Goal: Information Seeking & Learning: Learn about a topic

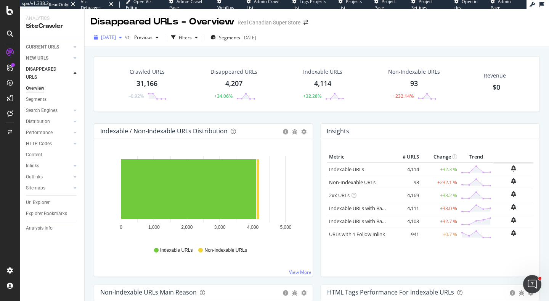
click at [115, 35] on span "2025 Oct. 4th" at bounding box center [108, 37] width 15 height 6
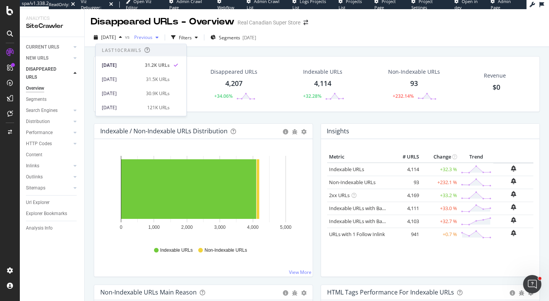
click at [162, 40] on div "Previous" at bounding box center [146, 37] width 31 height 11
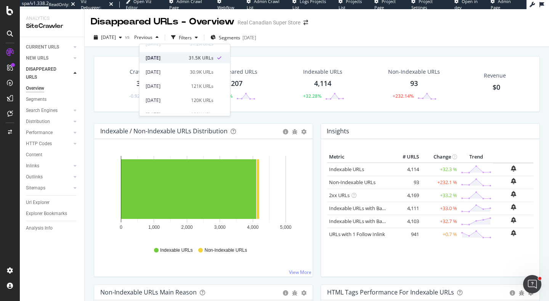
scroll to position [24, 0]
click at [184, 85] on div "2025 Sep. 13th 121K URLs" at bounding box center [180, 83] width 68 height 7
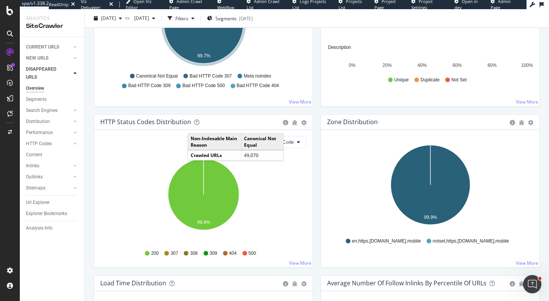
scroll to position [386, 0]
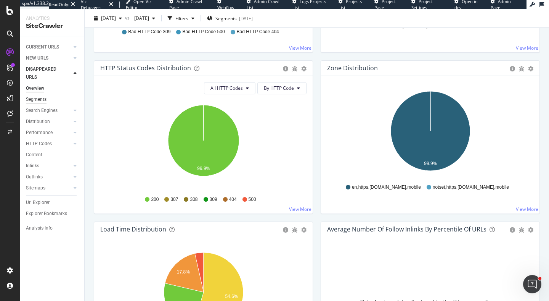
click at [44, 100] on div "Segments" at bounding box center [36, 99] width 21 height 8
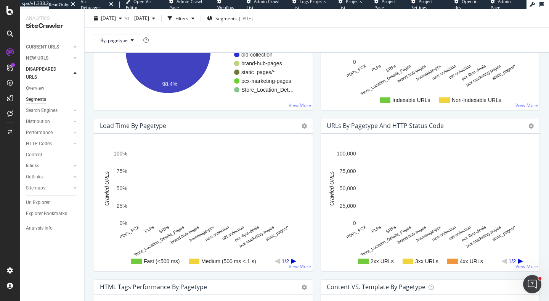
scroll to position [301, 0]
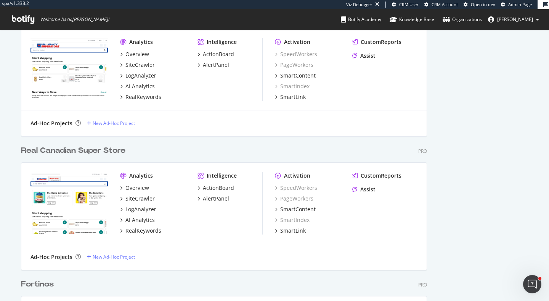
scroll to position [908, 0]
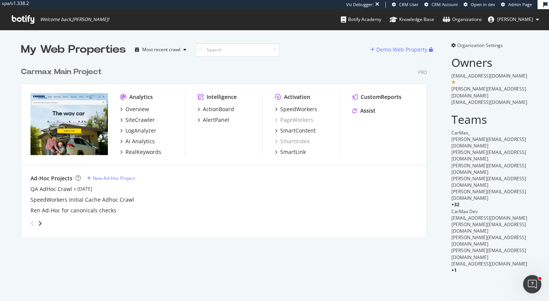
scroll to position [301, 549]
click at [143, 123] on div "SiteCrawler" at bounding box center [140, 120] width 29 height 8
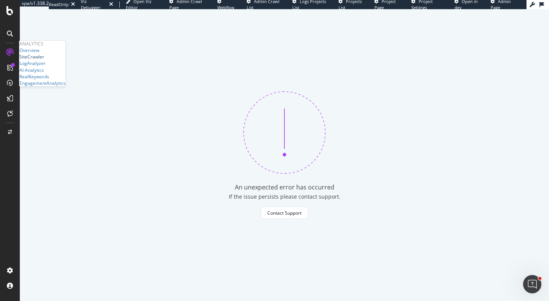
click at [39, 60] on div "SiteCrawler" at bounding box center [31, 56] width 25 height 6
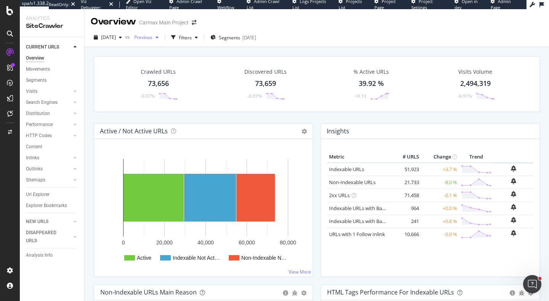
click at [162, 34] on div "Previous" at bounding box center [146, 37] width 31 height 11
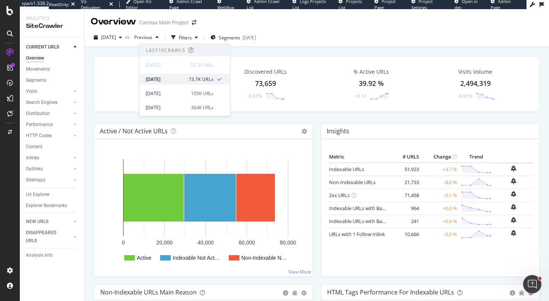
scroll to position [34, 0]
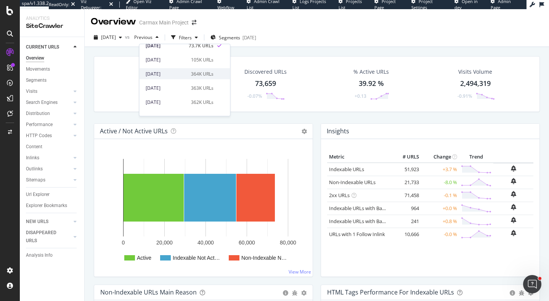
click at [191, 74] on div "364K URLs" at bounding box center [202, 73] width 23 height 7
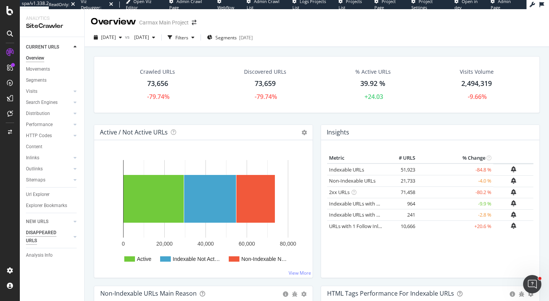
click at [42, 232] on div "DISAPPEARED URLS" at bounding box center [45, 237] width 39 height 16
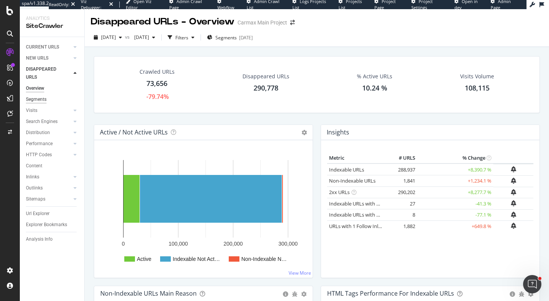
click at [38, 101] on div "Segments" at bounding box center [36, 99] width 21 height 8
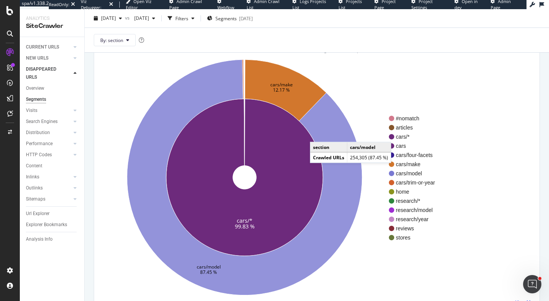
scroll to position [61, 0]
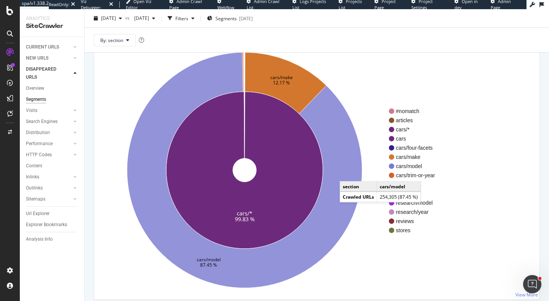
click at [348, 174] on icon at bounding box center [244, 169] width 235 height 235
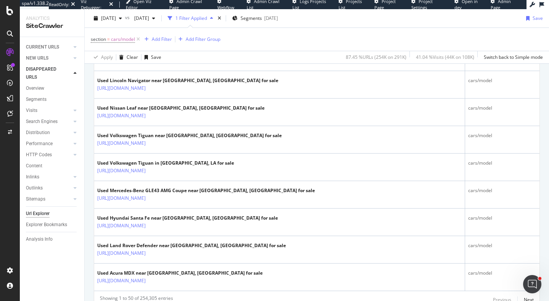
scroll to position [1426, 0]
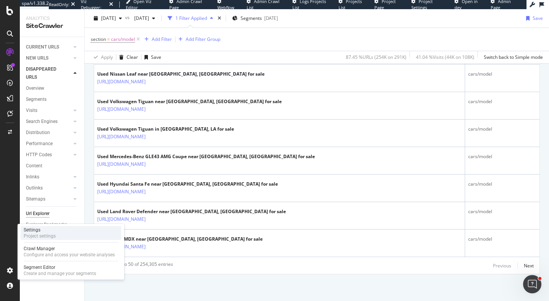
click at [59, 230] on div "Settings Project settings" at bounding box center [71, 233] width 101 height 14
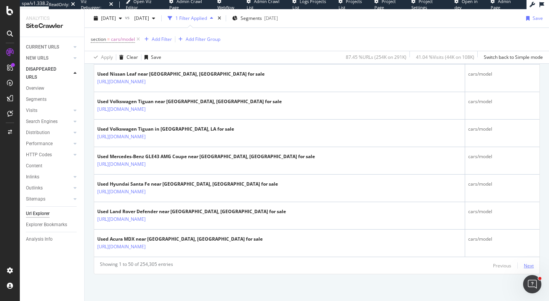
click at [530, 263] on div "Next" at bounding box center [529, 265] width 10 height 6
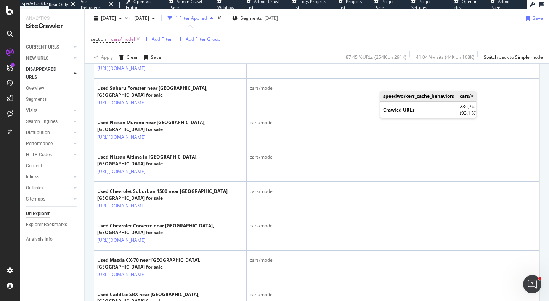
scroll to position [1458, 0]
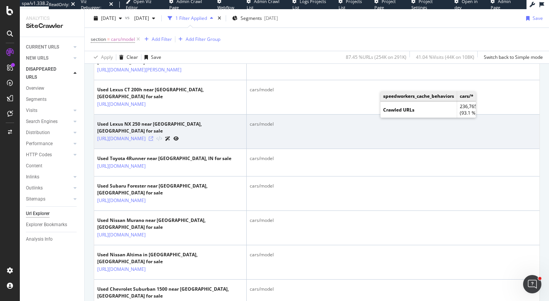
click at [153, 141] on icon at bounding box center [151, 138] width 5 height 5
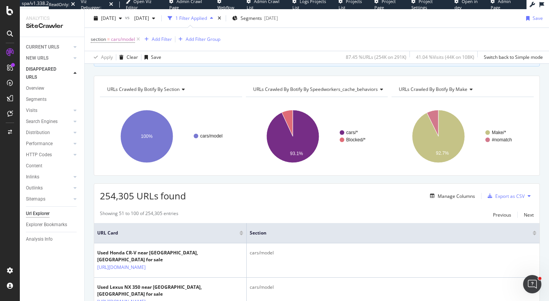
scroll to position [112, 0]
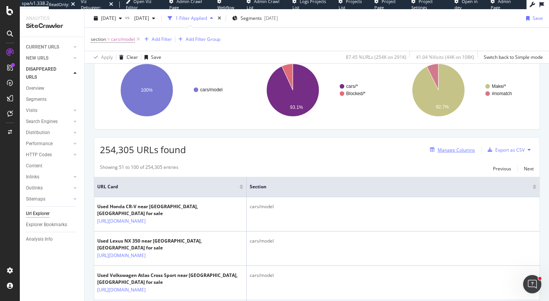
click at [451, 148] on div "Manage Columns" at bounding box center [456, 149] width 37 height 6
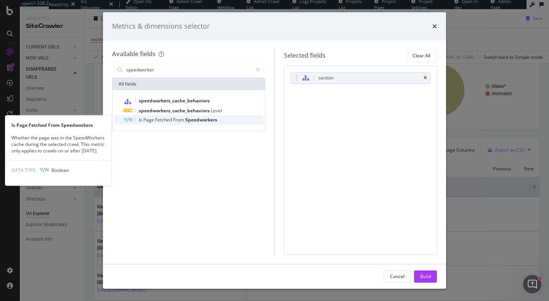
type input "speedworker"
click at [221, 122] on div "Is Page Fetched From Speedworkers" at bounding box center [193, 119] width 140 height 9
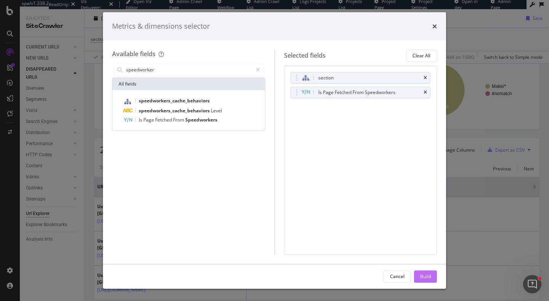
click at [429, 275] on div "Build" at bounding box center [425, 276] width 11 height 6
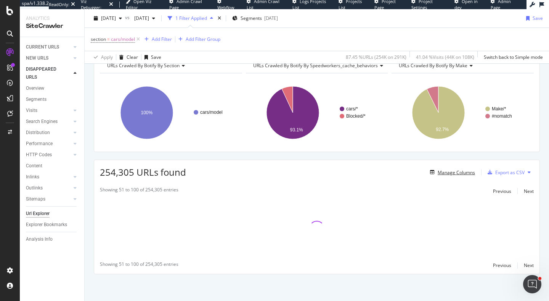
scroll to position [89, 0]
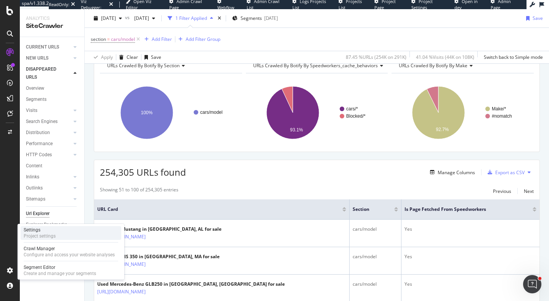
click at [44, 233] on div "Project settings" at bounding box center [40, 236] width 32 height 6
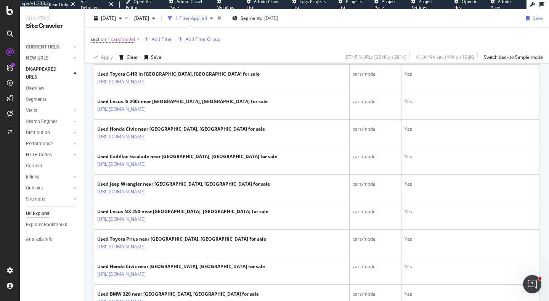
scroll to position [695, 0]
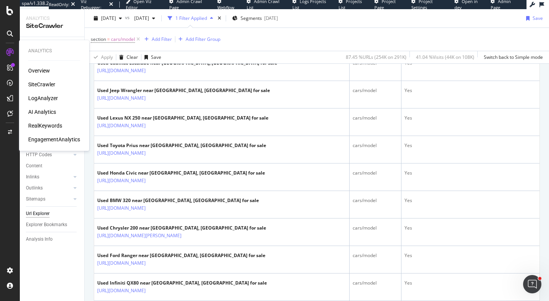
click at [48, 84] on div "SiteCrawler" at bounding box center [41, 84] width 27 height 8
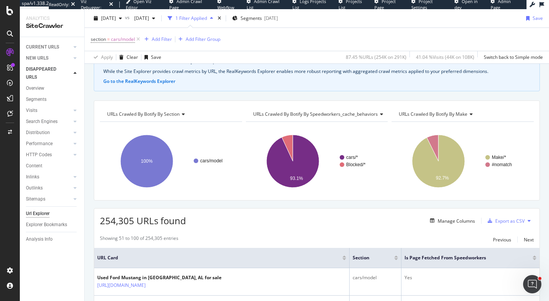
scroll to position [113, 0]
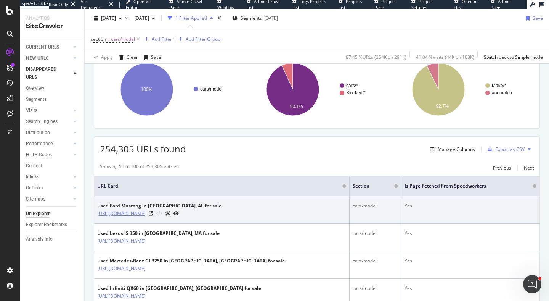
click at [146, 213] on link "https://www.carmax.com/cars/ford/mustang?location=tuscaloosa+al" at bounding box center [121, 213] width 48 height 8
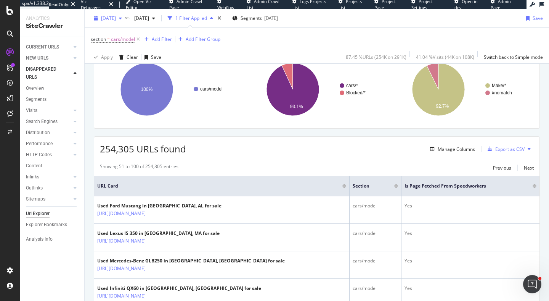
click at [116, 17] on span "2025 Oct. 7th" at bounding box center [108, 18] width 15 height 6
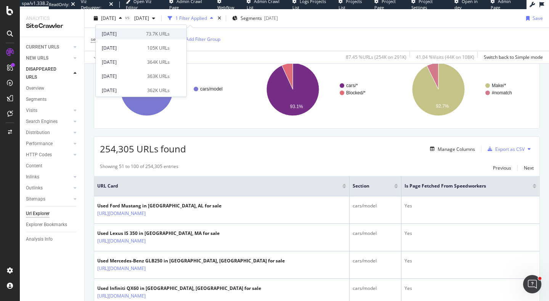
scroll to position [29, 0]
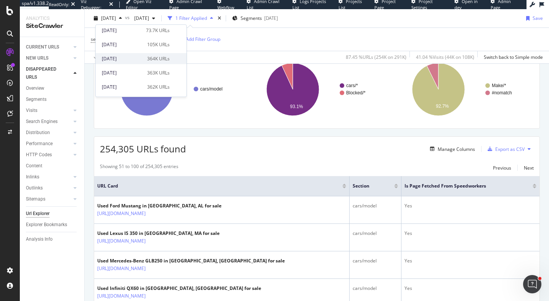
click at [125, 58] on div "2025 Sep. 21st" at bounding box center [122, 58] width 41 height 7
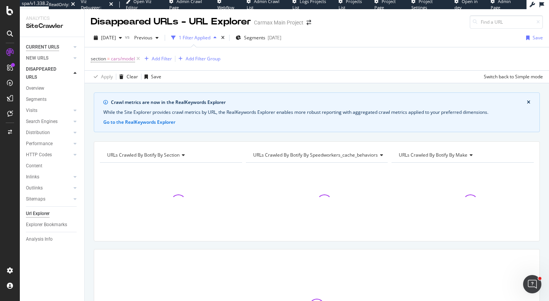
click at [43, 49] on div "CURRENT URLS" at bounding box center [42, 47] width 33 height 8
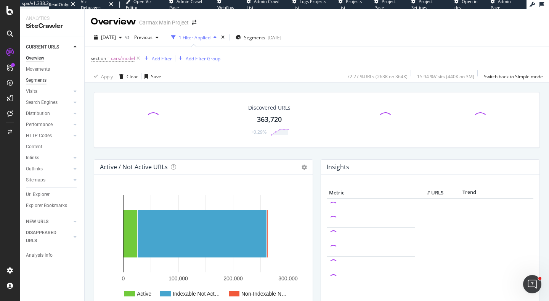
click at [43, 81] on div "Segments" at bounding box center [36, 80] width 21 height 8
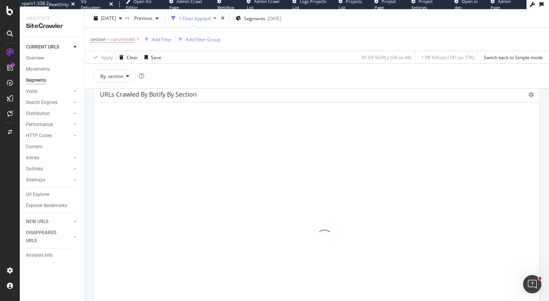
scroll to position [82, 0]
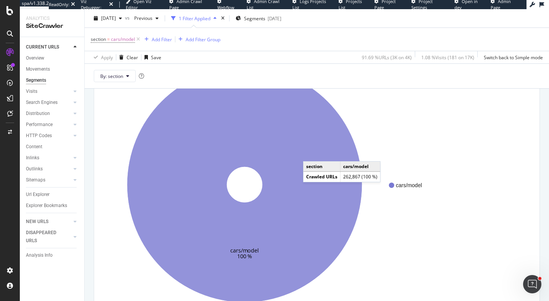
click at [311, 154] on icon at bounding box center [244, 184] width 235 height 235
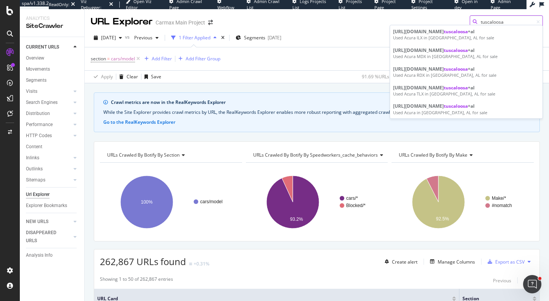
click at [507, 21] on input "tuscaloosa" at bounding box center [506, 21] width 73 height 13
paste input "https://www.carmax.com/cars/ford/mustang?location=tuscaloosa+al"
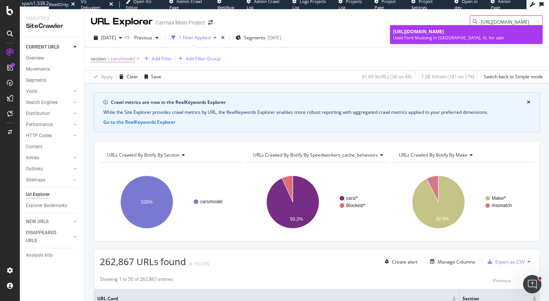
type input "https://www.carmax.com/cars/ford/mustang?location=tuscaloosa+al"
click at [483, 35] on div "https://www.carmax.com/cars/ford/mustang?location=tuscaloosa+al" at bounding box center [466, 31] width 146 height 6
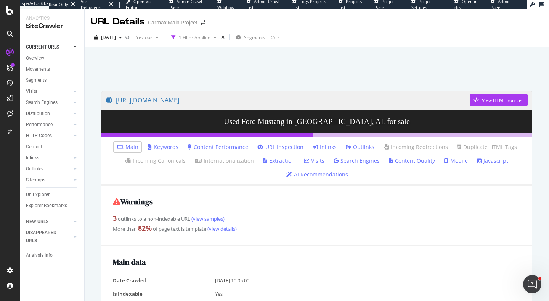
click at [323, 146] on link "Inlinks" at bounding box center [325, 147] width 24 height 8
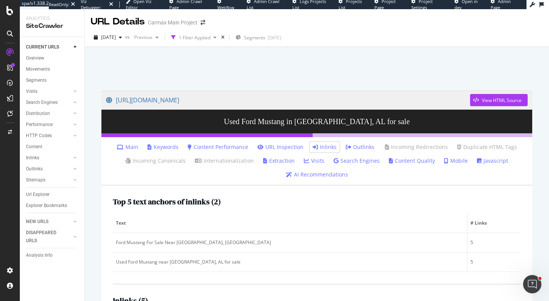
click at [482, 163] on link "Javascript" at bounding box center [492, 161] width 31 height 8
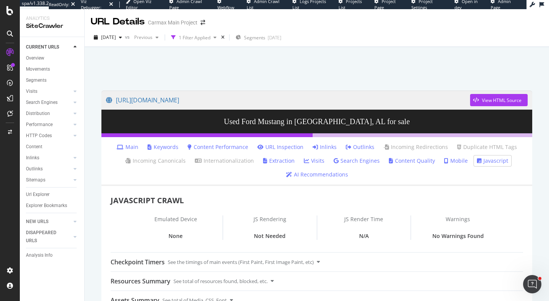
click at [364, 161] on link "Search Engines" at bounding box center [357, 161] width 46 height 8
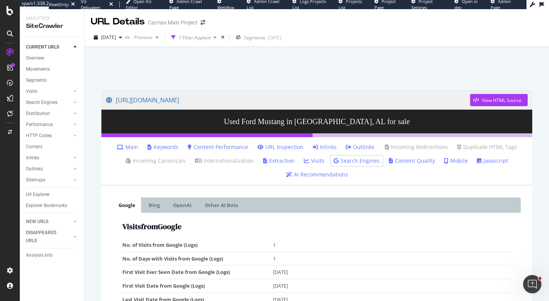
click at [135, 146] on link "Main" at bounding box center [128, 147] width 22 height 8
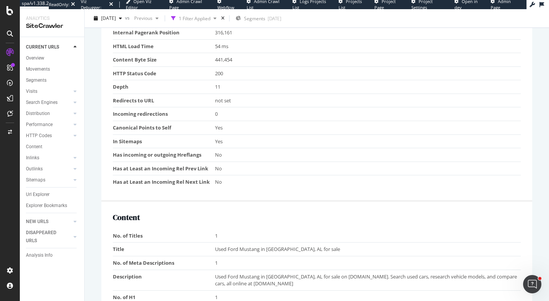
scroll to position [331, 0]
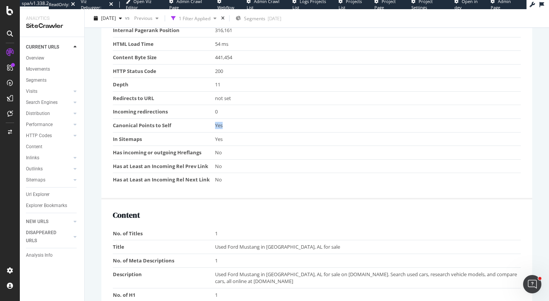
drag, startPoint x: 206, startPoint y: 122, endPoint x: 261, endPoint y: 124, distance: 55.0
click at [261, 124] on tr "Canonical Points to Self Yes" at bounding box center [317, 126] width 408 height 14
click at [261, 124] on div "Yes" at bounding box center [366, 125] width 303 height 7
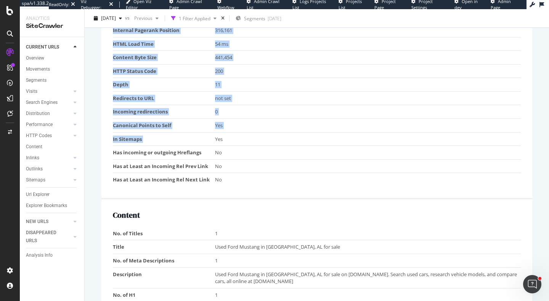
drag, startPoint x: 245, startPoint y: 135, endPoint x: 107, endPoint y: 124, distance: 138.5
click at [107, 124] on div "Main data Date Crawled 2025-09-21 10:05:00 Is Indexable Yes section cars/model …" at bounding box center [316, 57] width 431 height 284
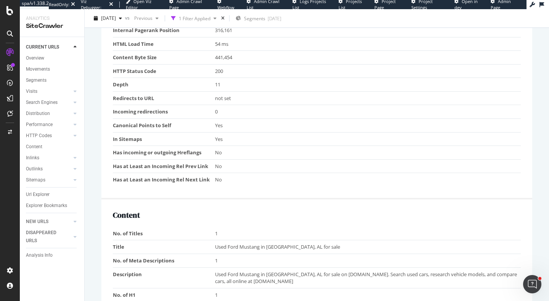
click at [120, 134] on td "In Sitemaps" at bounding box center [164, 139] width 102 height 14
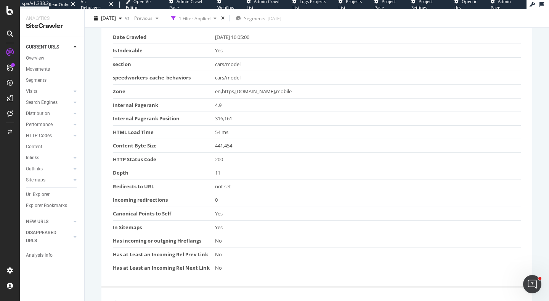
scroll to position [0, 0]
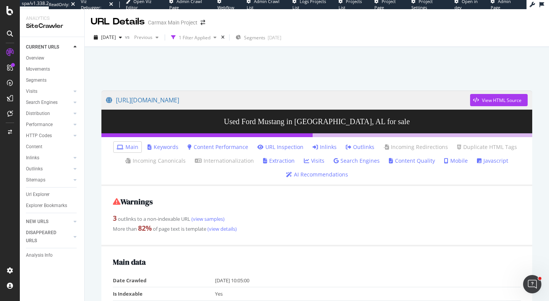
click at [39, 118] on div "Distribution" at bounding box center [55, 113] width 58 height 11
click at [39, 116] on div "Distribution" at bounding box center [38, 113] width 24 height 8
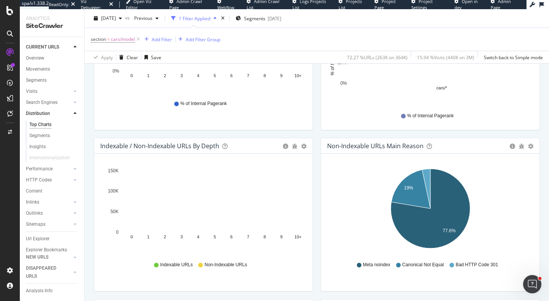
scroll to position [365, 0]
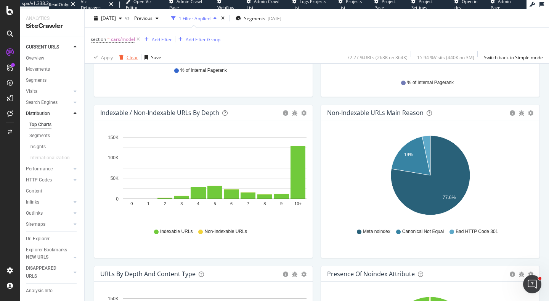
click at [133, 56] on div "Clear" at bounding box center [132, 57] width 11 height 6
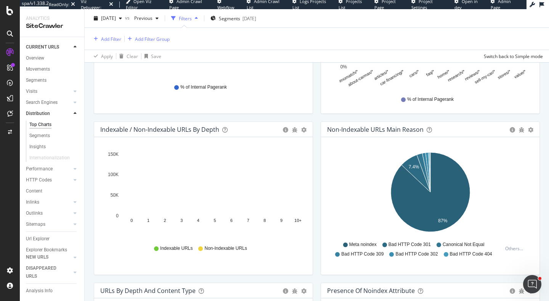
scroll to position [386, 0]
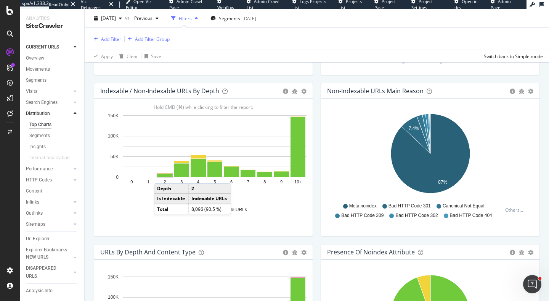
click at [162, 175] on rect "A chart." at bounding box center [165, 175] width 15 height 3
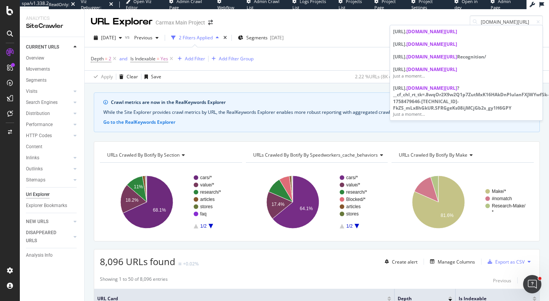
click at [341, 32] on div "2025 Sep. 21st vs Previous 2 Filters Applied Segments 2025-07-07 Save" at bounding box center [317, 39] width 465 height 15
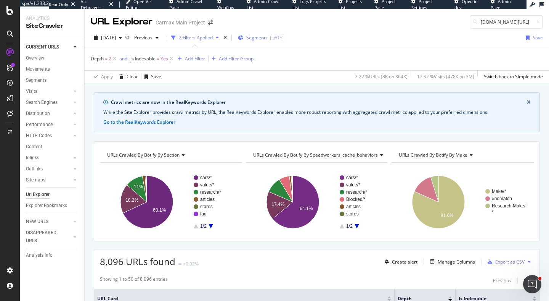
click at [280, 32] on div "Segments 2025-07-07" at bounding box center [261, 37] width 46 height 11
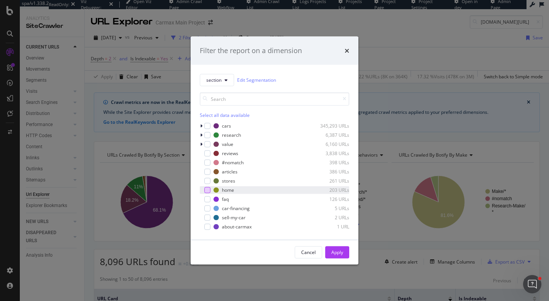
click at [208, 192] on div "modal" at bounding box center [207, 190] width 6 height 6
click at [340, 253] on div "Apply" at bounding box center [338, 252] width 12 height 6
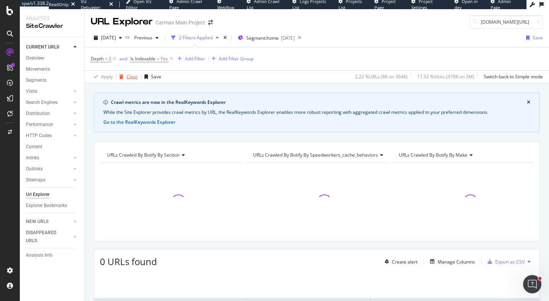
click at [130, 75] on div "Clear" at bounding box center [132, 76] width 11 height 6
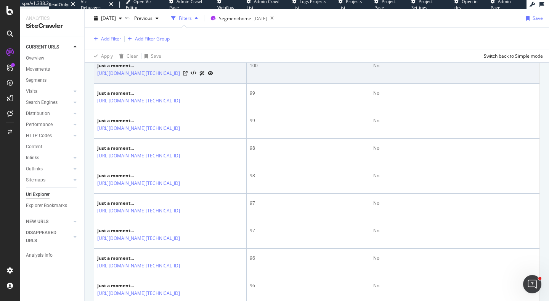
scroll to position [163, 0]
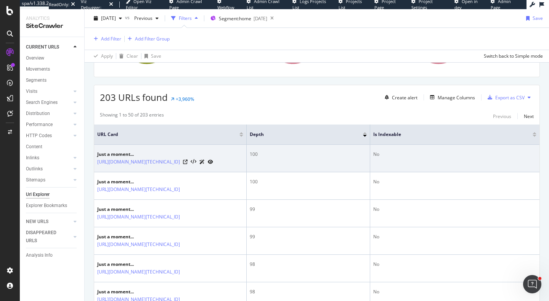
click at [213, 166] on div at bounding box center [198, 162] width 30 height 8
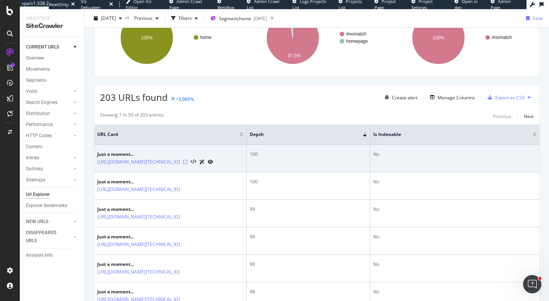
click at [188, 164] on icon at bounding box center [185, 161] width 5 height 5
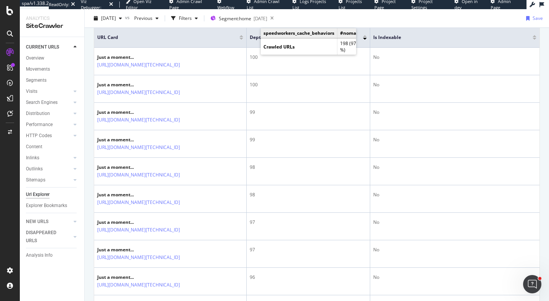
scroll to position [0, 0]
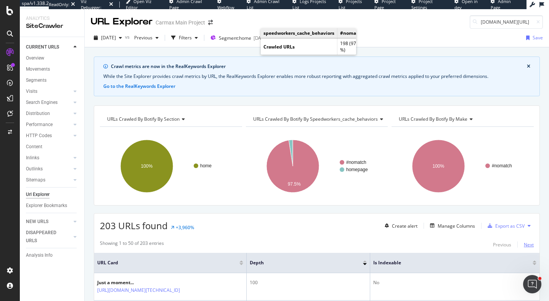
click at [533, 245] on div "Next" at bounding box center [529, 244] width 10 height 6
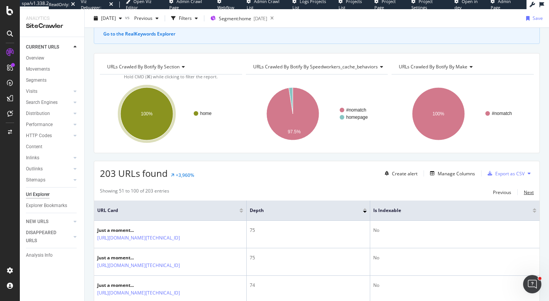
scroll to position [106, 0]
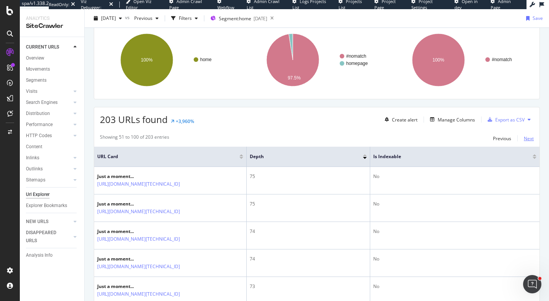
click at [532, 138] on div "Next" at bounding box center [529, 138] width 10 height 6
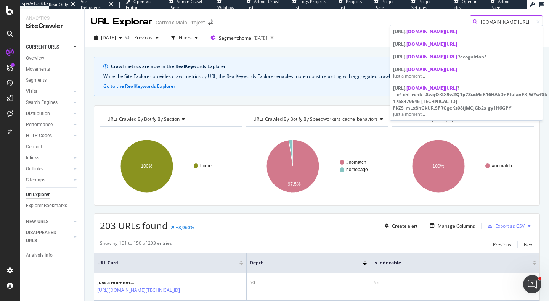
click at [515, 23] on input "carmax.com/" at bounding box center [506, 21] width 73 height 13
click at [481, 22] on input "carmax.com/" at bounding box center [506, 21] width 73 height 13
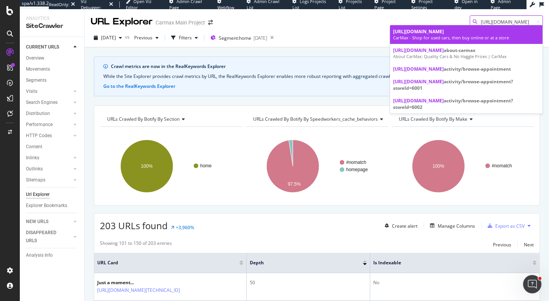
type input "https://www.carmax.com/"
click at [446, 36] on div "CarMax - Shop for used cars, then buy online or at a store" at bounding box center [466, 38] width 146 height 6
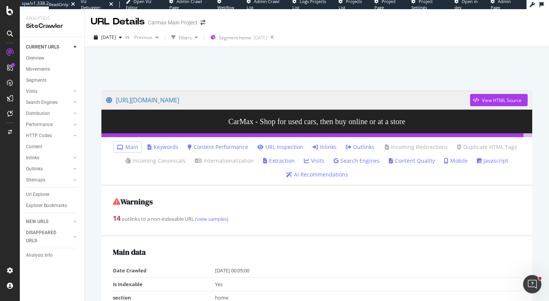
click at [352, 146] on link "Outlinks" at bounding box center [360, 147] width 29 height 8
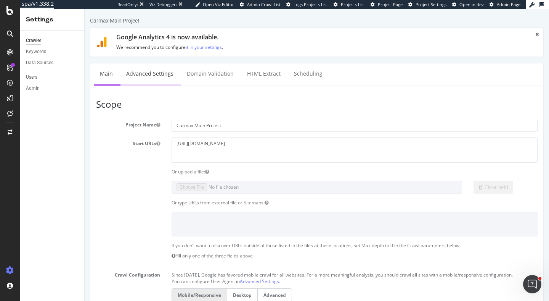
click at [160, 74] on link "Advanced Settings" at bounding box center [150, 73] width 59 height 21
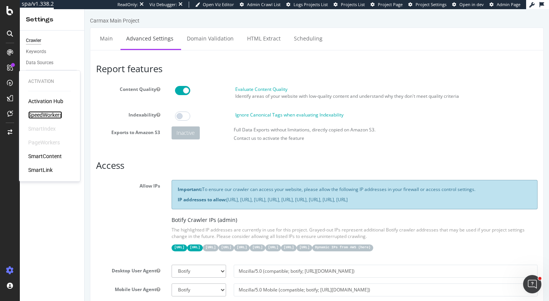
click at [43, 114] on div "SpeedWorkers" at bounding box center [45, 115] width 34 height 8
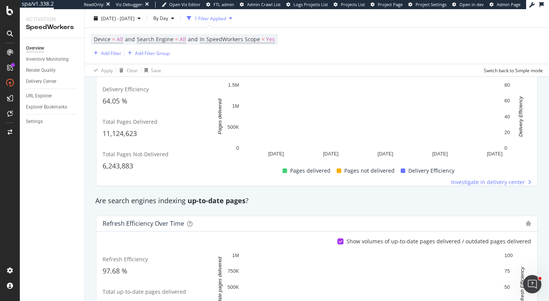
scroll to position [179, 0]
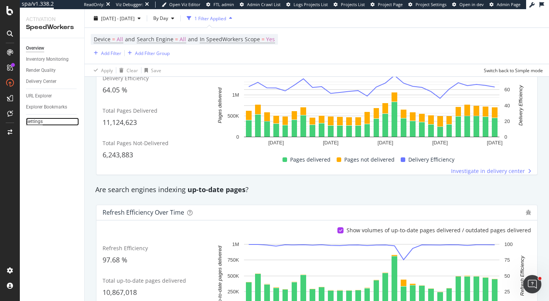
click at [40, 124] on div "Settings" at bounding box center [34, 122] width 17 height 8
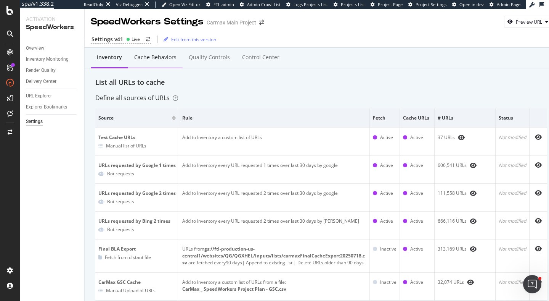
click at [168, 60] on div "Cache behaviors" at bounding box center [155, 57] width 42 height 8
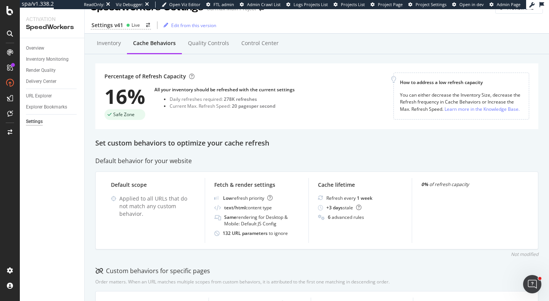
scroll to position [28, 0]
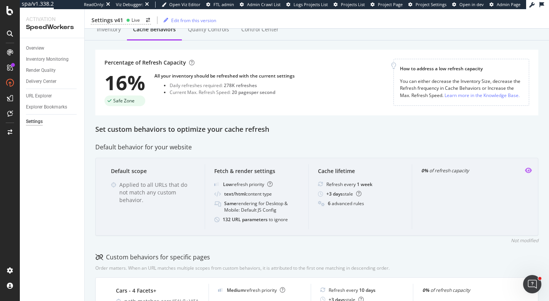
click at [530, 172] on icon "eye" at bounding box center [528, 170] width 7 height 6
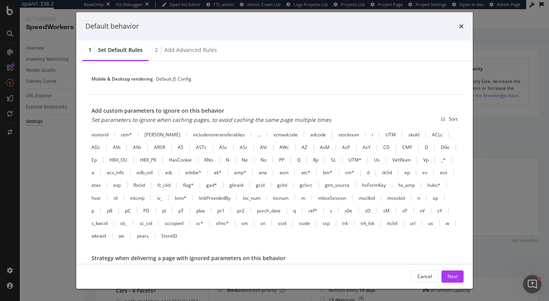
scroll to position [233, 0]
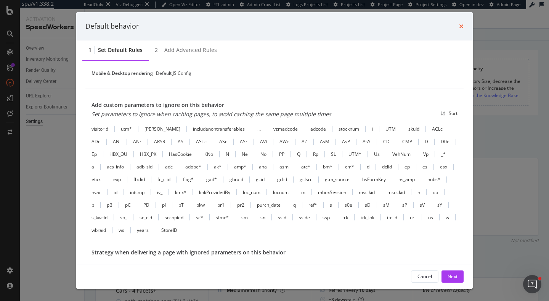
click at [462, 25] on icon "times" at bounding box center [461, 26] width 5 height 6
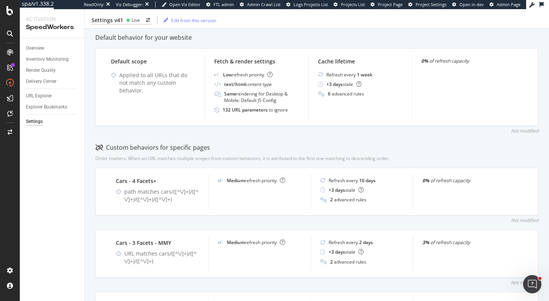
scroll to position [0, 0]
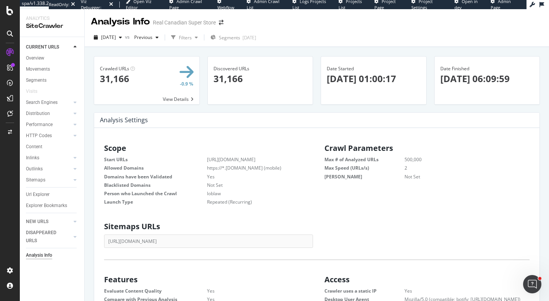
scroll to position [122, 208]
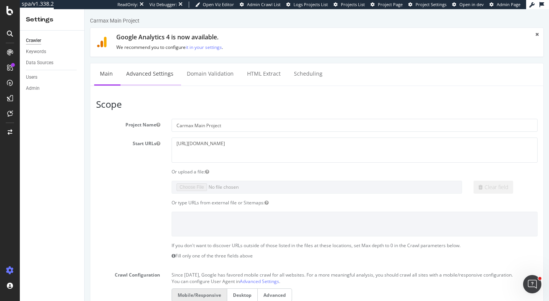
click at [166, 73] on link "Advanced Settings" at bounding box center [150, 73] width 59 height 21
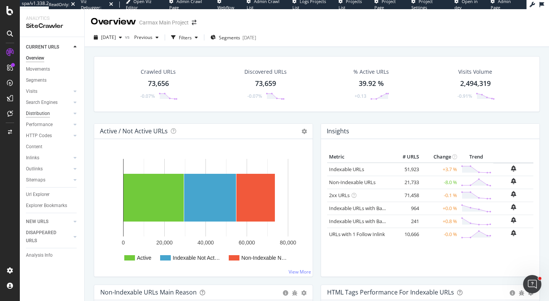
click at [45, 112] on div "Distribution" at bounding box center [38, 113] width 24 height 8
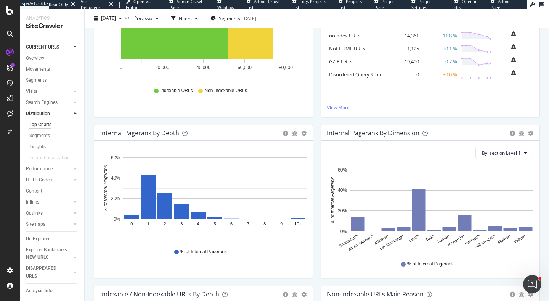
scroll to position [116, 0]
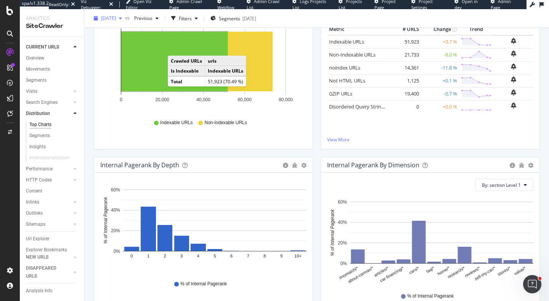
click at [125, 16] on div "button" at bounding box center [120, 18] width 9 height 5
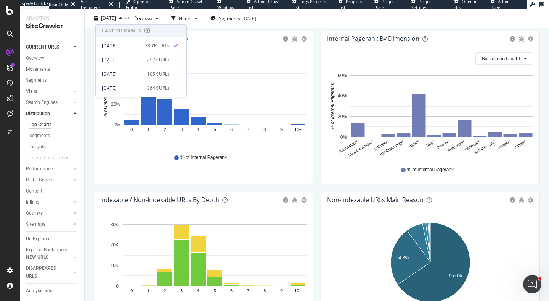
scroll to position [314, 0]
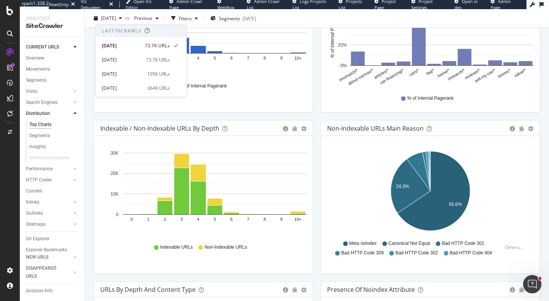
click at [126, 255] on div "Indexable URLs Non-Indexable URLs" at bounding box center [203, 246] width 199 height 17
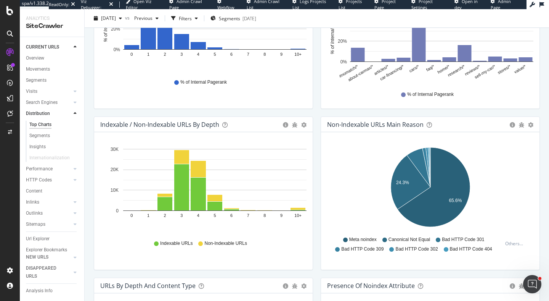
scroll to position [311, 0]
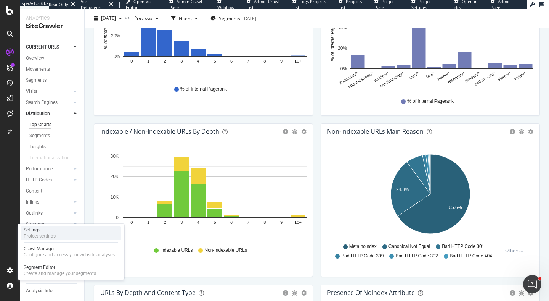
click at [37, 231] on div "Settings" at bounding box center [40, 230] width 32 height 6
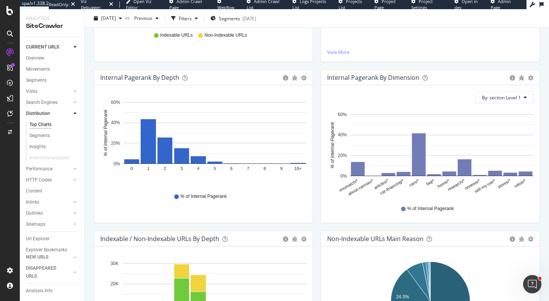
scroll to position [180, 0]
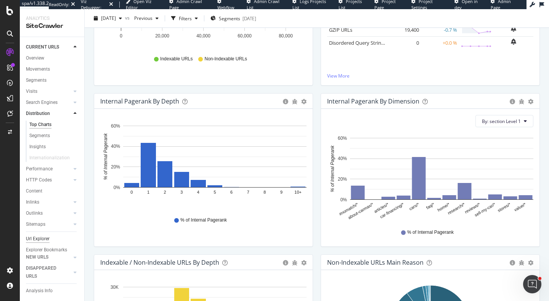
click at [43, 238] on div "Url Explorer" at bounding box center [38, 239] width 24 height 8
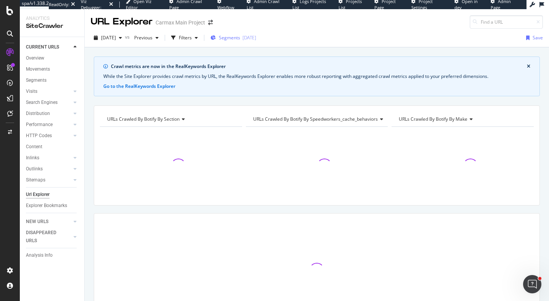
click at [240, 38] on span "Segments" at bounding box center [229, 37] width 21 height 6
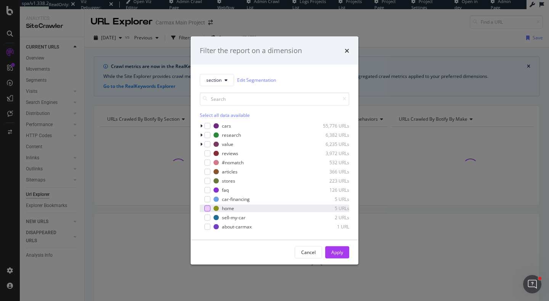
click at [208, 209] on div "modal" at bounding box center [207, 208] width 6 height 6
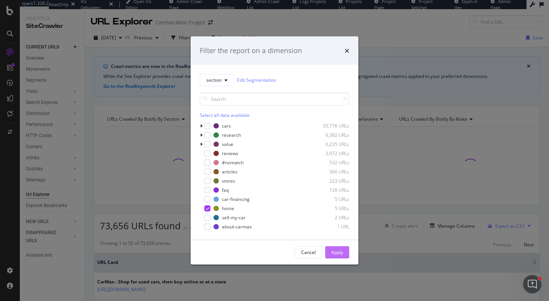
click at [339, 248] on div "Apply" at bounding box center [338, 251] width 12 height 11
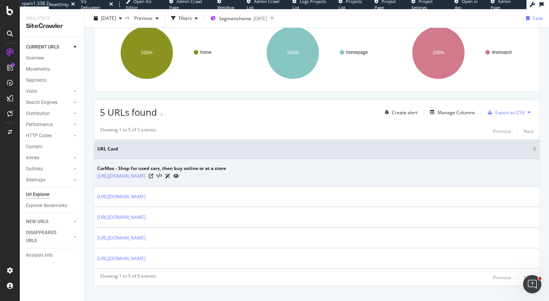
scroll to position [109, 0]
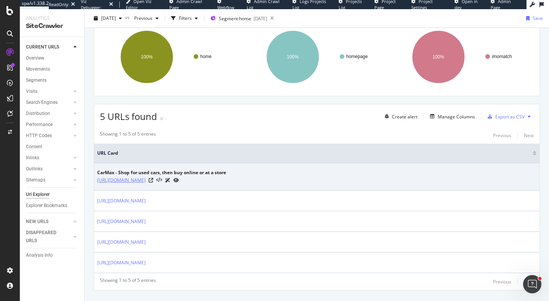
click at [131, 182] on link "https://www.carmax.com/" at bounding box center [121, 180] width 48 height 8
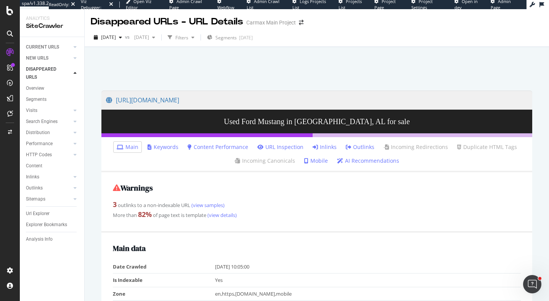
click at [331, 147] on link "Inlinks" at bounding box center [325, 147] width 24 height 8
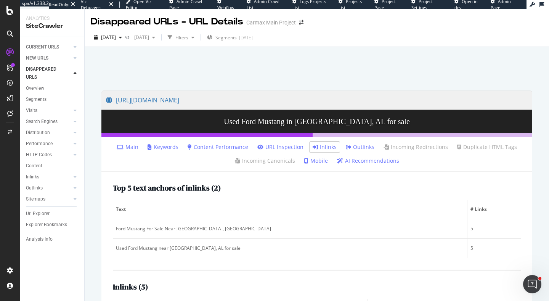
click at [135, 148] on link "Main" at bounding box center [128, 147] width 22 height 8
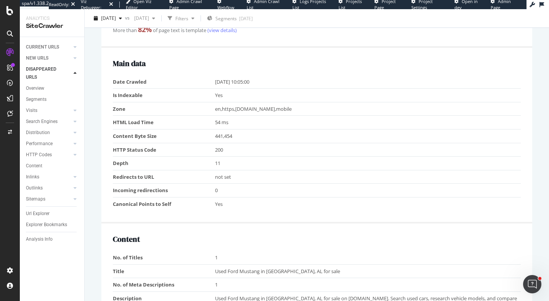
scroll to position [186, 0]
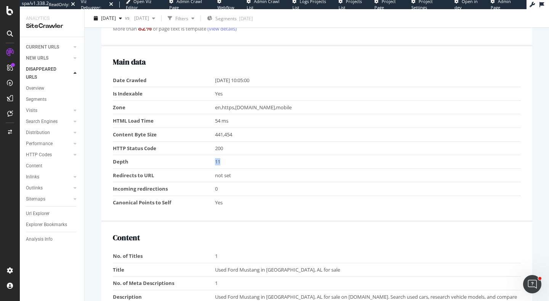
drag, startPoint x: 223, startPoint y: 161, endPoint x: 194, endPoint y: 161, distance: 29.0
click at [195, 161] on tr "Depth 11" at bounding box center [317, 162] width 408 height 14
click at [210, 164] on td "Depth" at bounding box center [164, 162] width 102 height 14
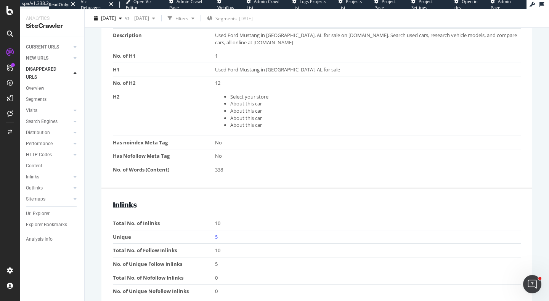
scroll to position [0, 0]
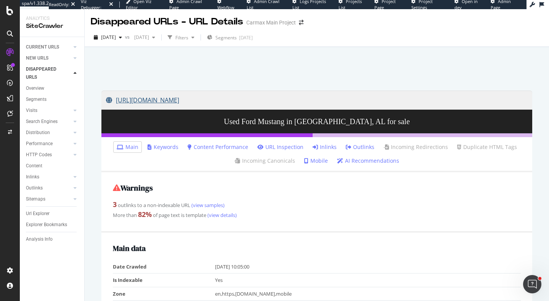
copy link "[URL][DOMAIN_NAME]"
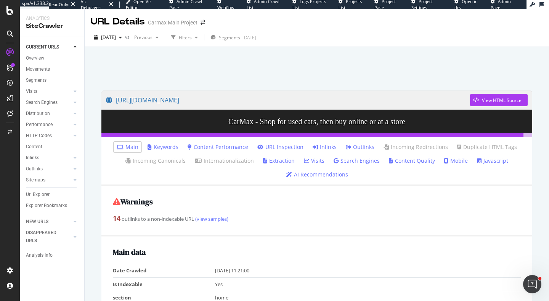
click at [354, 147] on link "Outlinks" at bounding box center [360, 147] width 29 height 8
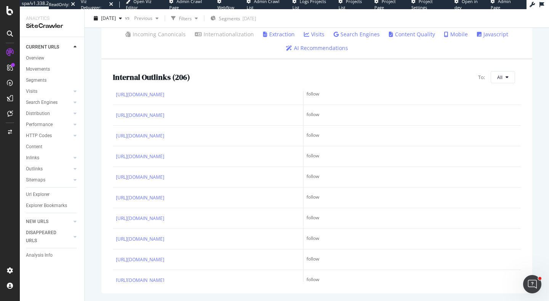
scroll to position [2777, 0]
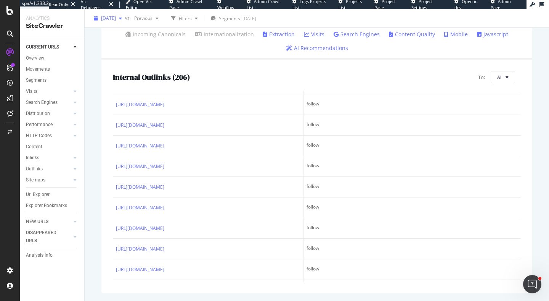
click at [116, 18] on span "2025 Oct. 7th" at bounding box center [108, 18] width 15 height 6
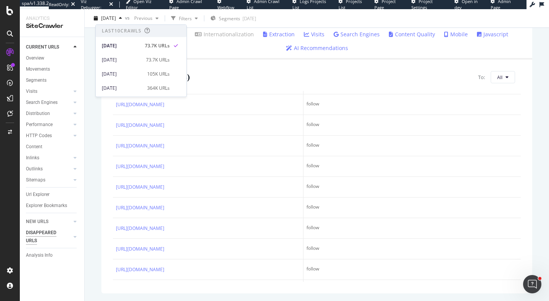
click at [47, 231] on div "DISAPPEARED URLS" at bounding box center [45, 237] width 39 height 16
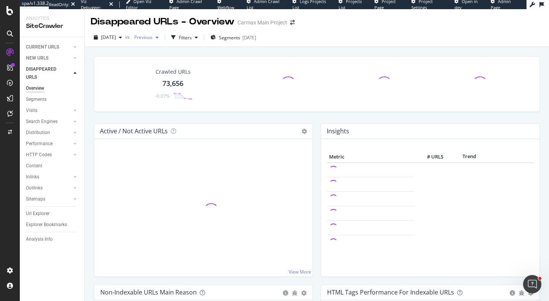
click at [153, 40] on span "Previous" at bounding box center [141, 37] width 21 height 6
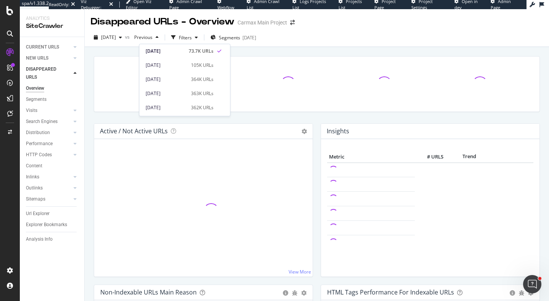
scroll to position [29, 0]
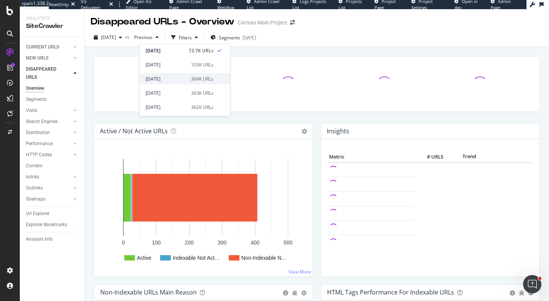
click at [183, 79] on div "[DATE]" at bounding box center [166, 78] width 41 height 7
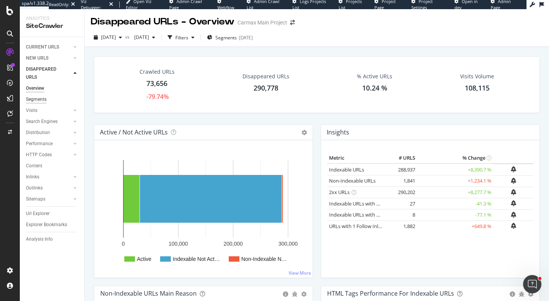
click at [43, 100] on div "Segments" at bounding box center [36, 99] width 21 height 8
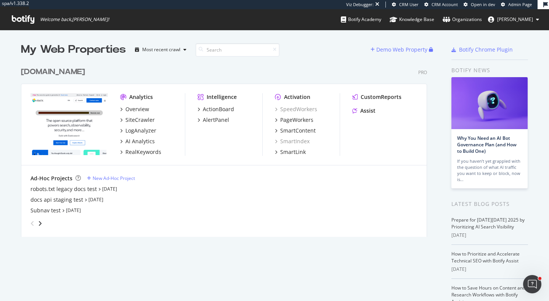
click at [385, 102] on div "CustomReports Assist" at bounding box center [385, 105] width 65 height 24
click at [384, 95] on div "CustomReports" at bounding box center [381, 97] width 41 height 8
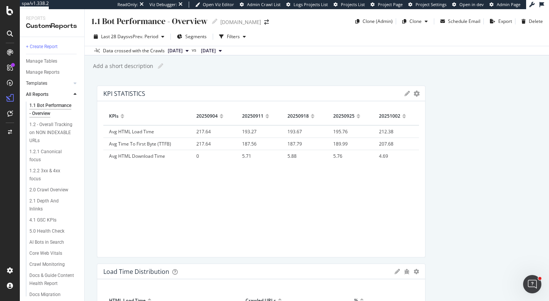
click at [48, 85] on link "Templates" at bounding box center [48, 83] width 45 height 8
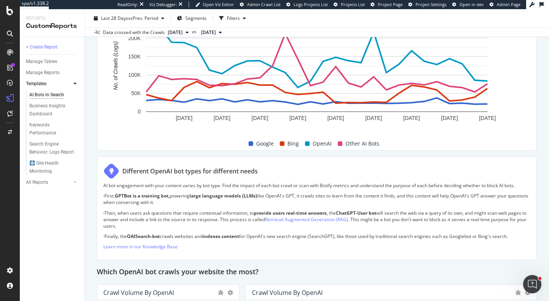
scroll to position [337, 0]
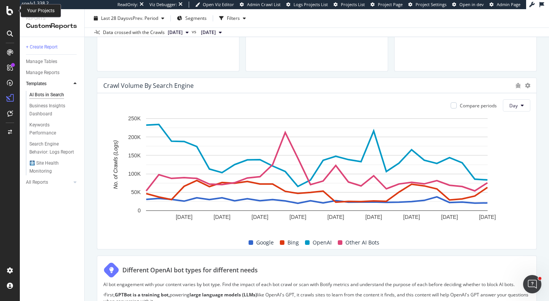
click at [10, 10] on icon at bounding box center [9, 10] width 7 height 9
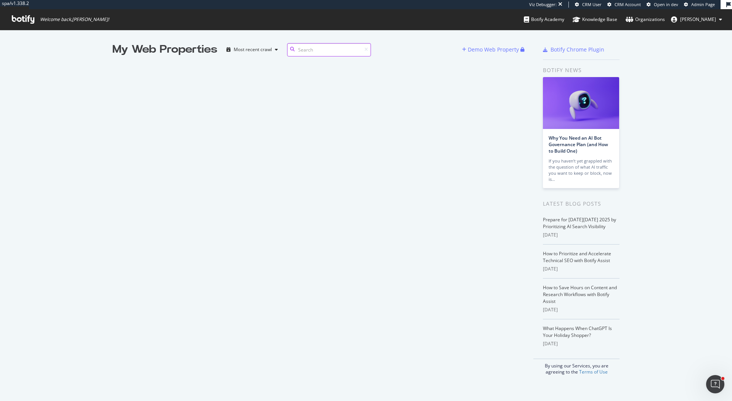
scroll to position [0, 0]
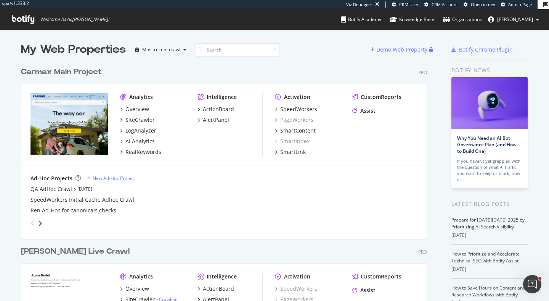
scroll to position [359, 412]
click at [92, 250] on div "[PERSON_NAME] Live Crawl" at bounding box center [75, 251] width 109 height 11
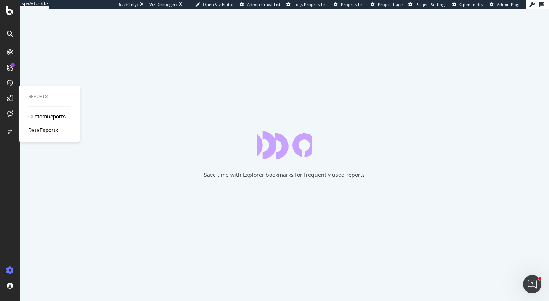
click at [49, 129] on div "DataExports" at bounding box center [43, 130] width 30 height 8
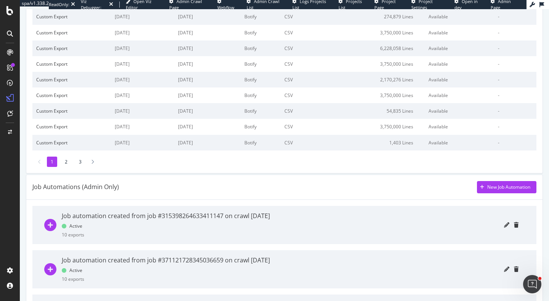
scroll to position [235, 0]
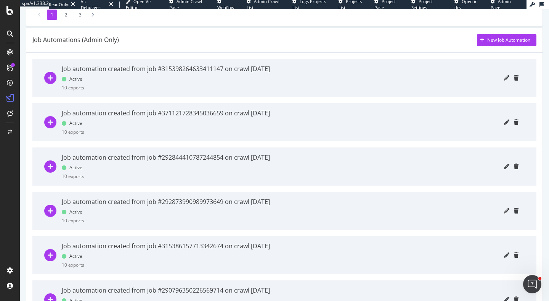
click at [176, 76] on div "Job automation created from job #315398264633411147 on crawl 2019 Jul. 28th Act…" at bounding box center [166, 78] width 208 height 38
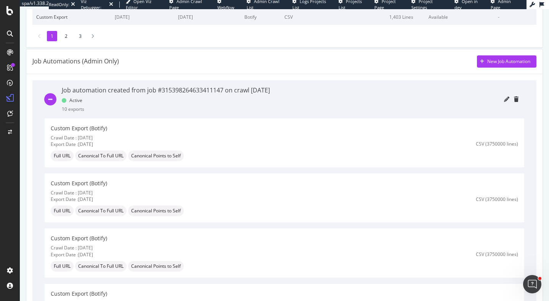
scroll to position [184, 0]
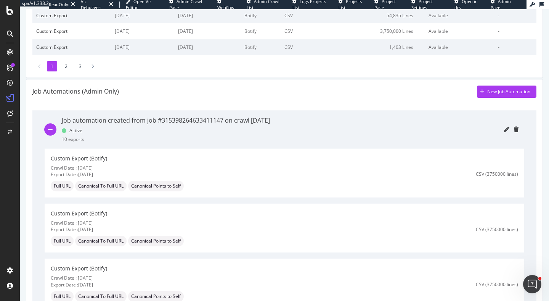
click at [47, 131] on icon "minus-circle" at bounding box center [50, 129] width 12 height 12
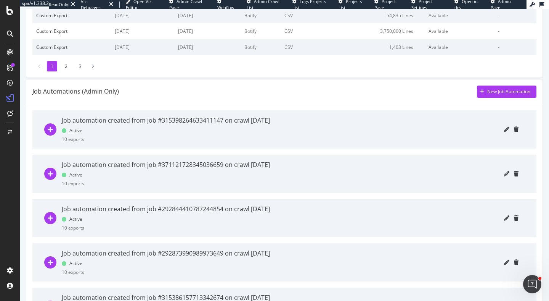
click at [51, 169] on icon "plus-circle" at bounding box center [50, 173] width 12 height 12
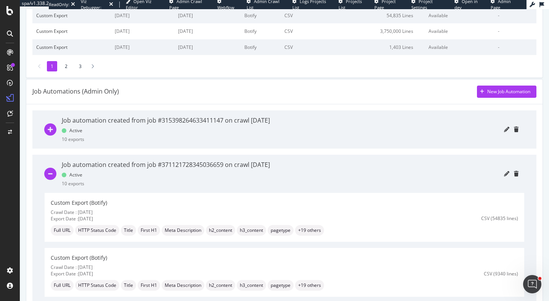
click at [51, 169] on icon "minus-circle" at bounding box center [50, 173] width 12 height 12
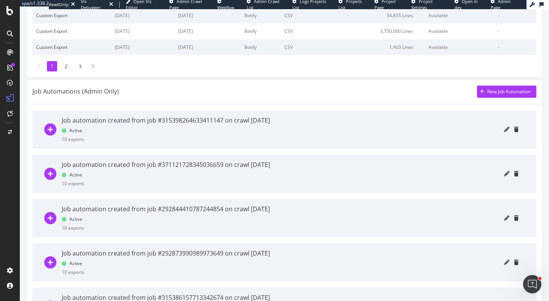
click at [52, 216] on icon "plus-circle" at bounding box center [50, 218] width 12 height 12
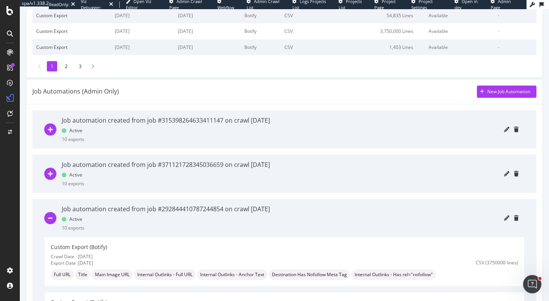
click at [52, 217] on icon "minus-circle" at bounding box center [50, 218] width 12 height 12
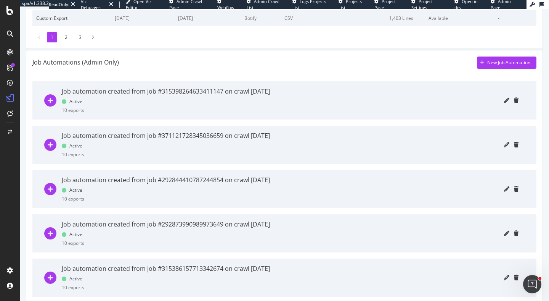
scroll to position [245, 0]
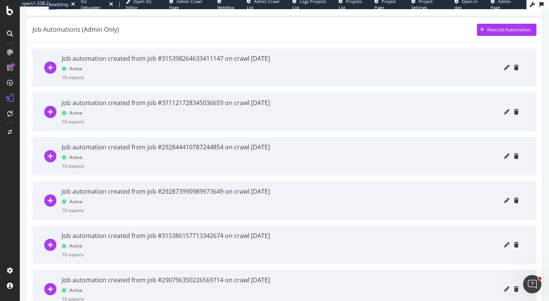
click at [51, 198] on icon "plus-circle" at bounding box center [50, 200] width 12 height 12
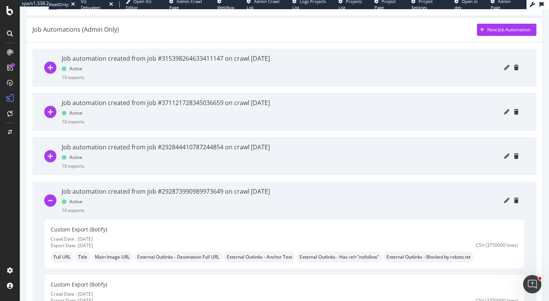
click at [51, 200] on icon "minus-circle" at bounding box center [50, 200] width 12 height 12
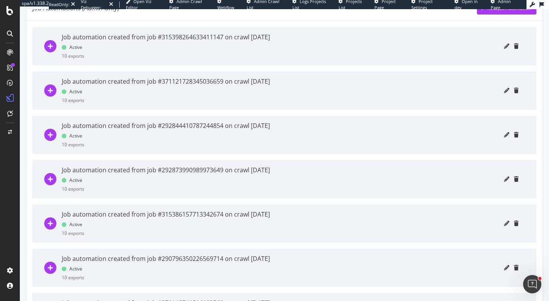
scroll to position [301, 0]
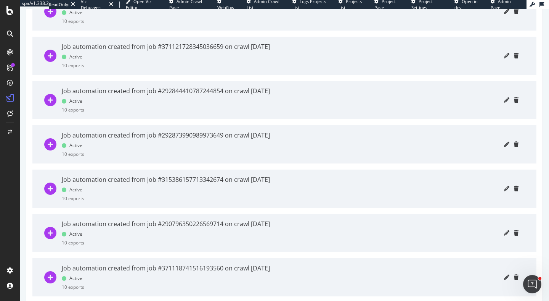
click at [51, 188] on icon "plus-circle" at bounding box center [50, 188] width 12 height 12
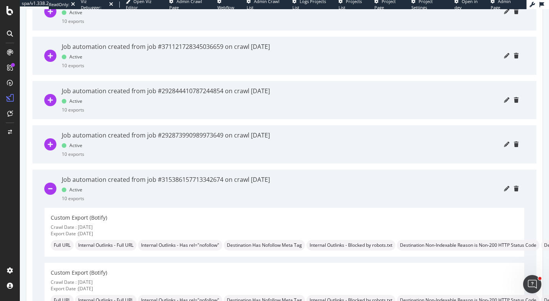
click at [51, 188] on icon "minus-circle" at bounding box center [50, 188] width 12 height 12
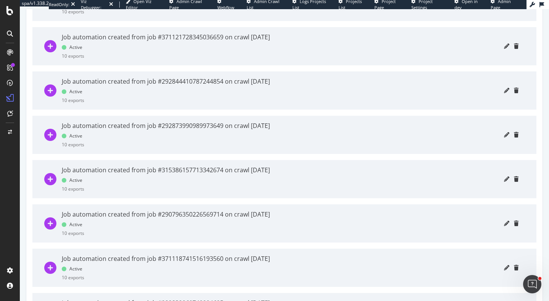
scroll to position [325, 0]
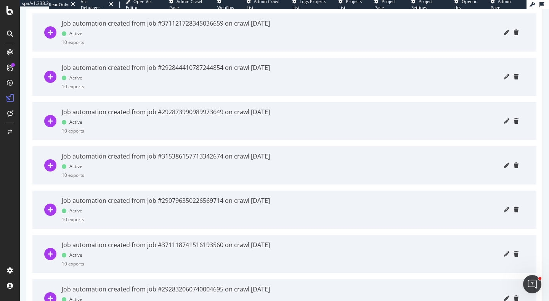
click at [50, 207] on icon "plus-circle" at bounding box center [50, 209] width 12 height 12
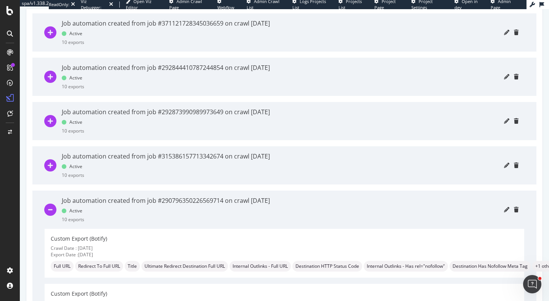
click at [50, 207] on icon "minus-circle" at bounding box center [50, 209] width 12 height 12
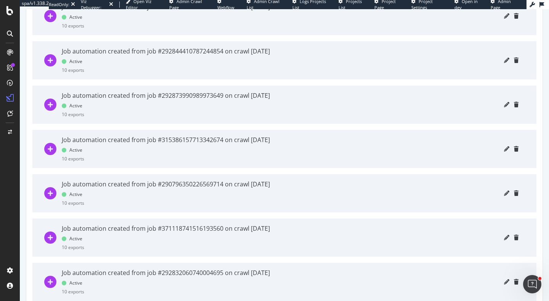
scroll to position [360, 0]
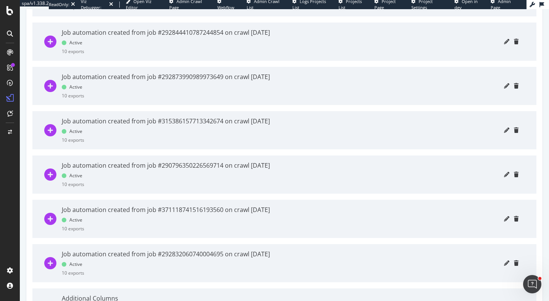
click at [50, 214] on icon "plus-circle" at bounding box center [50, 218] width 12 height 12
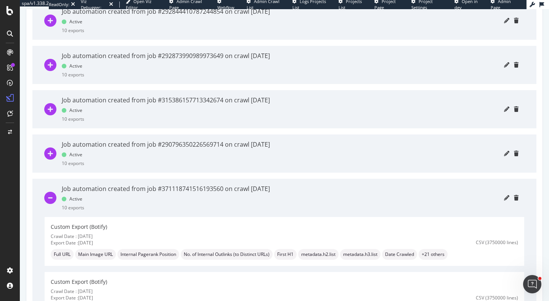
scroll to position [415, 0]
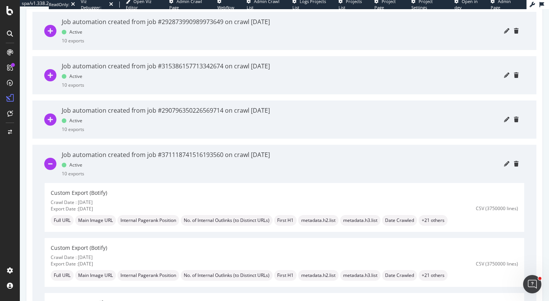
click at [50, 166] on icon "minus-circle" at bounding box center [50, 164] width 12 height 12
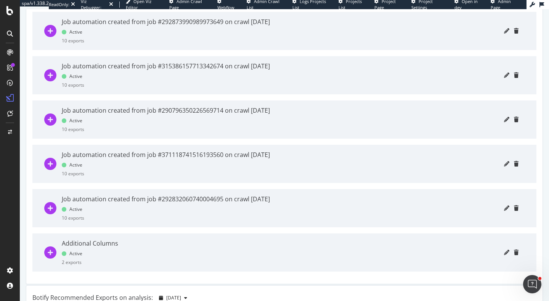
click at [49, 208] on icon "plus-circle" at bounding box center [50, 208] width 12 height 12
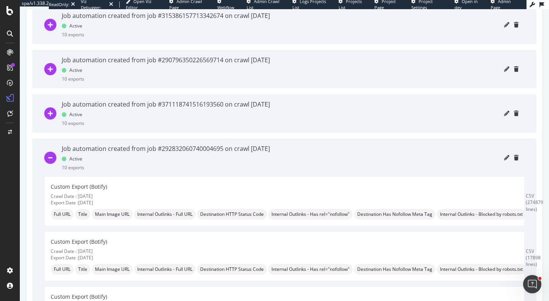
click at [51, 163] on icon "minus-circle" at bounding box center [50, 157] width 12 height 12
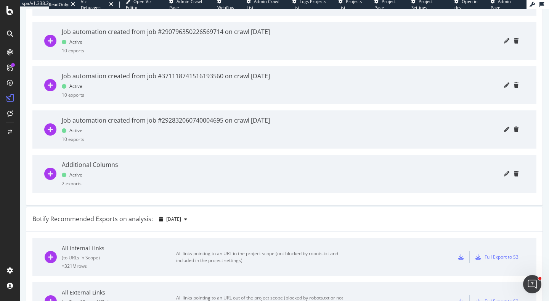
scroll to position [505, 0]
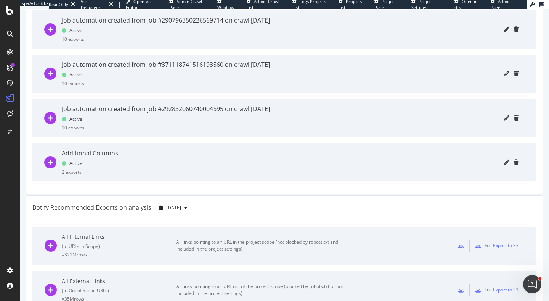
click at [51, 169] on div at bounding box center [53, 162] width 17 height 38
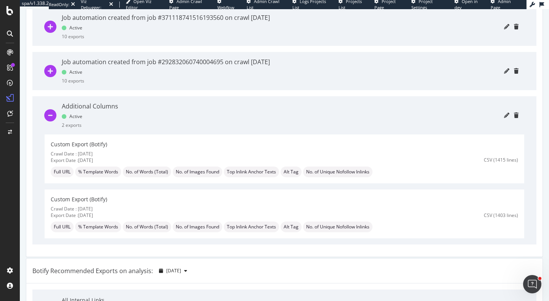
scroll to position [552, 0]
click at [56, 72] on icon "plus-circle" at bounding box center [50, 70] width 12 height 12
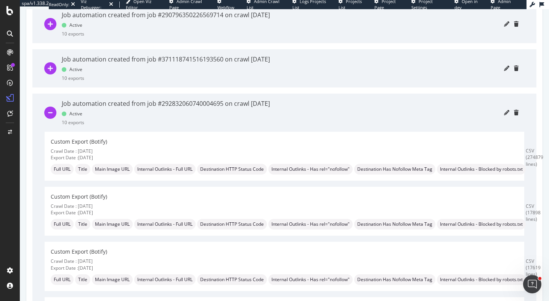
scroll to position [499, 0]
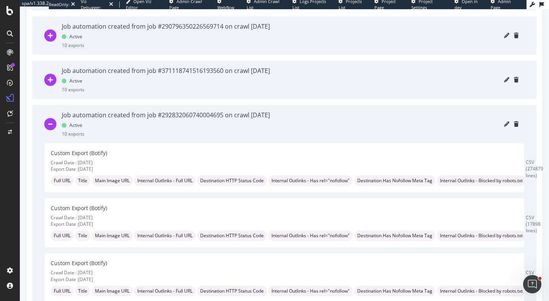
click at [53, 123] on icon "minus-circle" at bounding box center [50, 124] width 12 height 12
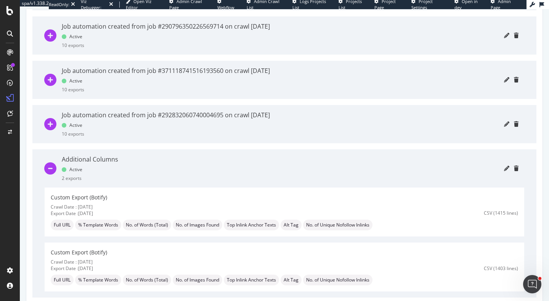
click at [50, 87] on div at bounding box center [53, 80] width 17 height 38
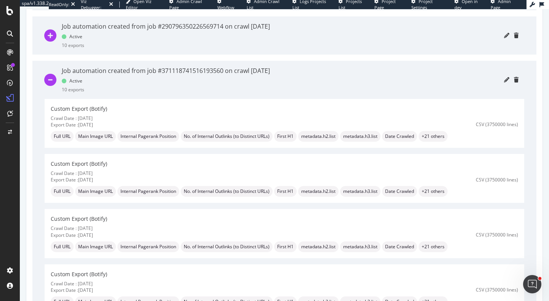
click at [50, 85] on icon "minus-circle" at bounding box center [50, 80] width 12 height 12
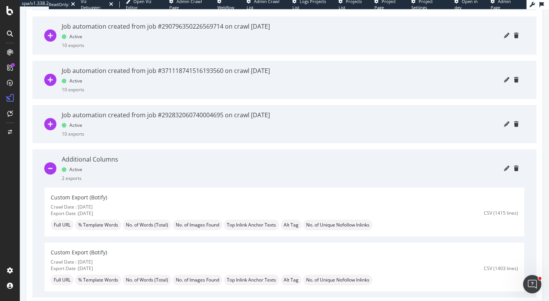
click at [50, 85] on icon "plus-circle" at bounding box center [50, 80] width 12 height 12
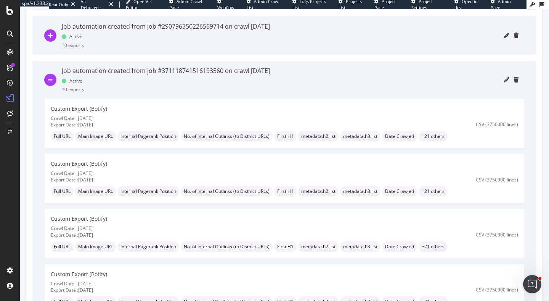
click at [50, 85] on icon "minus-circle" at bounding box center [50, 80] width 12 height 12
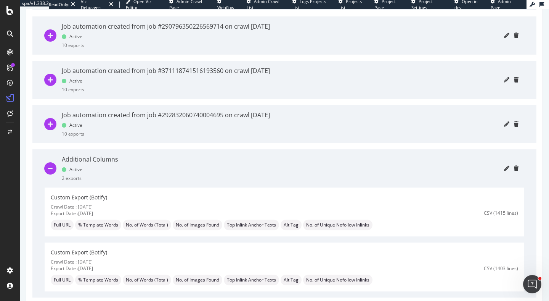
scroll to position [467, 0]
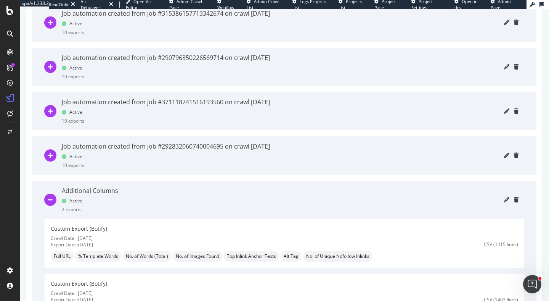
click at [50, 71] on icon "plus-circle" at bounding box center [50, 67] width 12 height 12
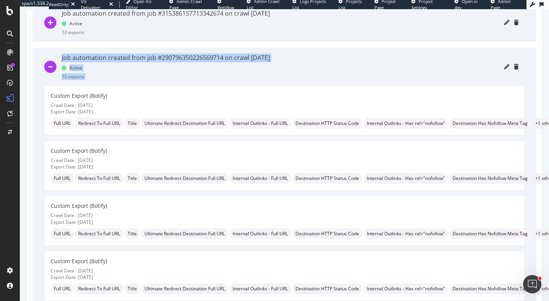
drag, startPoint x: 312, startPoint y: 58, endPoint x: 48, endPoint y: 60, distance: 263.2
click at [48, 60] on div "Job automation created from job #290796350226569714 on crawl 2019 Jun. 18th Act…" at bounding box center [285, 67] width 480 height 38
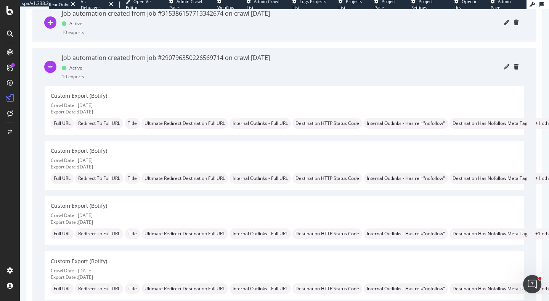
click at [143, 77] on div "Job automation created from job #290796350226569714 on crawl 2019 Jun. 18th Act…" at bounding box center [166, 67] width 208 height 38
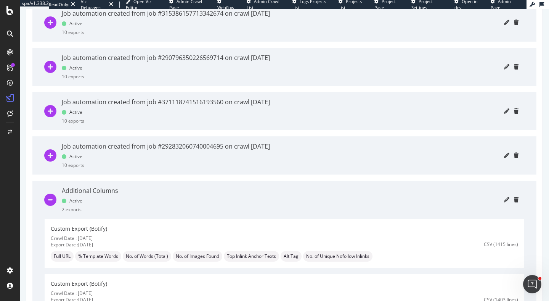
click at [53, 68] on icon "plus-circle" at bounding box center [50, 67] width 12 height 12
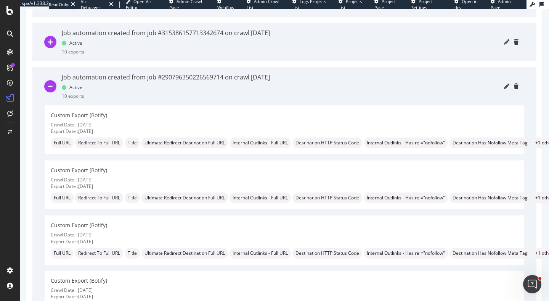
scroll to position [444, 0]
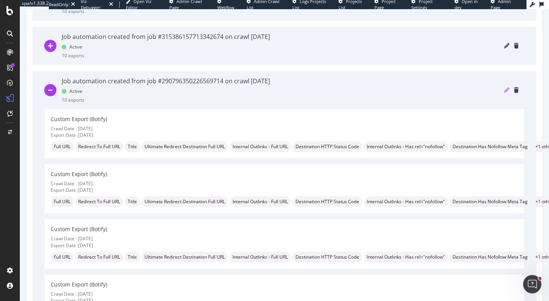
click at [507, 89] on icon "pencil" at bounding box center [506, 89] width 5 height 5
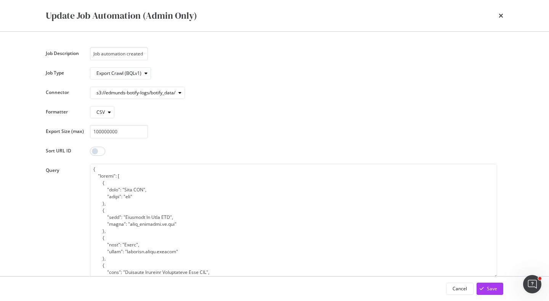
scroll to position [0, 120]
click at [137, 55] on input "Job automation created from job #290796350226569714 on crawl 2019 Jun. 18th" at bounding box center [119, 53] width 58 height 13
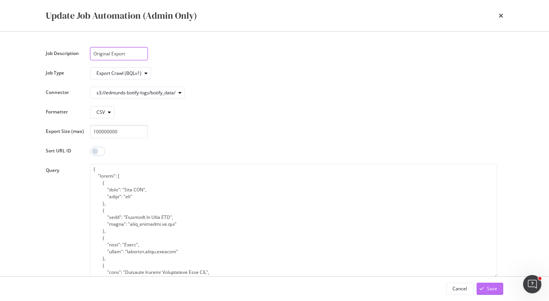
type input "Original Export"
click at [488, 293] on div "Save" at bounding box center [487, 288] width 21 height 11
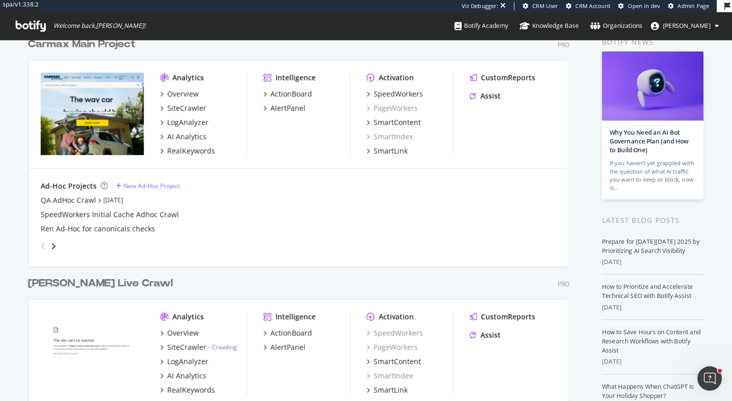
scroll to position [71, 0]
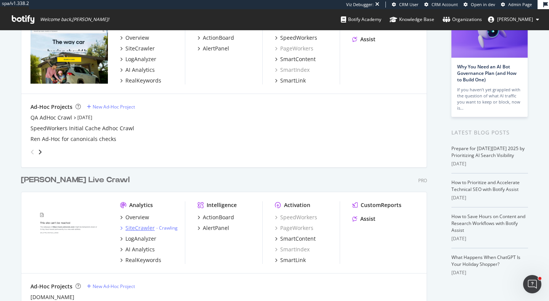
click at [132, 229] on div "SiteCrawler" at bounding box center [140, 228] width 29 height 8
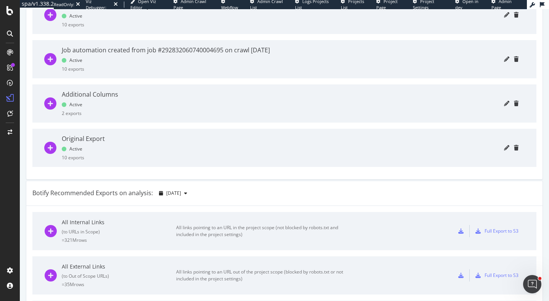
scroll to position [468, 0]
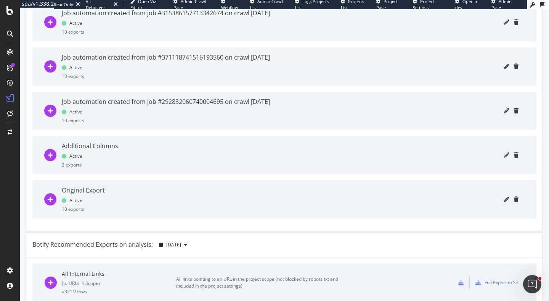
click at [79, 190] on div "Original Export" at bounding box center [83, 190] width 43 height 9
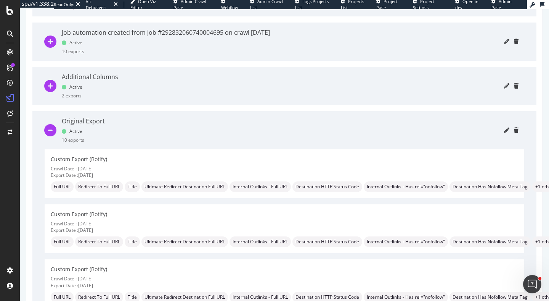
scroll to position [543, 0]
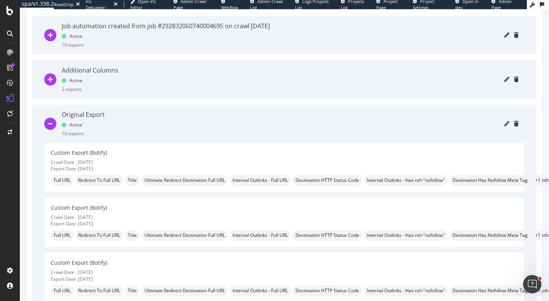
click at [43, 80] on div "Additional Columns Active 2 exports" at bounding box center [284, 79] width 504 height 38
click at [51, 80] on icon "plus-circle" at bounding box center [50, 79] width 12 height 12
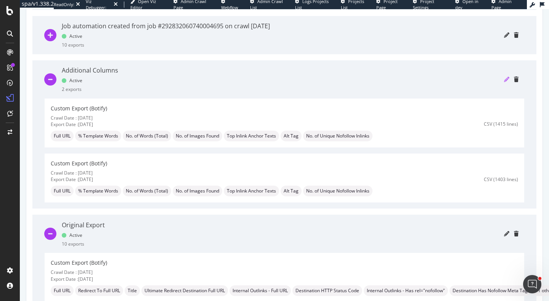
click at [505, 79] on icon "pencil" at bounding box center [506, 79] width 5 height 5
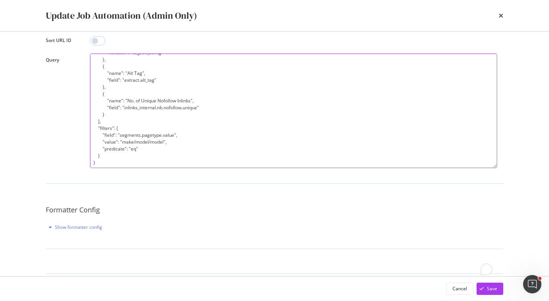
scroll to position [171, 0]
click at [108, 156] on textarea "{ "sort": [], "fields": [ { "name": "Full URL", "field": "url" }, { "name": "% …" at bounding box center [293, 110] width 407 height 114
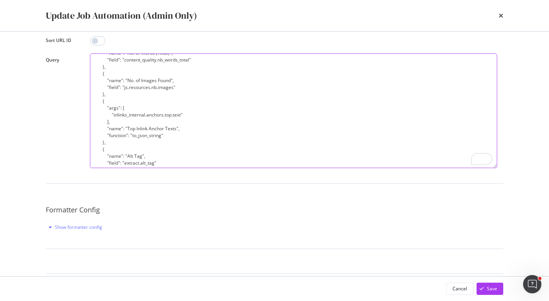
scroll to position [0, 0]
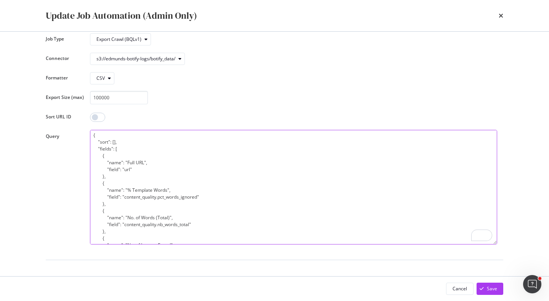
click at [109, 157] on textarea "{ "sort": [], "fields": [ { "name": "Full URL", "field": "url" }, { "name": "% …" at bounding box center [293, 187] width 407 height 114
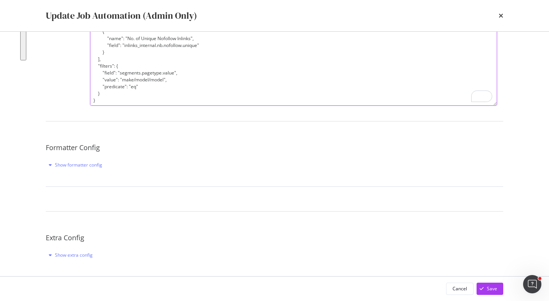
drag, startPoint x: 102, startPoint y: 156, endPoint x: 167, endPoint y: 80, distance: 99.3
click at [167, 80] on textarea "{ "sort": [], "fields": [ { "name": "Full URL", "field": "url" }, { "name": "% …" at bounding box center [293, 48] width 407 height 114
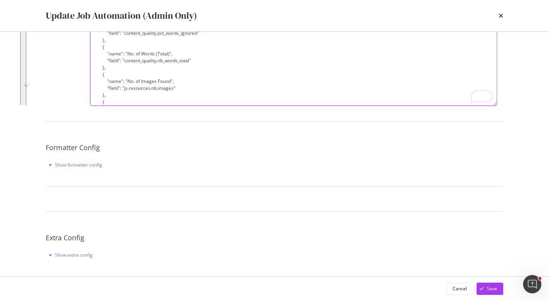
click at [163, 92] on textarea "{ "sort": [], "fields": [ { "name": "Full URL", "field": "url" }, { "name": "% …" at bounding box center [293, 48] width 407 height 114
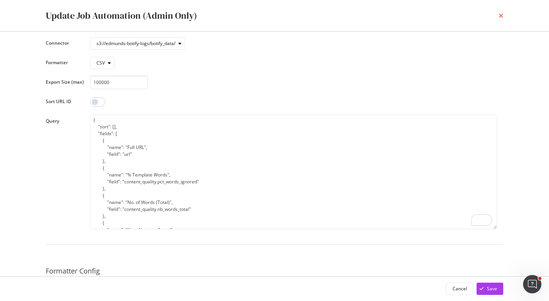
click at [499, 14] on icon "times" at bounding box center [501, 16] width 5 height 6
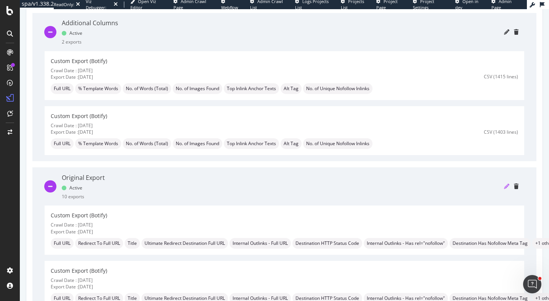
click at [508, 187] on icon "pencil" at bounding box center [506, 186] width 5 height 5
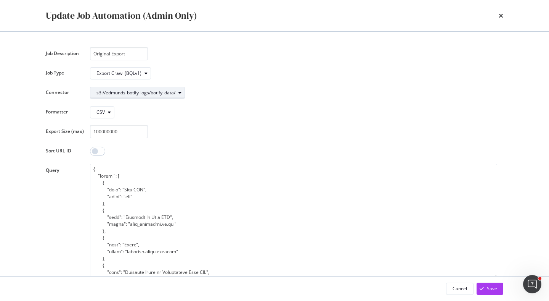
click at [139, 92] on div "s3://edmunds-botify-logs/botify_data/" at bounding box center [136, 92] width 79 height 5
click at [239, 98] on div "s3://edmunds-botify-logs/botify_data/" at bounding box center [293, 92] width 407 height 13
click at [185, 91] on div "modal" at bounding box center [179, 92] width 9 height 5
click at [278, 108] on div "CSV" at bounding box center [293, 111] width 407 height 13
click at [497, 14] on div "Update Job Automation (Admin Only)" at bounding box center [275, 15] width 458 height 13
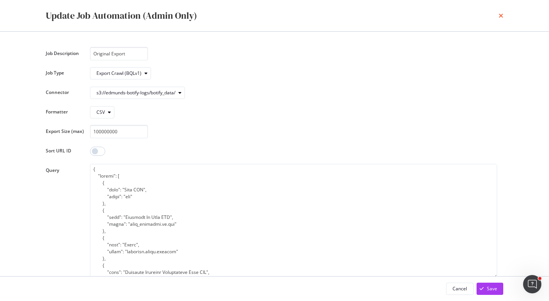
click at [501, 15] on icon "times" at bounding box center [501, 16] width 5 height 6
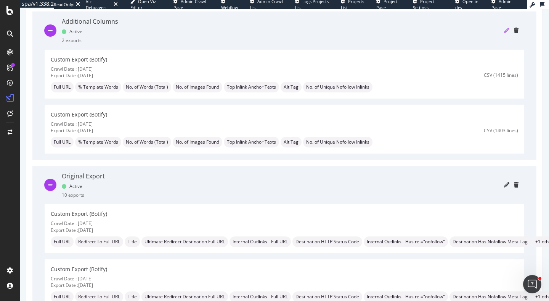
click at [505, 31] on icon "pencil" at bounding box center [506, 30] width 5 height 5
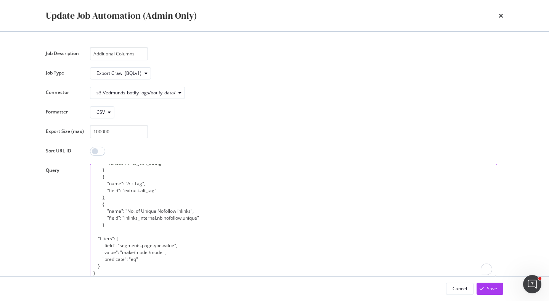
click at [108, 264] on textarea "{ "sort": [], "fields": [ { "name": "Full URL", "field": "url" }, { "name": "% …" at bounding box center [293, 221] width 407 height 114
click at [143, 258] on textarea "{ "sort": [], "fields": [ { "name": "Full URL", "field": "url" }, { "name": "% …" at bounding box center [293, 221] width 407 height 114
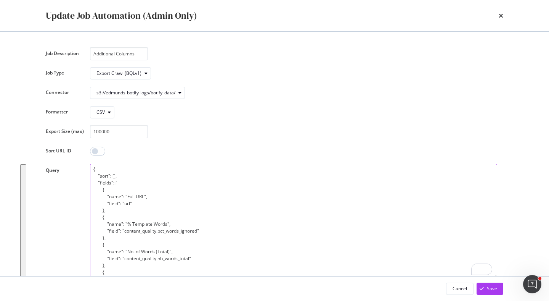
drag, startPoint x: 108, startPoint y: 264, endPoint x: 91, endPoint y: 187, distance: 78.6
click at [91, 187] on textarea "{ "sort": [], "fields": [ { "name": "Full URL", "field": "url" }, { "name": "% …" at bounding box center [293, 221] width 407 height 114
click at [502, 16] on icon "times" at bounding box center [501, 16] width 5 height 6
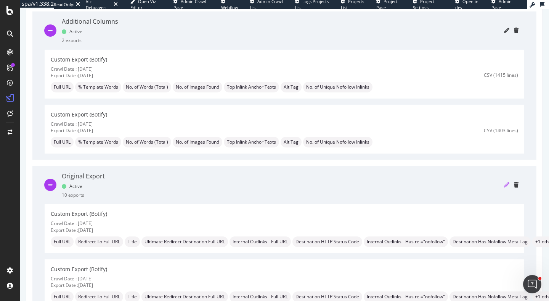
click at [507, 184] on icon "pencil" at bounding box center [506, 184] width 5 height 5
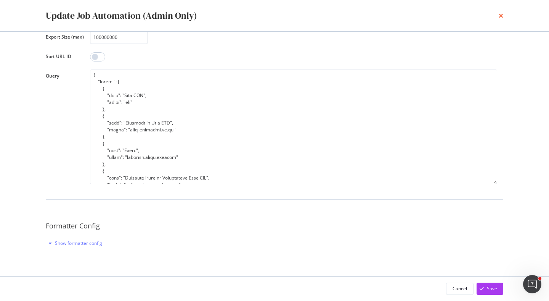
click at [501, 13] on icon "times" at bounding box center [501, 16] width 5 height 6
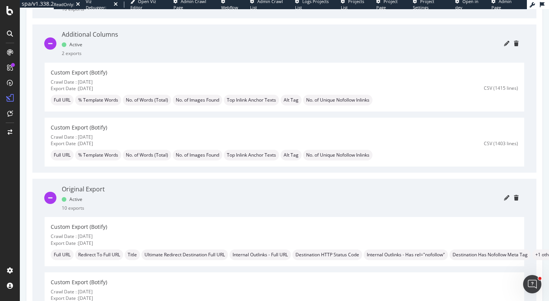
scroll to position [580, 0]
click at [507, 38] on div at bounding box center [321, 43] width 395 height 38
click at [507, 40] on icon "pencil" at bounding box center [506, 42] width 5 height 5
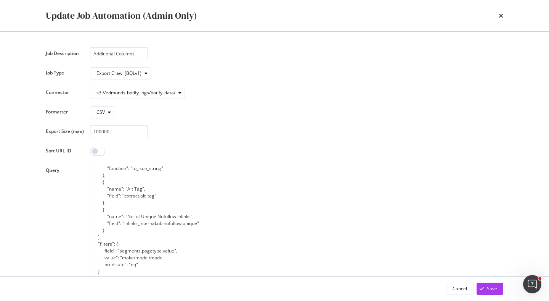
scroll to position [171, 0]
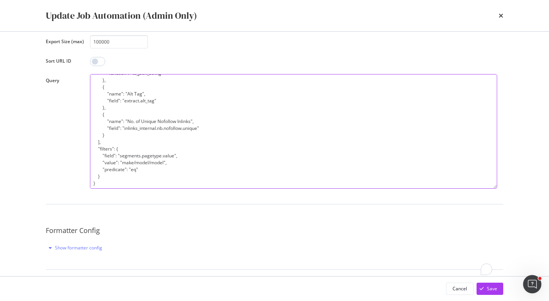
click at [172, 162] on textarea "{ "sort": [], "fields": [ { "name": "Full URL", "field": "url" }, { "name": "% …" at bounding box center [293, 131] width 407 height 114
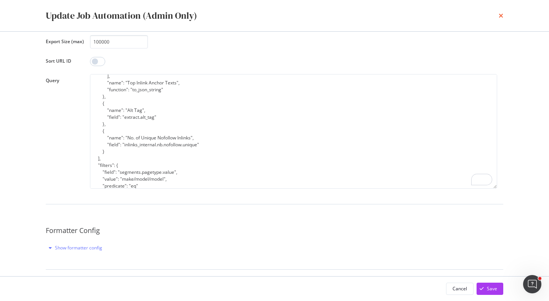
click at [499, 15] on icon "times" at bounding box center [501, 16] width 5 height 6
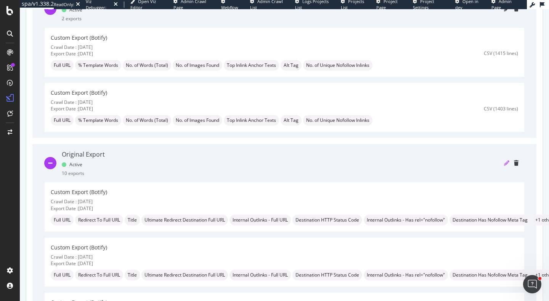
click at [505, 163] on icon "pencil" at bounding box center [506, 162] width 5 height 5
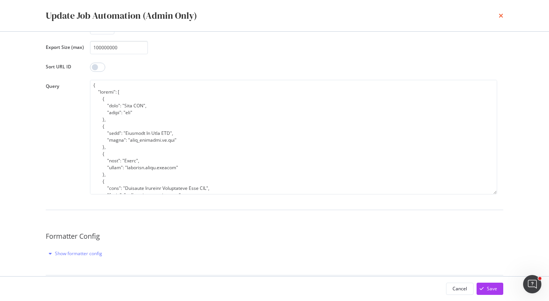
click at [502, 14] on icon "times" at bounding box center [501, 16] width 5 height 6
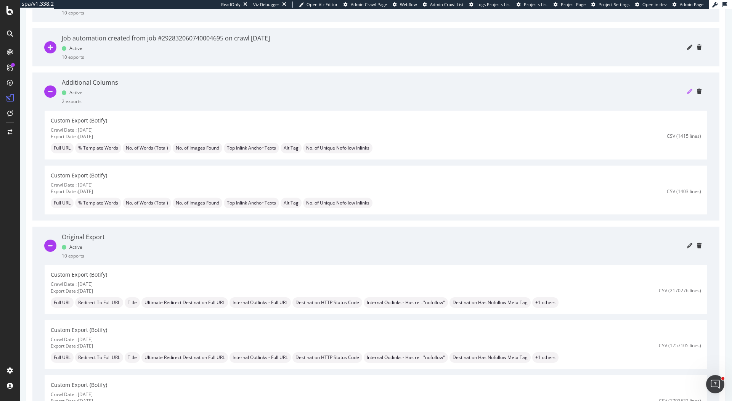
click at [549, 89] on icon "pencil" at bounding box center [689, 91] width 5 height 5
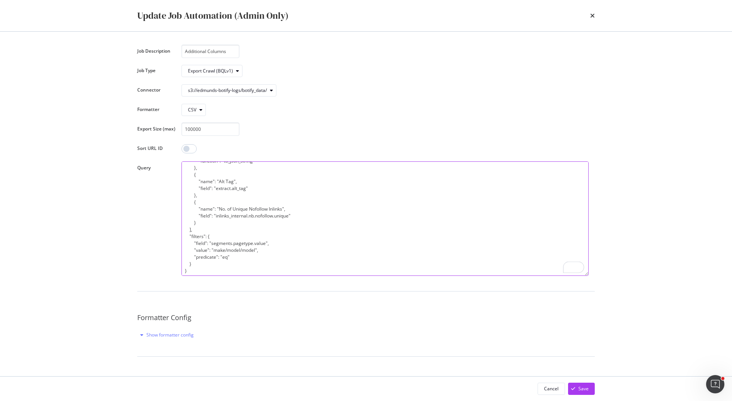
scroll to position [171, 0]
drag, startPoint x: 199, startPoint y: 267, endPoint x: 179, endPoint y: 237, distance: 35.2
click at [179, 237] on div "Update Job Automation (Admin Only) Job Description Additional Columns Job Type …" at bounding box center [366, 200] width 732 height 401
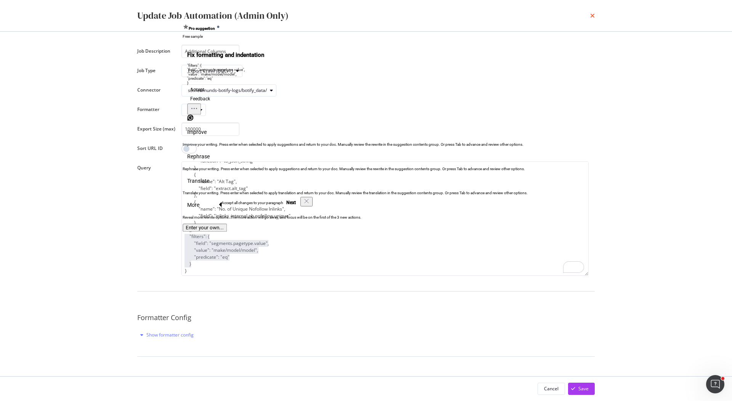
click at [549, 17] on icon "times" at bounding box center [593, 16] width 5 height 6
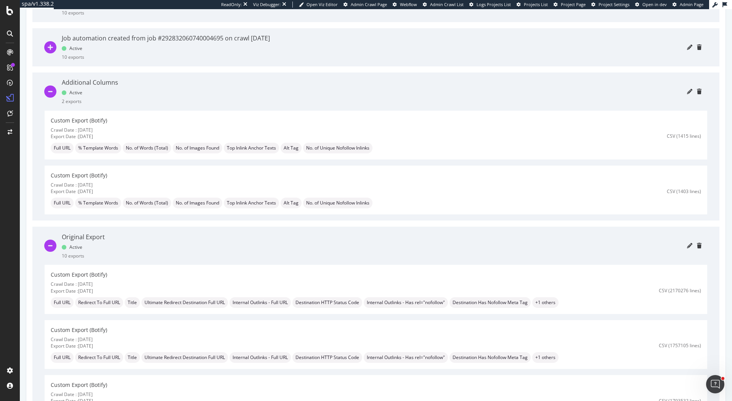
scroll to position [579, 0]
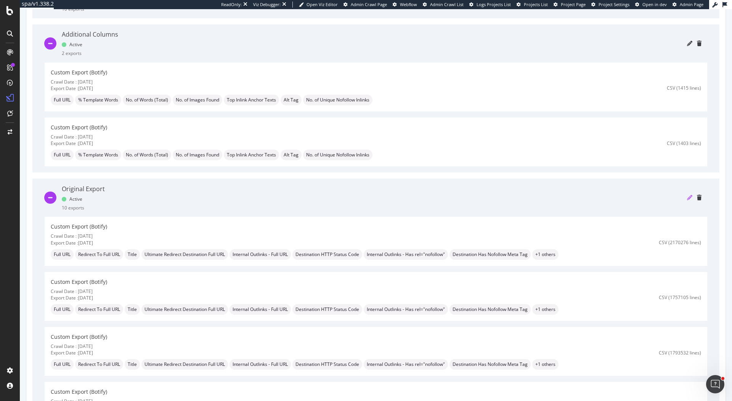
click at [549, 196] on icon "pencil" at bounding box center [689, 197] width 5 height 5
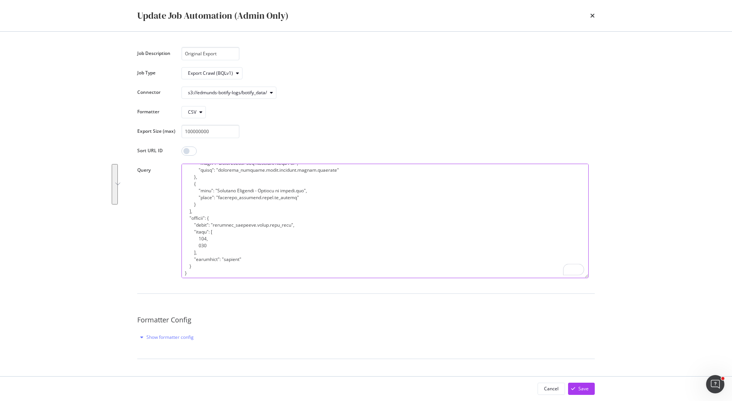
scroll to position [219, 0]
drag, startPoint x: 188, startPoint y: 218, endPoint x: 276, endPoint y: 258, distance: 96.6
click at [276, 258] on textarea "To enrich screen reader interactions, please activate Accessibility in Grammarl…" at bounding box center [385, 221] width 407 height 114
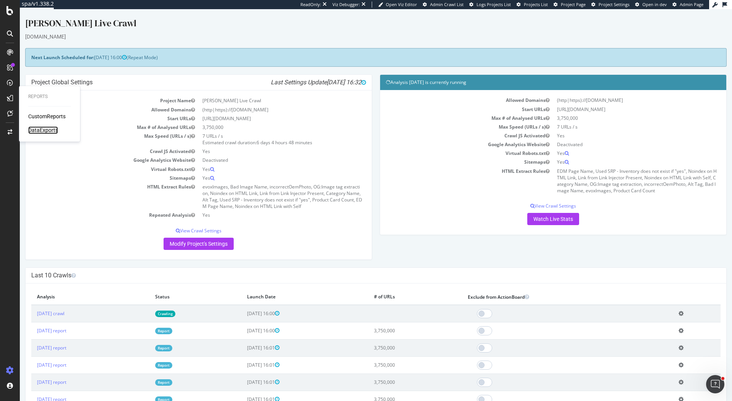
click at [47, 130] on div "DataExports" at bounding box center [43, 130] width 30 height 8
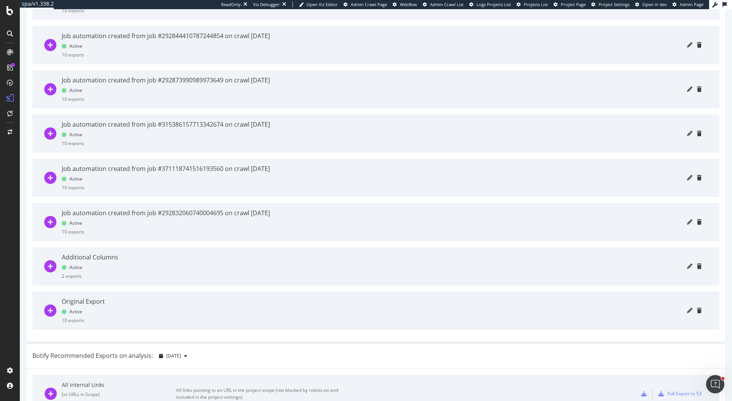
scroll to position [446, 0]
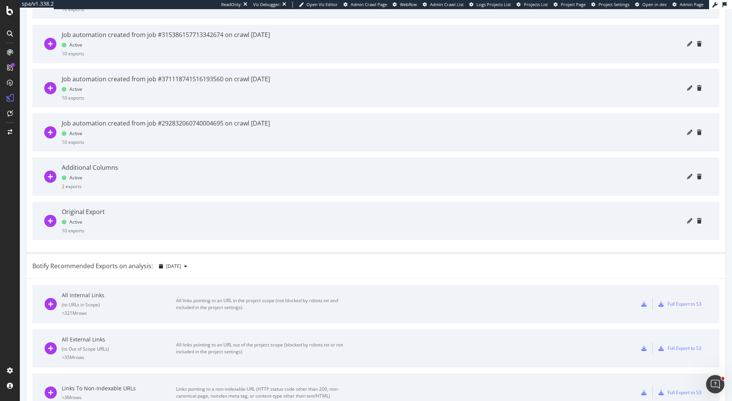
click at [282, 178] on div at bounding box center [413, 177] width 578 height 38
click at [100, 214] on div "Original Export" at bounding box center [83, 212] width 43 height 9
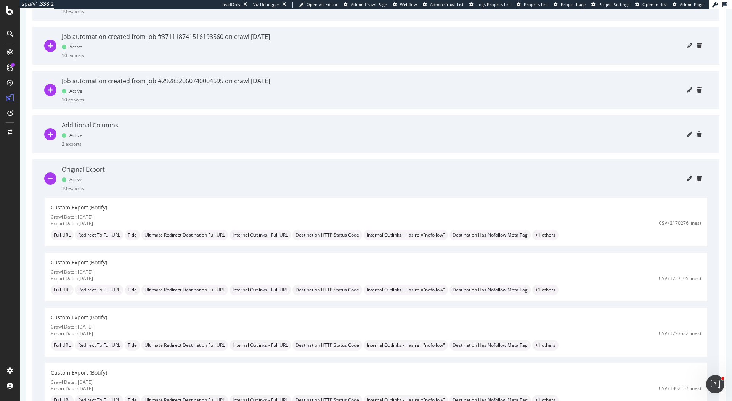
scroll to position [537, 0]
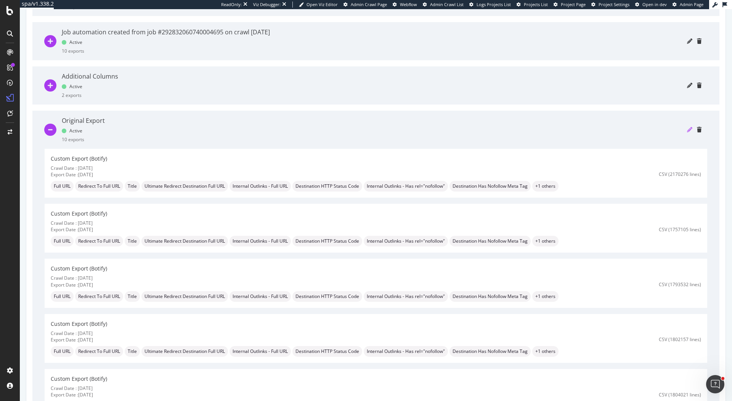
click at [688, 129] on icon "pencil" at bounding box center [689, 129] width 5 height 5
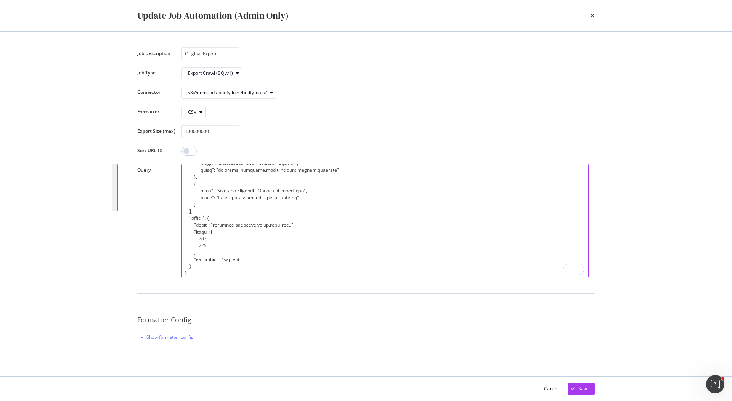
scroll to position [219, 0]
drag, startPoint x: 188, startPoint y: 220, endPoint x: 274, endPoint y: 255, distance: 92.9
click at [274, 255] on textarea "To enrich screen reader interactions, please activate Accessibility in Grammarl…" at bounding box center [385, 221] width 407 height 114
drag, startPoint x: 256, startPoint y: 263, endPoint x: 183, endPoint y: 219, distance: 85.3
click at [183, 219] on textarea "To enrich screen reader interactions, please activate Accessibility in Grammarl…" at bounding box center [385, 221] width 407 height 114
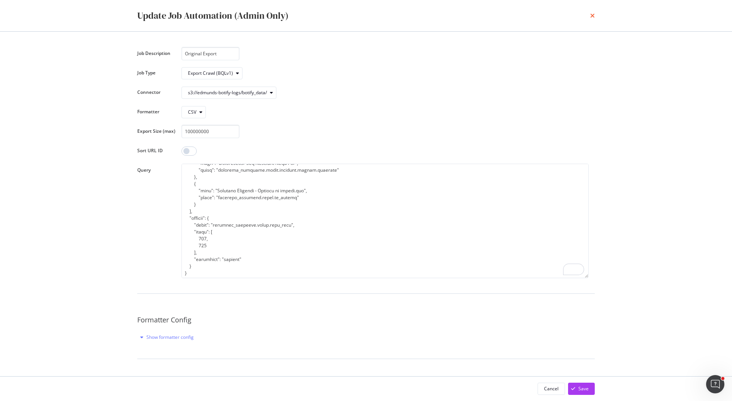
click at [594, 17] on icon "times" at bounding box center [593, 16] width 5 height 6
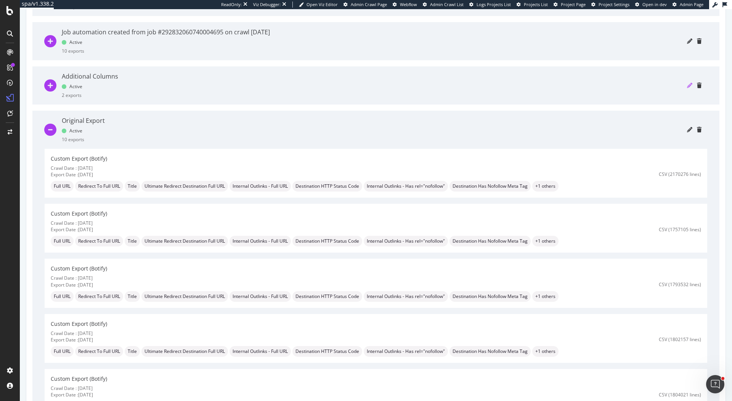
click at [689, 84] on icon "pencil" at bounding box center [689, 85] width 5 height 5
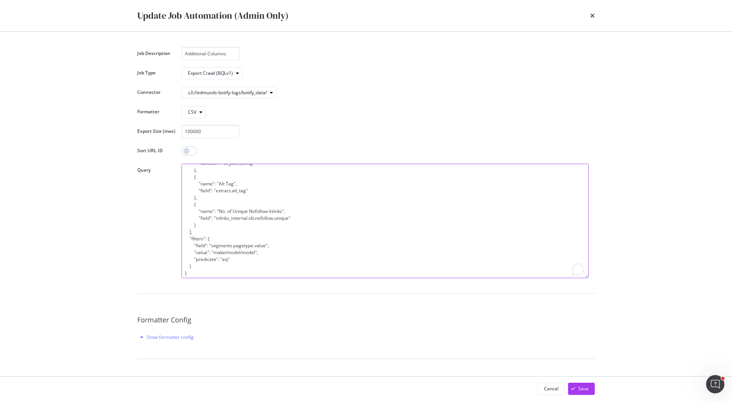
scroll to position [171, 0]
drag, startPoint x: 187, startPoint y: 236, endPoint x: 280, endPoint y: 262, distance: 97.3
click at [280, 262] on textarea "{ "sort": [], "fields": [ { "name": "Full URL", "field": "url" }, { "name": "% …" at bounding box center [385, 221] width 407 height 114
drag, startPoint x: 200, startPoint y: 269, endPoint x: 167, endPoint y: 238, distance: 45.4
click at [0, 0] on div "Query" at bounding box center [0, 0] width 0 height 0
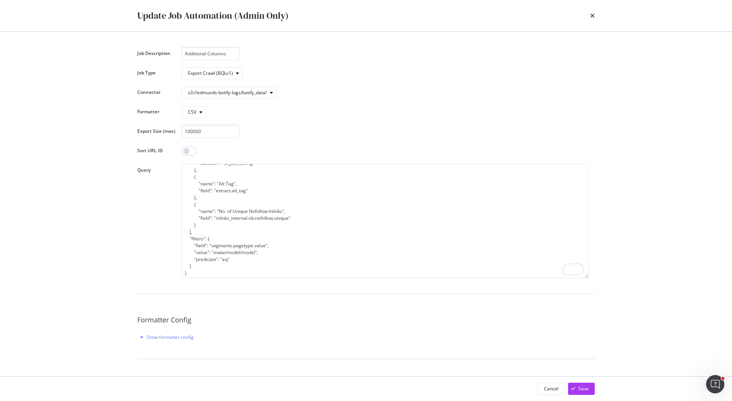
click at [591, 19] on div "times" at bounding box center [593, 15] width 5 height 13
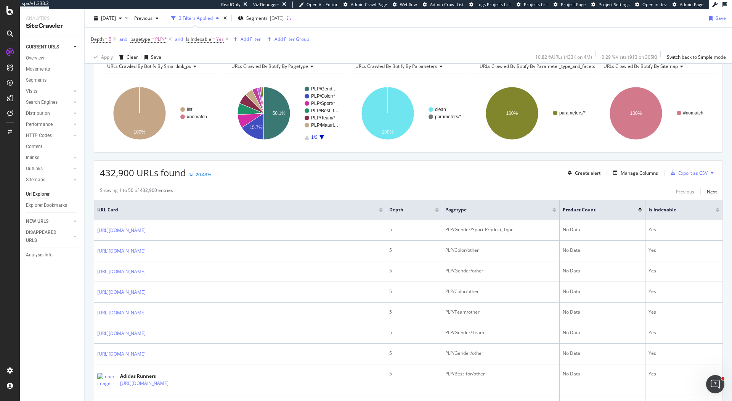
scroll to position [122, 0]
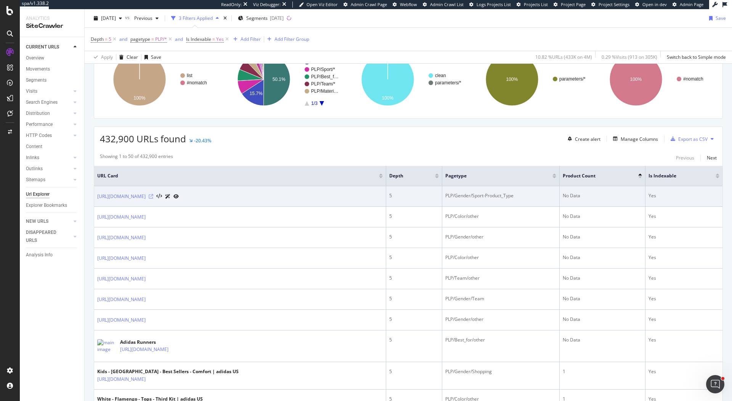
click at [153, 195] on icon at bounding box center [151, 196] width 5 height 5
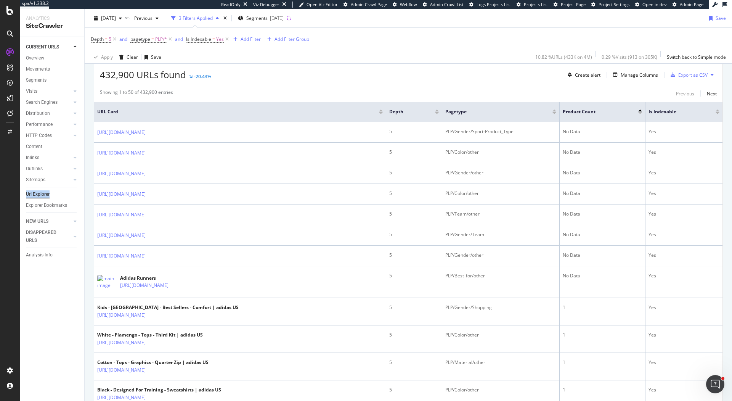
scroll to position [113, 0]
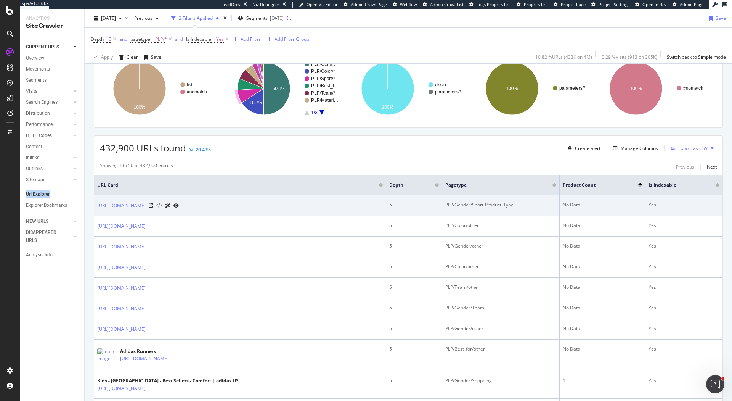
click at [162, 204] on icon at bounding box center [159, 205] width 6 height 5
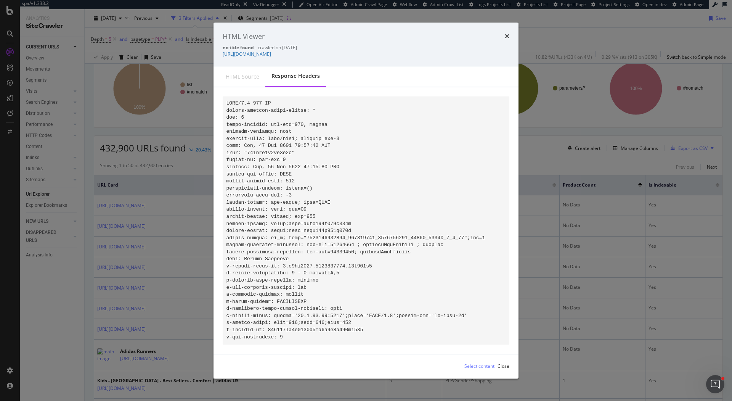
click at [246, 76] on div "HTML source" at bounding box center [243, 77] width 34 height 8
click at [245, 75] on div "HTML source" at bounding box center [243, 77] width 34 height 8
click at [240, 76] on div "HTML source" at bounding box center [243, 77] width 34 height 8
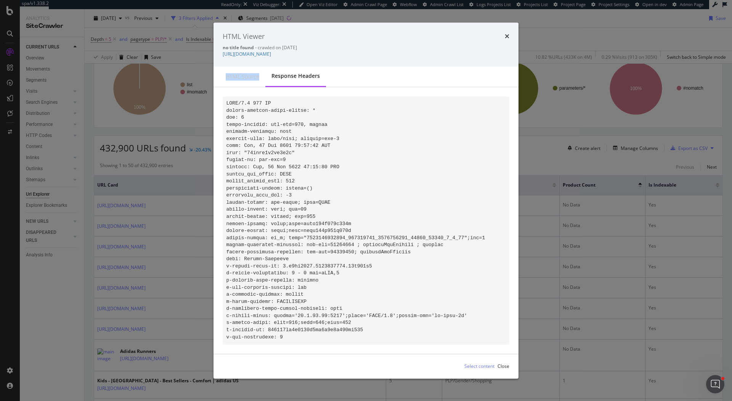
click at [240, 76] on div "HTML source" at bounding box center [243, 77] width 34 height 8
click at [420, 100] on pre "modal" at bounding box center [366, 221] width 287 height 248
drag, startPoint x: 228, startPoint y: 100, endPoint x: 349, endPoint y: 344, distance: 273.3
click at [349, 344] on pre "modal" at bounding box center [366, 221] width 287 height 248
click at [436, 344] on pre "modal" at bounding box center [366, 221] width 287 height 248
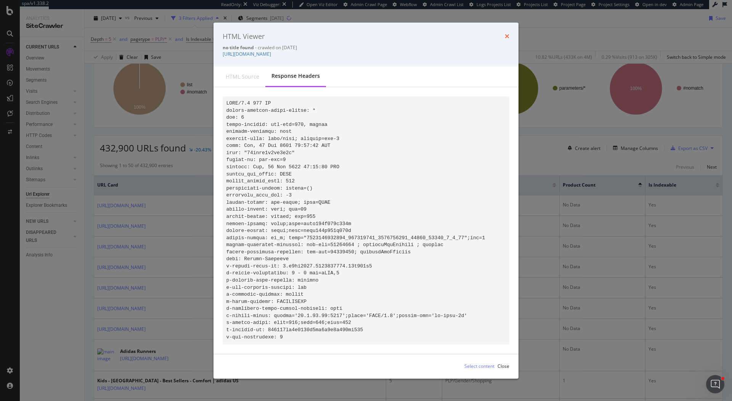
click at [509, 34] on icon "times" at bounding box center [507, 37] width 5 height 6
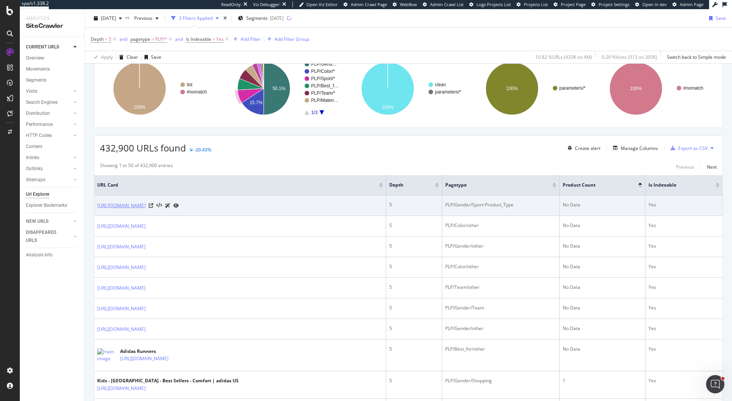
click at [146, 204] on link "https://www.adidas.com/us/women-firebird-lifestyle-skirts_dresses?grid=true" at bounding box center [121, 206] width 48 height 8
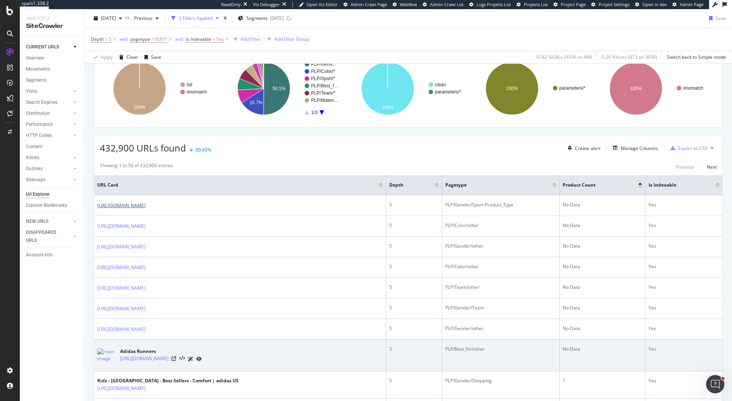
scroll to position [241, 0]
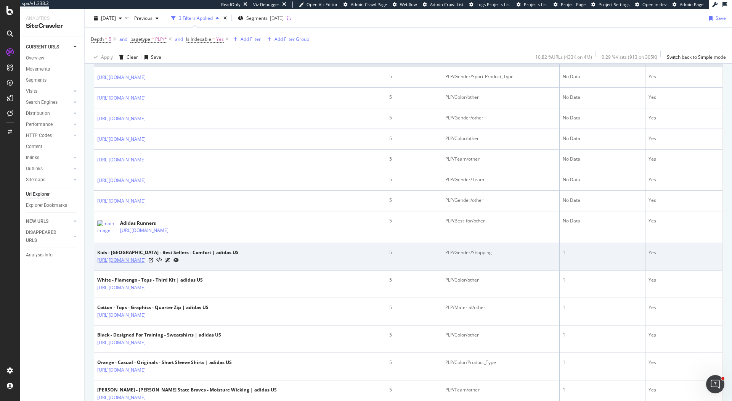
click at [146, 258] on link "https://www.adidas.com/us/kids-mexico-best_sellers-comfort" at bounding box center [121, 260] width 48 height 8
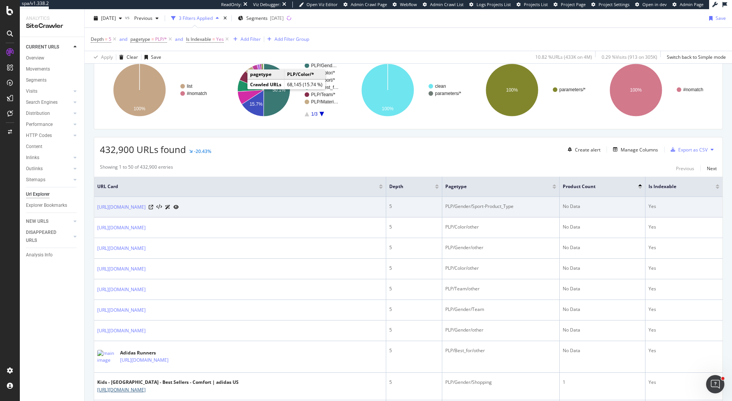
scroll to position [118, 0]
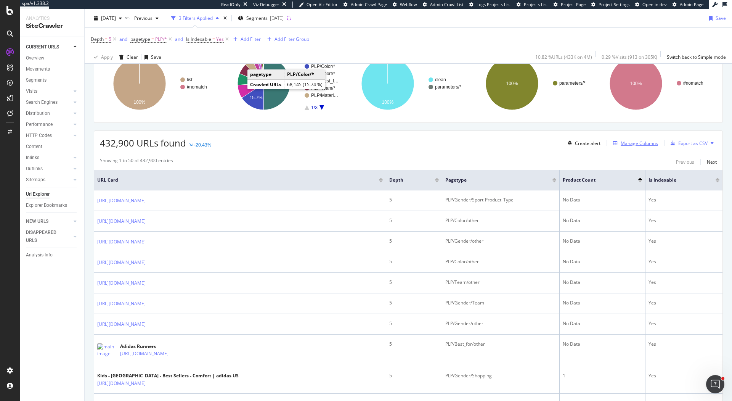
click at [637, 143] on div "Manage Columns" at bounding box center [639, 143] width 37 height 6
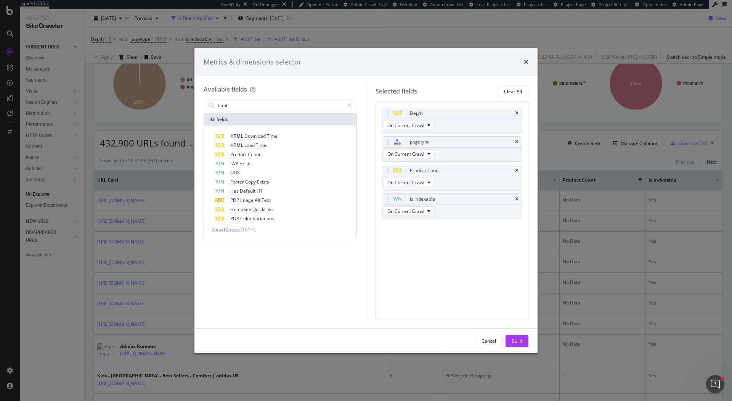
type input "html"
click at [230, 228] on span "Show 10 more" at bounding box center [226, 229] width 28 height 6
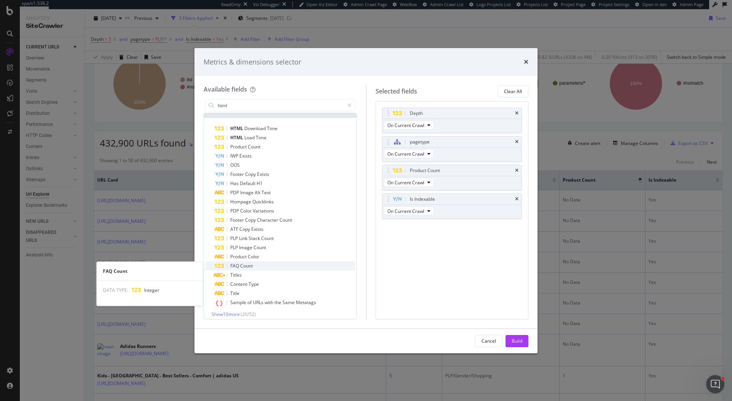
scroll to position [0, 0]
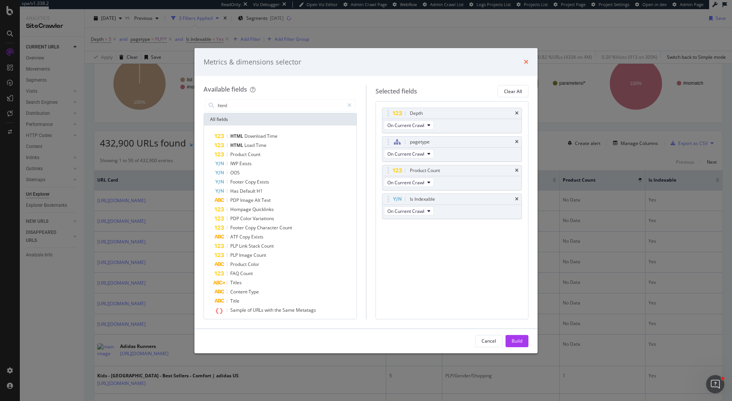
click at [526, 61] on icon "times" at bounding box center [526, 62] width 5 height 6
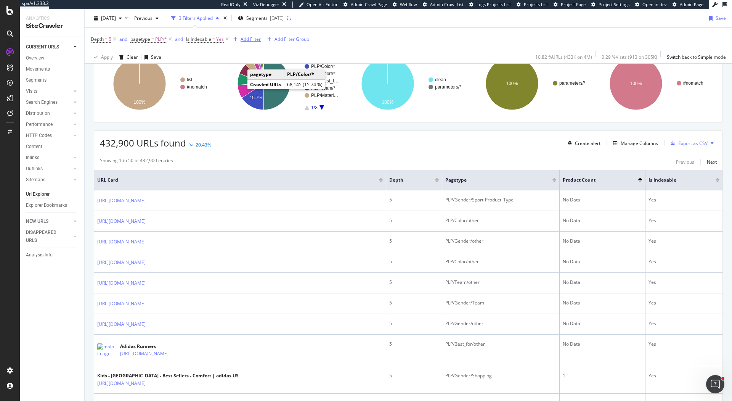
click at [250, 40] on div "Add Filter" at bounding box center [251, 39] width 20 height 6
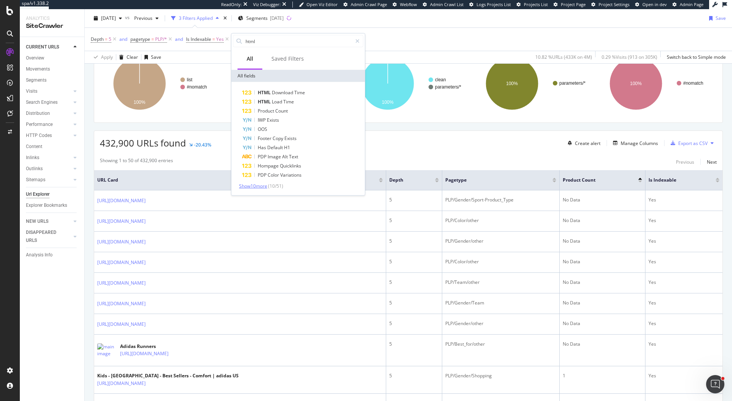
click at [258, 184] on span "Show 10 more" at bounding box center [253, 186] width 28 height 6
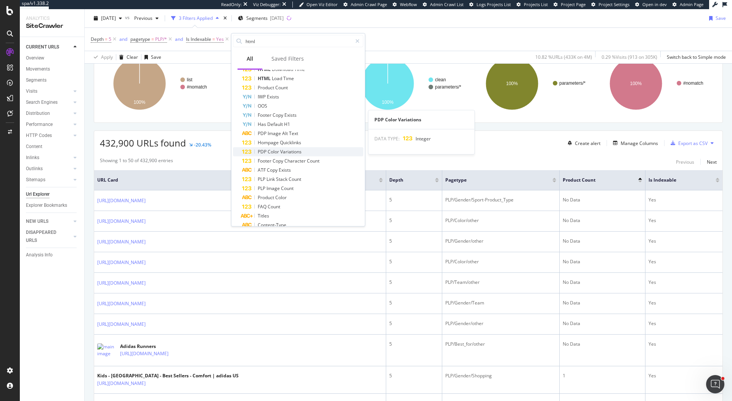
scroll to position [60, 0]
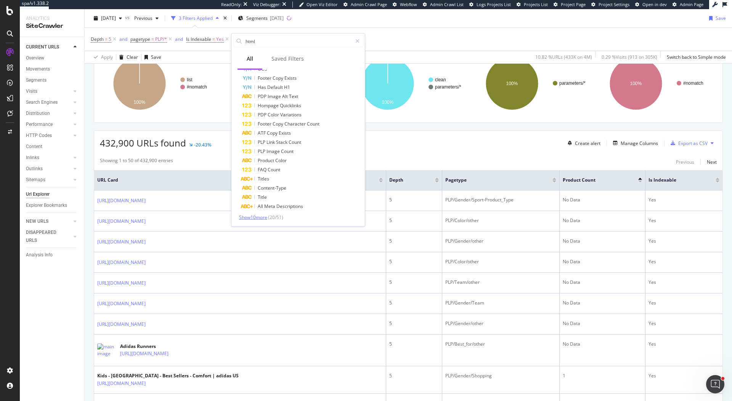
click at [256, 215] on span "Show 10 more" at bounding box center [253, 217] width 28 height 6
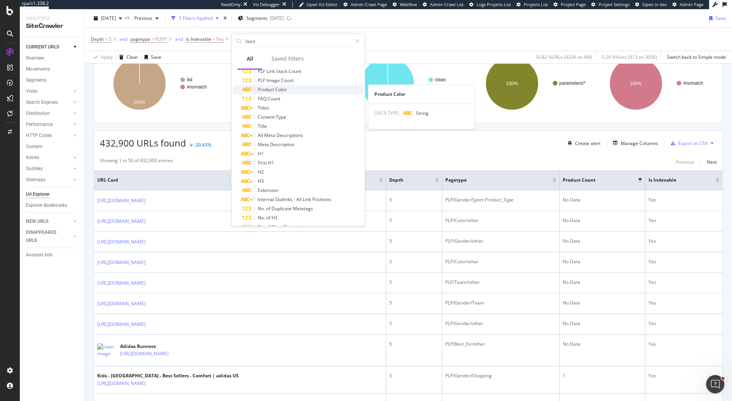
scroll to position [152, 0]
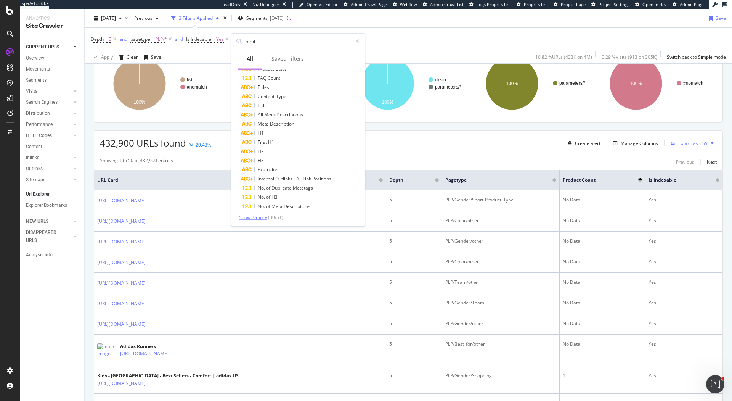
click at [261, 218] on span "Show 10 more" at bounding box center [253, 217] width 28 height 6
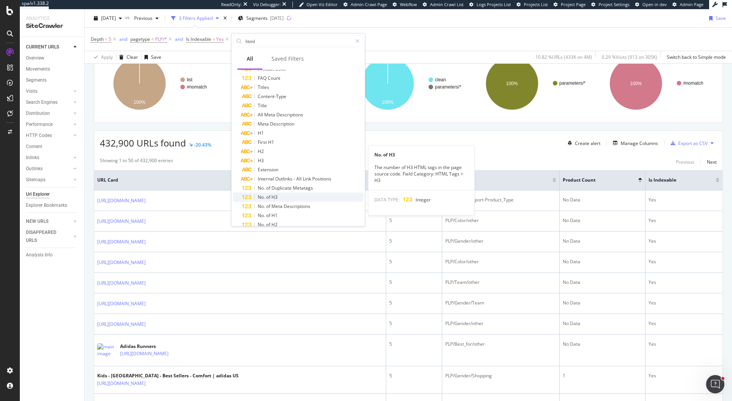
scroll to position [243, 0]
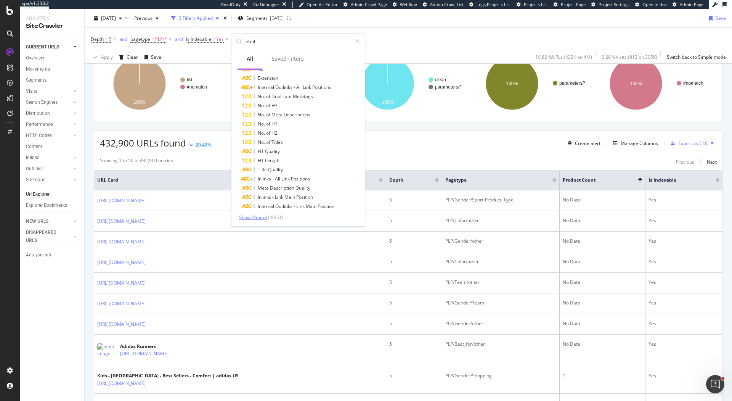
click at [262, 217] on span "Show 10 more" at bounding box center [253, 217] width 28 height 6
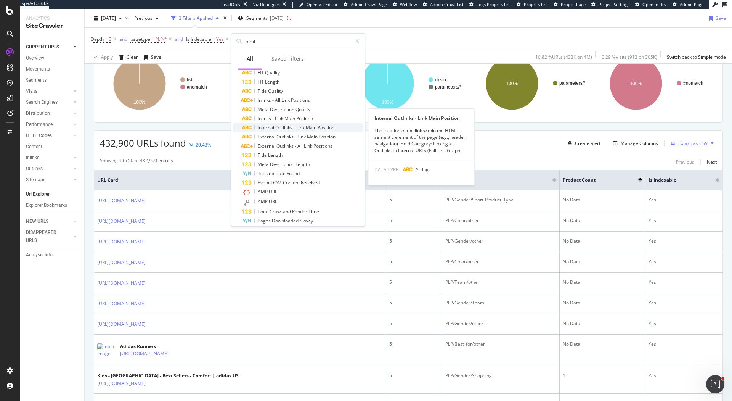
scroll to position [336, 0]
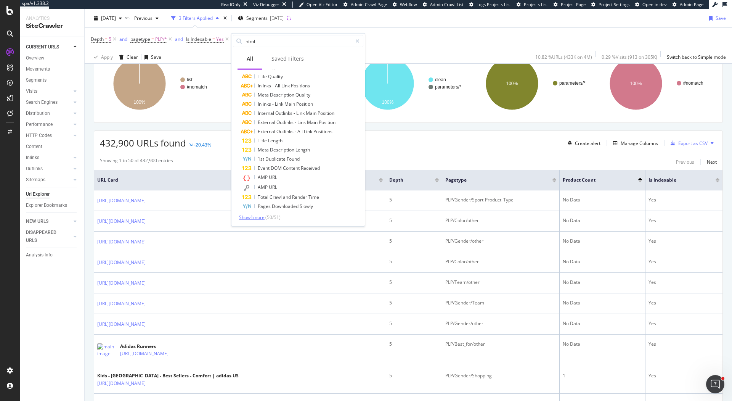
click at [243, 216] on span "Show 1 more" at bounding box center [252, 217] width 26 height 6
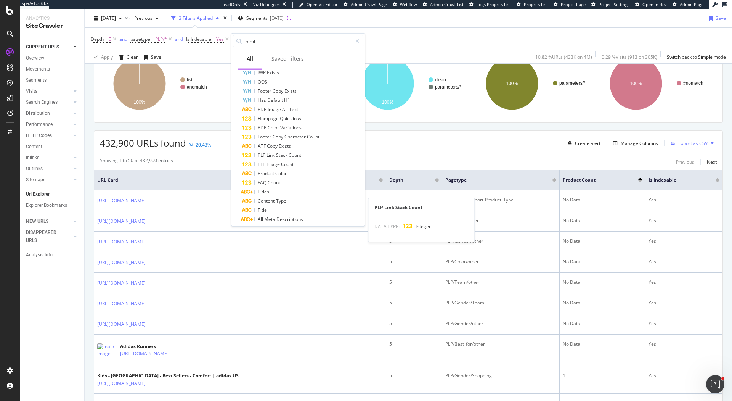
scroll to position [0, 0]
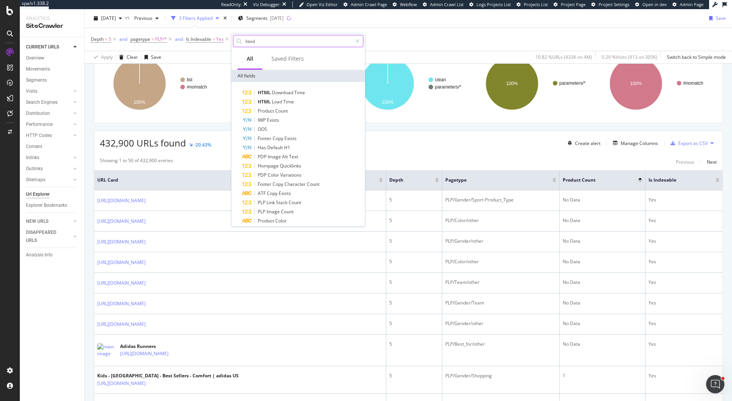
click at [282, 42] on input "html" at bounding box center [298, 40] width 107 height 11
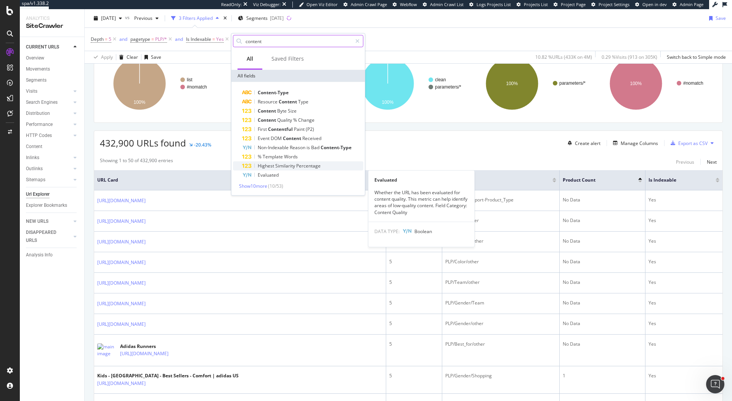
type input "content"
click at [266, 168] on span "Highest" at bounding box center [267, 166] width 18 height 6
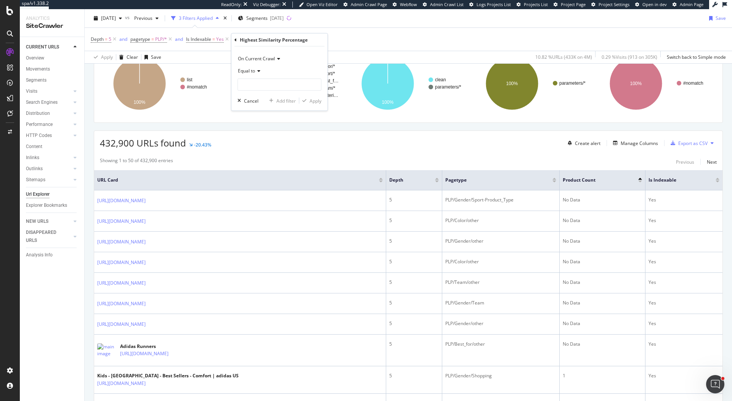
click at [236, 38] on icon at bounding box center [236, 39] width 2 height 5
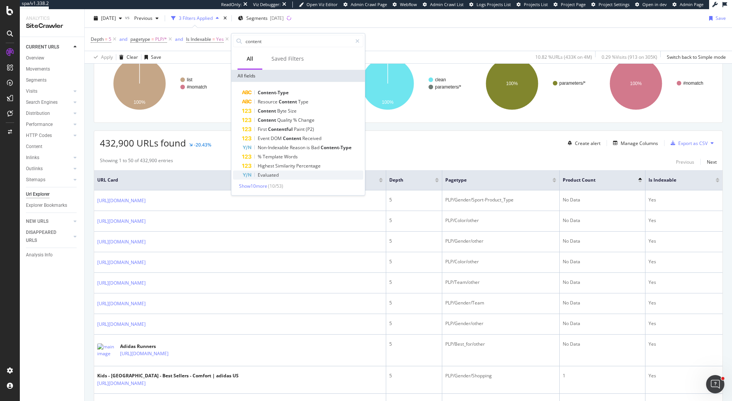
click at [270, 177] on span "Evaluated" at bounding box center [268, 175] width 21 height 6
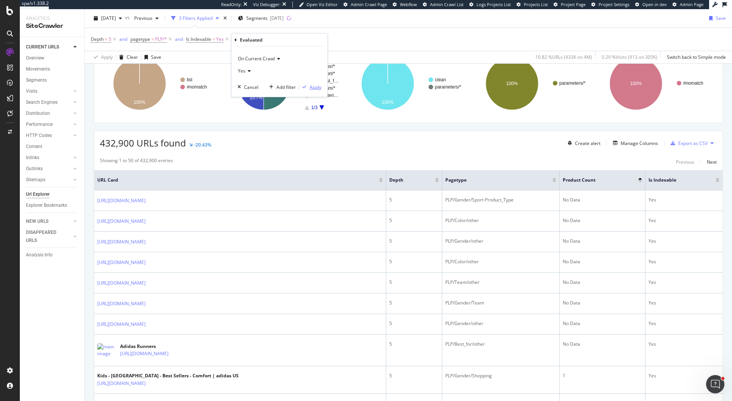
click at [315, 87] on div "Apply" at bounding box center [316, 87] width 12 height 6
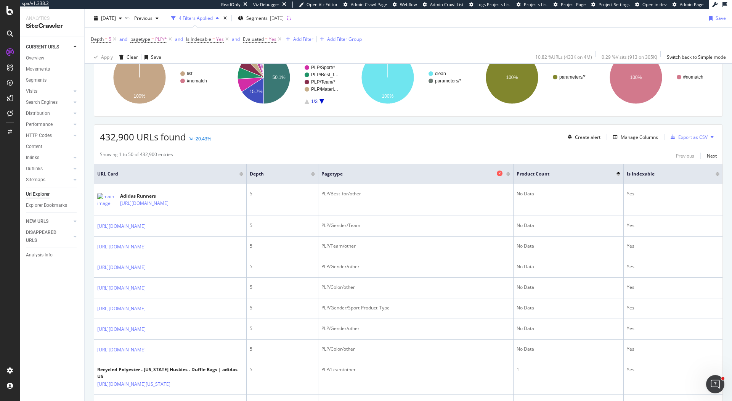
scroll to position [172, 0]
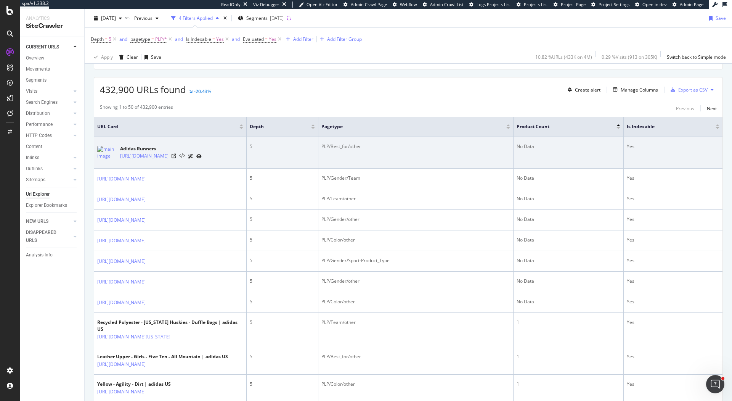
click at [185, 153] on icon at bounding box center [182, 155] width 6 height 5
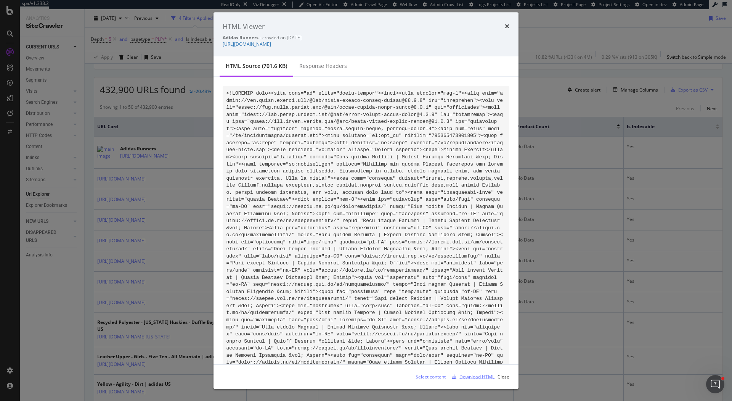
click at [478, 375] on div "Download HTML" at bounding box center [477, 376] width 35 height 6
click at [510, 27] on div "HTML Viewer Adidas Runners - crawled on 2025-10-05 https://www.adidas.com/us/ad…" at bounding box center [366, 34] width 305 height 44
click at [505, 26] on icon "times" at bounding box center [507, 26] width 5 height 6
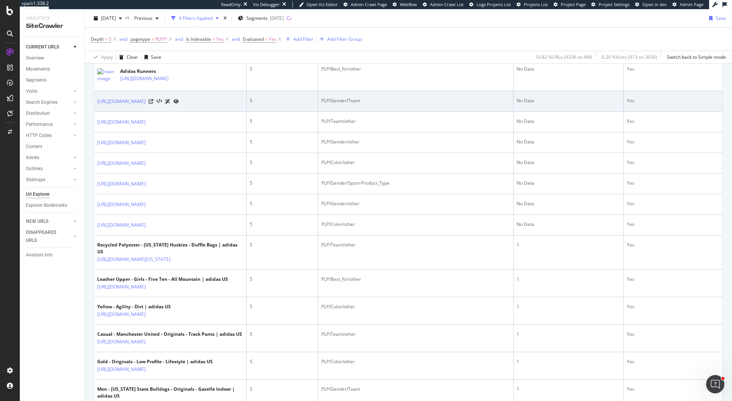
scroll to position [386, 0]
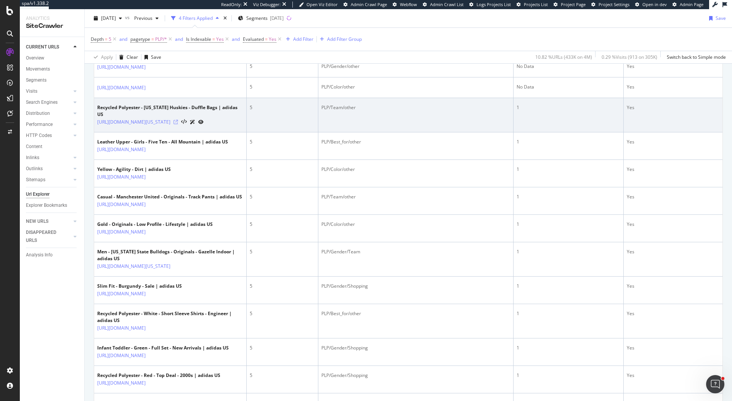
click at [178, 124] on icon at bounding box center [176, 122] width 5 height 5
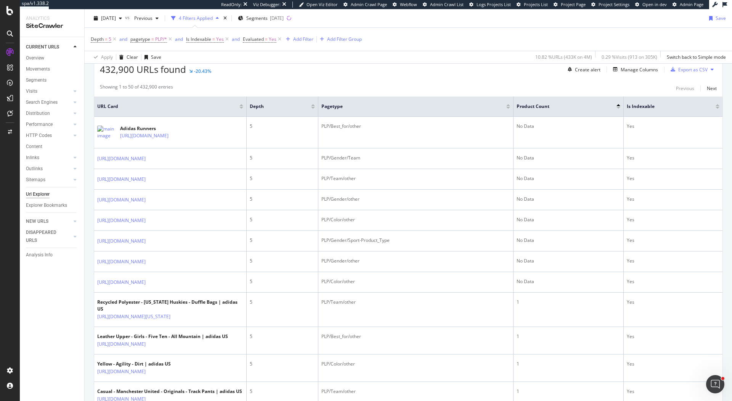
scroll to position [203, 0]
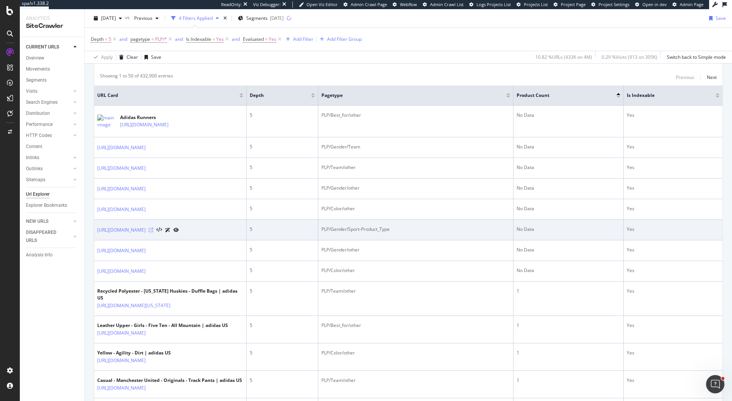
click at [153, 232] on icon at bounding box center [151, 230] width 5 height 5
click at [162, 233] on icon at bounding box center [159, 229] width 6 height 5
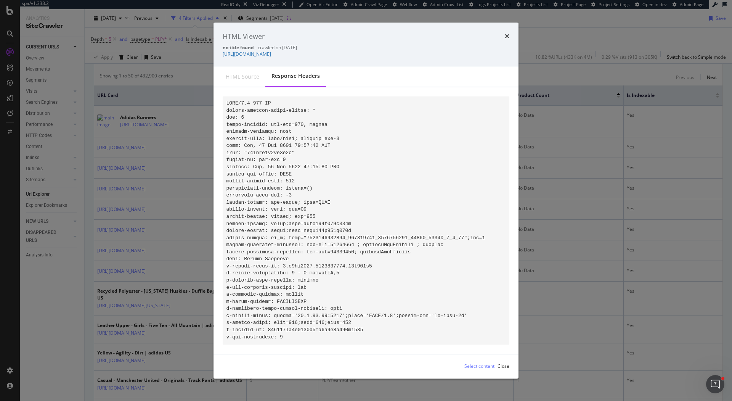
click at [248, 69] on div "HTML source" at bounding box center [243, 77] width 46 height 20
click at [507, 34] on icon "times" at bounding box center [507, 37] width 5 height 6
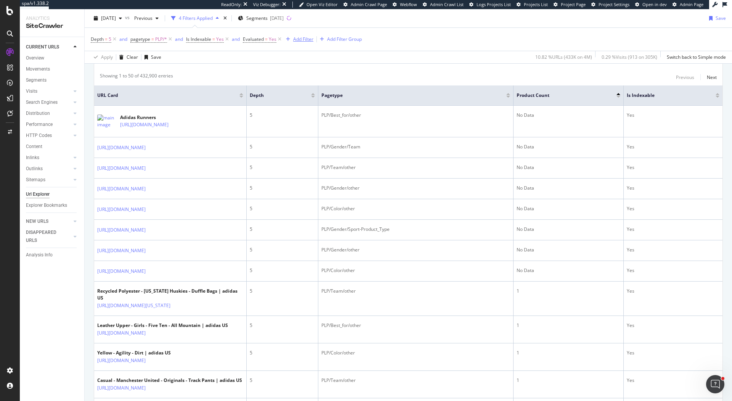
click at [301, 40] on div "Add Filter" at bounding box center [303, 39] width 20 height 6
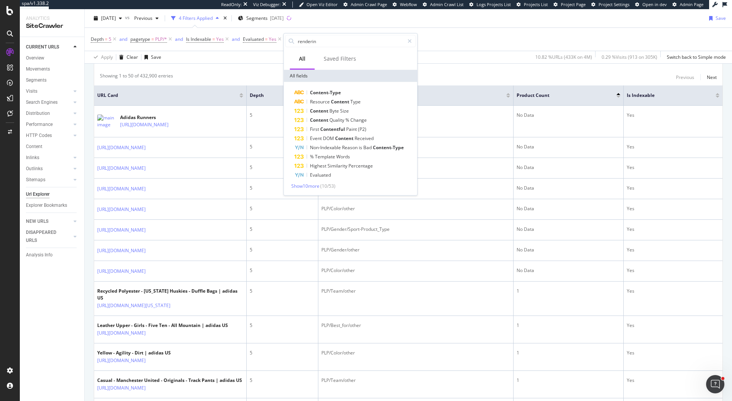
type input "rendering"
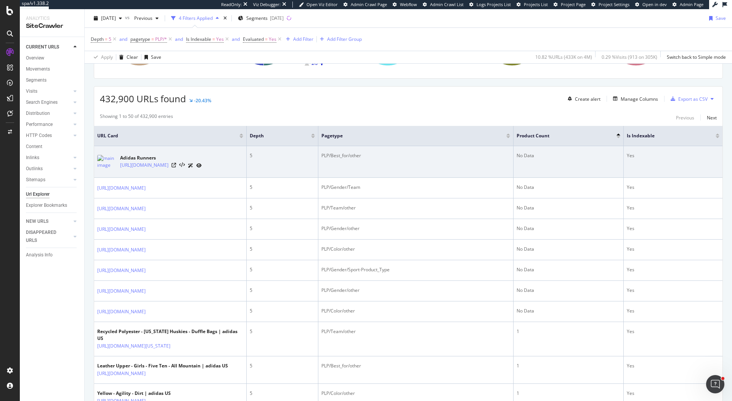
scroll to position [152, 0]
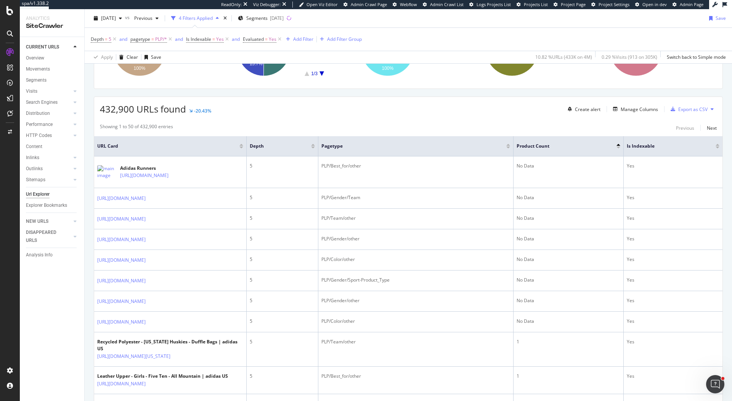
click at [643, 103] on div "Create alert Manage Columns Export as CSV" at bounding box center [641, 109] width 152 height 13
click at [642, 108] on div "Manage Columns" at bounding box center [639, 109] width 37 height 6
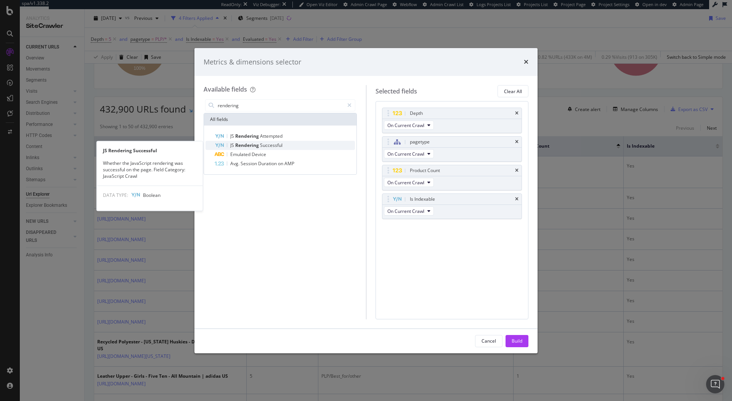
type input "rendering"
click at [293, 143] on div "JS Rendering Successful" at bounding box center [285, 145] width 140 height 9
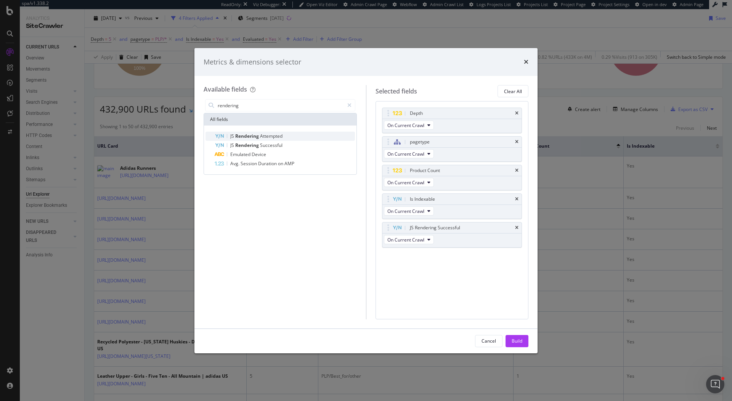
click at [278, 132] on div "JS Rendering Attempted" at bounding box center [285, 136] width 140 height 9
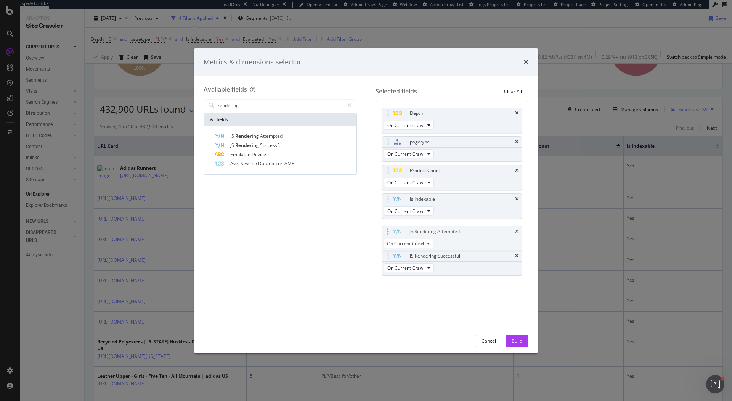
drag, startPoint x: 388, startPoint y: 255, endPoint x: 388, endPoint y: 232, distance: 23.3
click at [388, 232] on body "spa/v1.338.2 ReadOnly: Viz Debugger: Open Viz Editor Admin Crawl Page Webflow A…" at bounding box center [366, 200] width 732 height 401
click at [522, 343] on div "Build" at bounding box center [517, 341] width 11 height 6
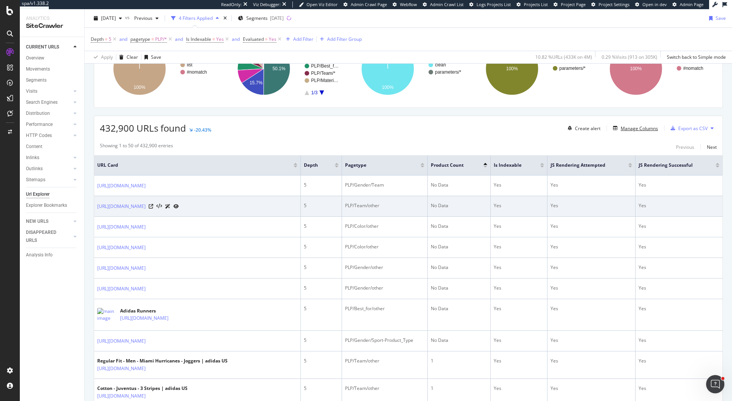
scroll to position [142, 0]
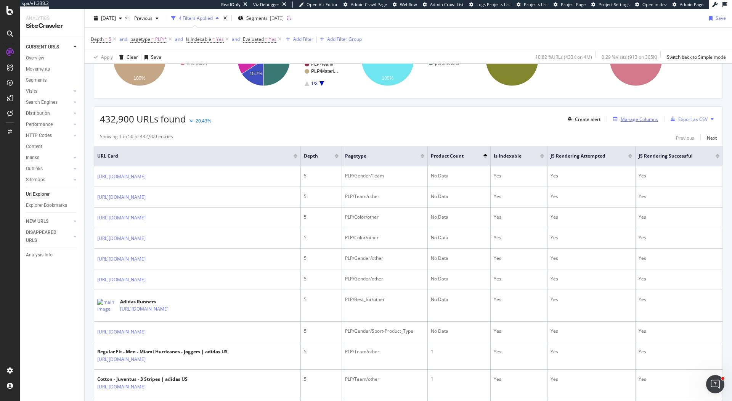
click at [628, 119] on div "Manage Columns" at bounding box center [639, 119] width 37 height 6
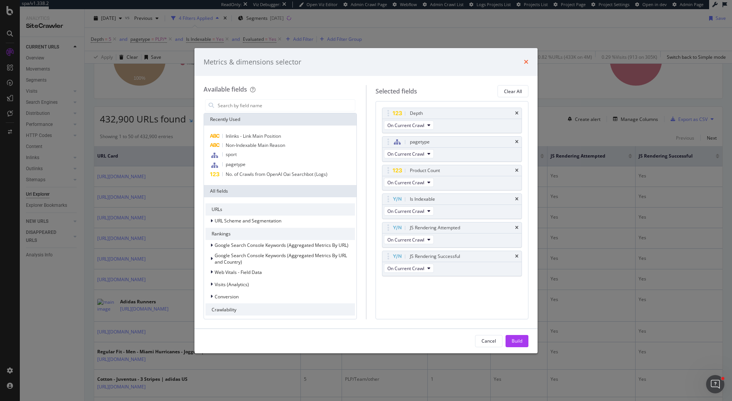
click at [526, 62] on icon "times" at bounding box center [526, 62] width 5 height 6
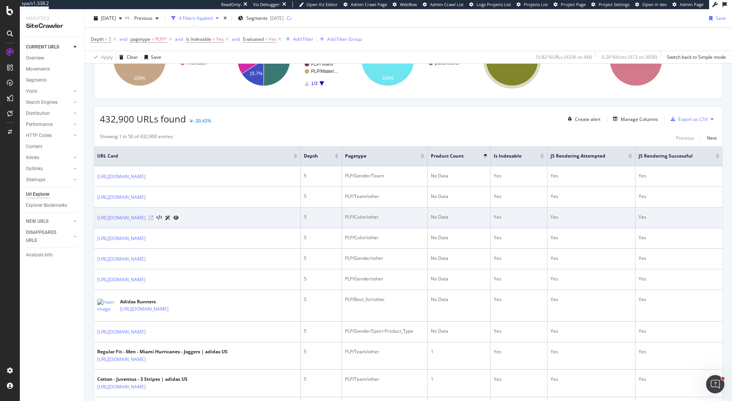
click at [153, 220] on icon at bounding box center [151, 218] width 5 height 5
click at [162, 221] on icon at bounding box center [159, 217] width 6 height 5
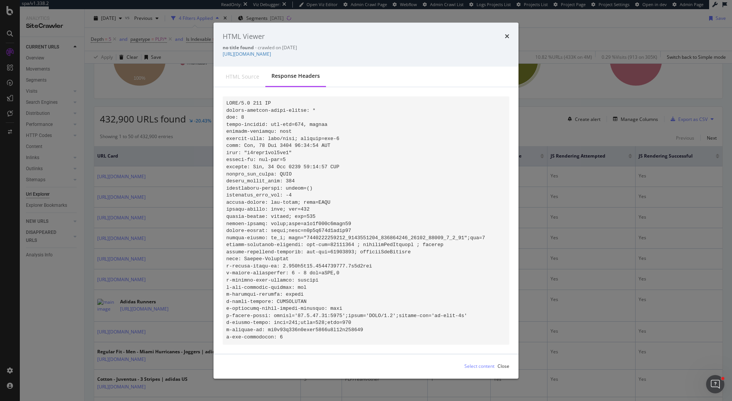
click at [244, 73] on div "HTML source" at bounding box center [243, 77] width 34 height 8
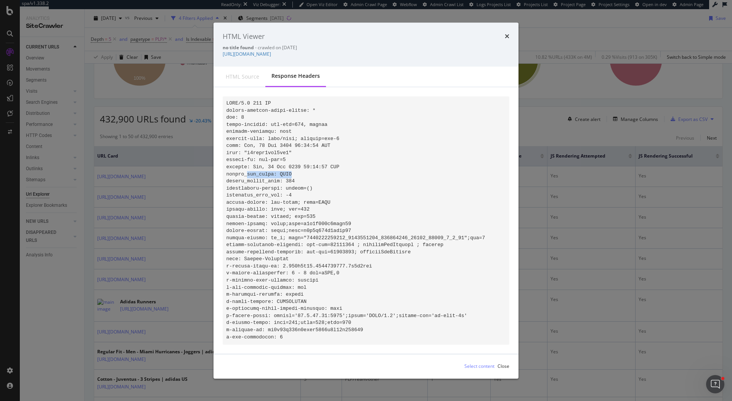
drag, startPoint x: 248, startPoint y: 170, endPoint x: 336, endPoint y: 170, distance: 87.4
click at [336, 170] on pre "modal" at bounding box center [366, 221] width 287 height 248
click at [324, 176] on pre "modal" at bounding box center [366, 221] width 287 height 248
click at [508, 34] on icon "times" at bounding box center [507, 37] width 5 height 6
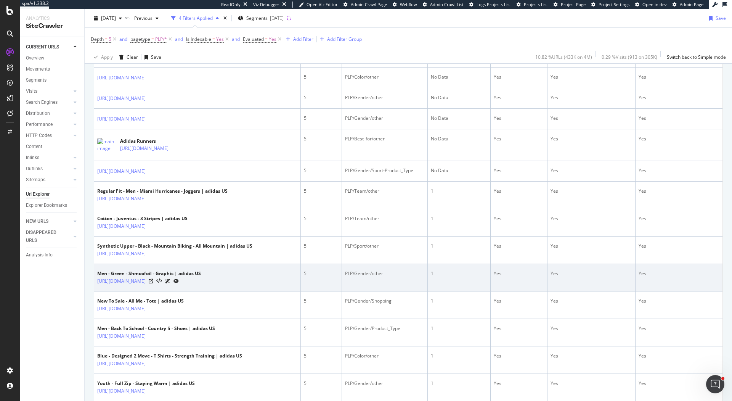
scroll to position [295, 0]
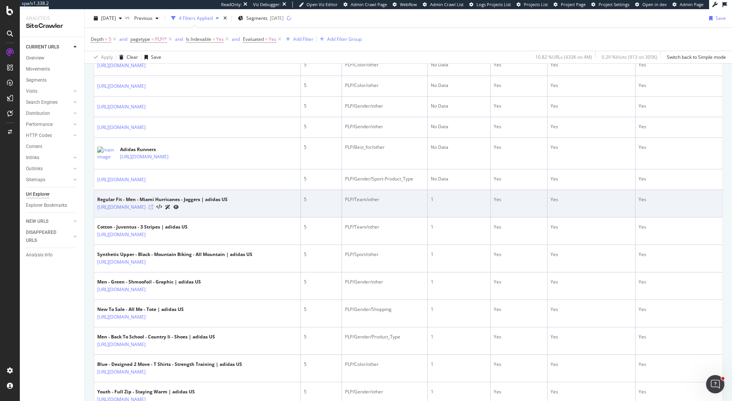
click at [153, 209] on icon at bounding box center [151, 207] width 5 height 5
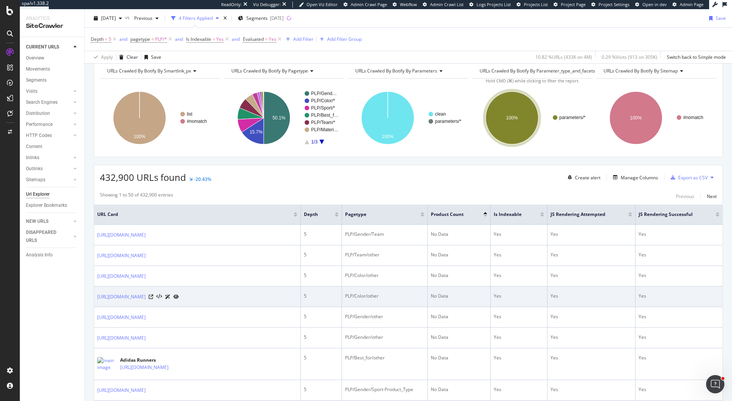
scroll to position [92, 0]
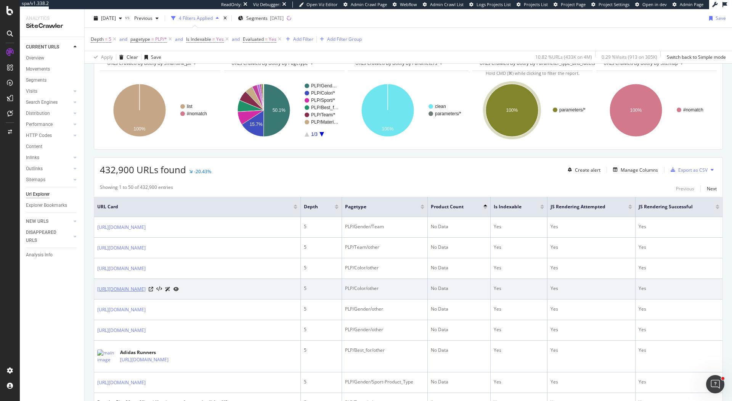
click at [146, 293] on link "https://www.adidas.com/us/yellow-tops-originals-golf?grid=true" at bounding box center [121, 289] width 48 height 8
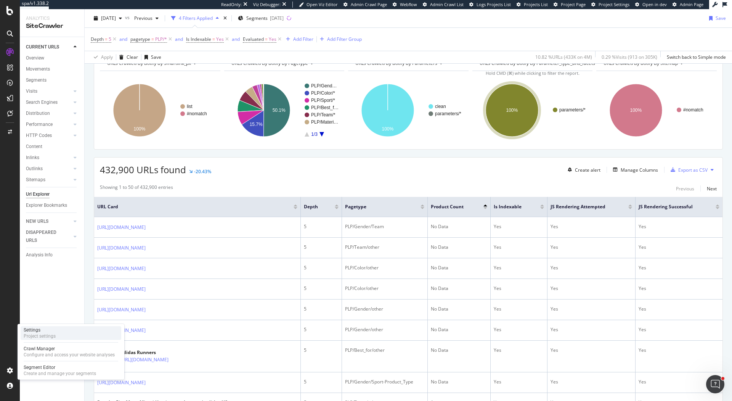
click at [48, 334] on div "Project settings" at bounding box center [40, 336] width 32 height 6
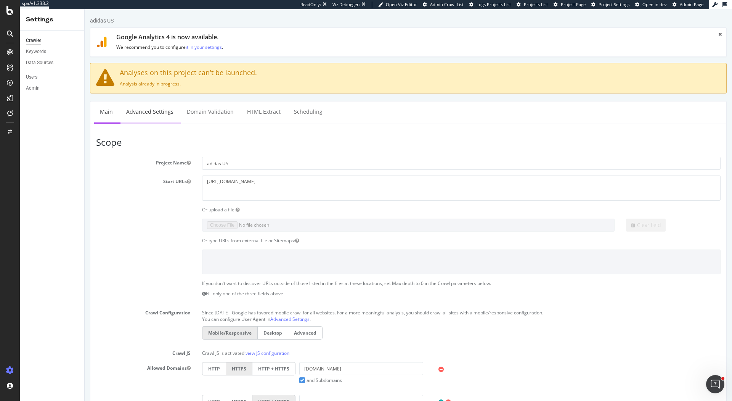
click at [153, 115] on link "Advanced Settings" at bounding box center [150, 111] width 59 height 21
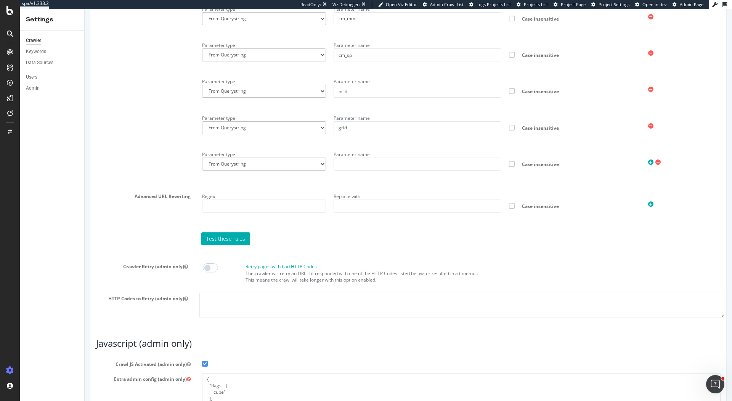
scroll to position [577, 0]
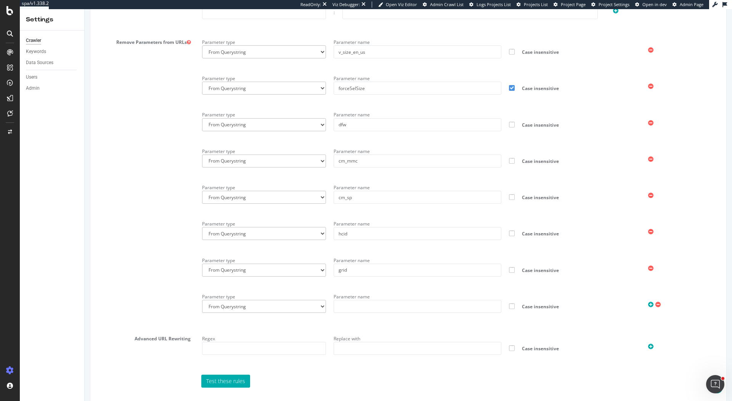
click at [179, 243] on div "Remove Parameters from URLs Parameter type From Querystring From Semicolon Para…" at bounding box center [408, 181] width 636 height 291
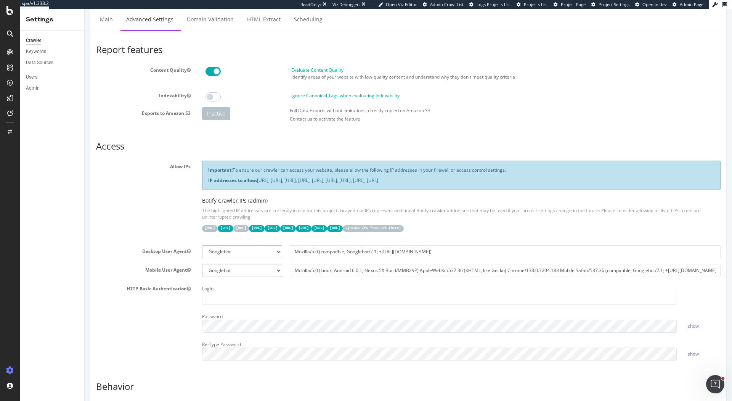
scroll to position [0, 0]
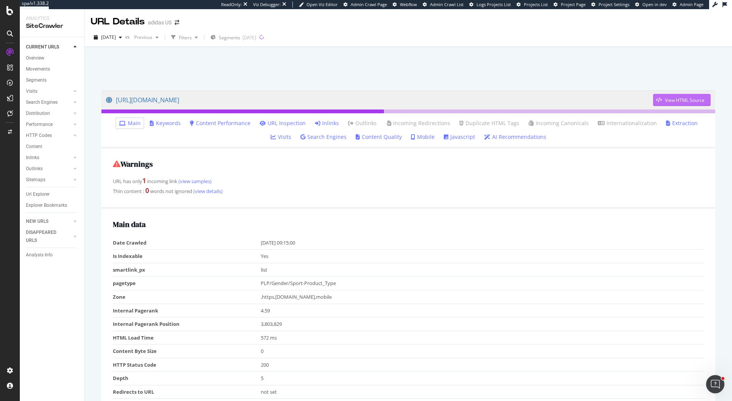
click at [662, 101] on icon "button" at bounding box center [660, 100] width 6 height 5
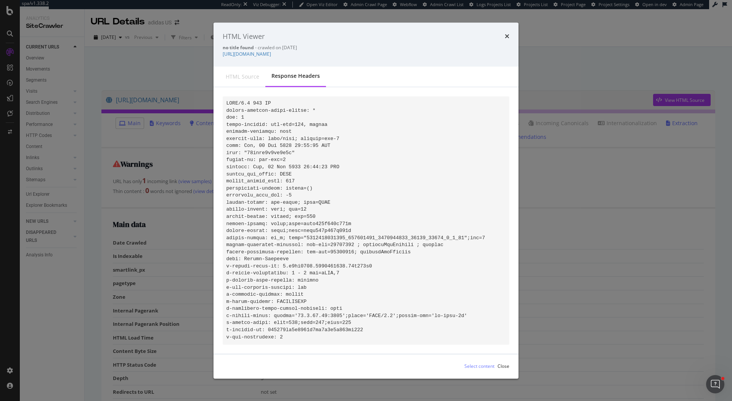
click at [504, 34] on div "HTML Viewer" at bounding box center [366, 37] width 287 height 10
click at [507, 34] on icon "times" at bounding box center [507, 37] width 5 height 6
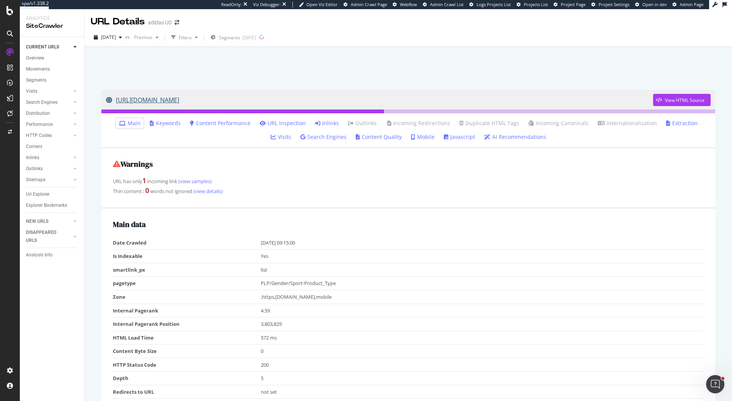
click at [330, 95] on link "[URL][DOMAIN_NAME]" at bounding box center [379, 99] width 547 height 19
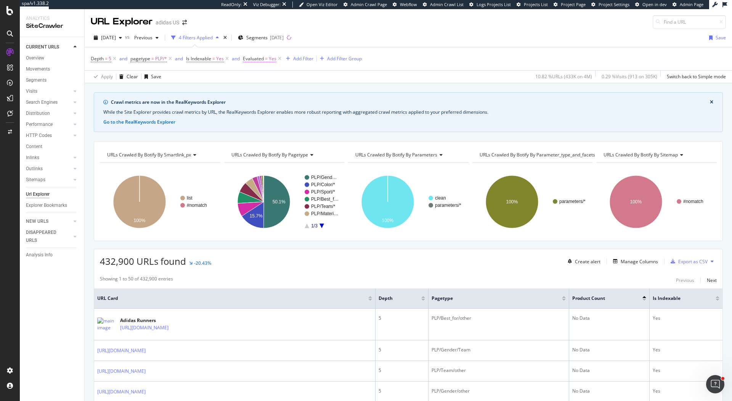
click at [261, 61] on span "Evaluated" at bounding box center [253, 58] width 21 height 6
click at [261, 85] on div "Yes" at bounding box center [292, 88] width 84 height 12
click at [270, 111] on div "No" at bounding box center [293, 114] width 82 height 10
click at [330, 104] on div "Apply" at bounding box center [328, 104] width 12 height 6
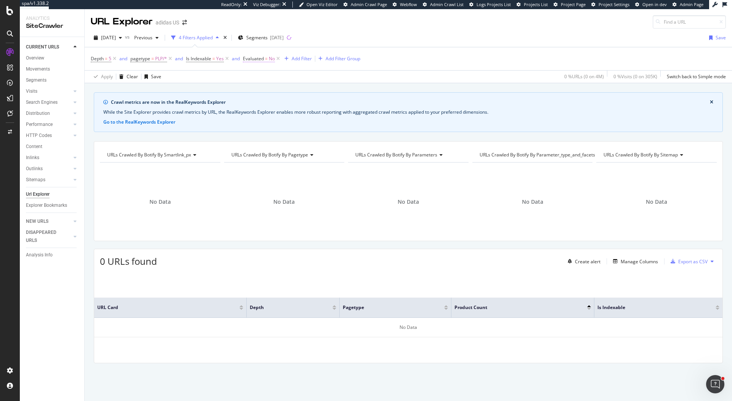
click at [254, 59] on span "Evaluated" at bounding box center [253, 58] width 21 height 6
click at [460, 40] on div "2025 Oct. 1st vs Previous 4 Filters Applied Segments 2025-10-02 Save" at bounding box center [409, 39] width 648 height 15
click at [261, 58] on span "Evaluated" at bounding box center [253, 58] width 21 height 6
click at [417, 55] on div "Depth = 5 and pagetype = PLP/* and Is Indexable = Yes and Evaluated = No Add Fi…" at bounding box center [409, 58] width 636 height 23
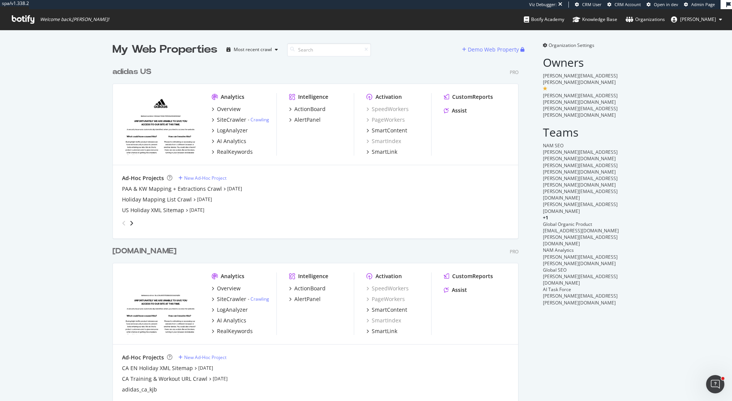
scroll to position [345, 412]
click at [235, 119] on div "SiteCrawler" at bounding box center [231, 120] width 29 height 8
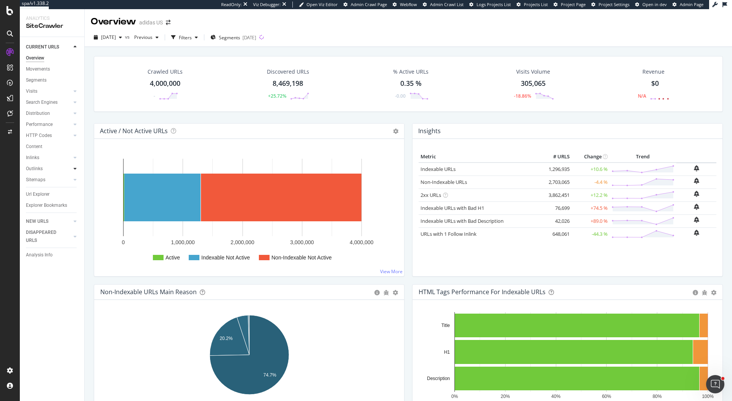
drag, startPoint x: 41, startPoint y: 196, endPoint x: 75, endPoint y: 171, distance: 42.6
click at [41, 196] on div "Url Explorer" at bounding box center [38, 194] width 24 height 8
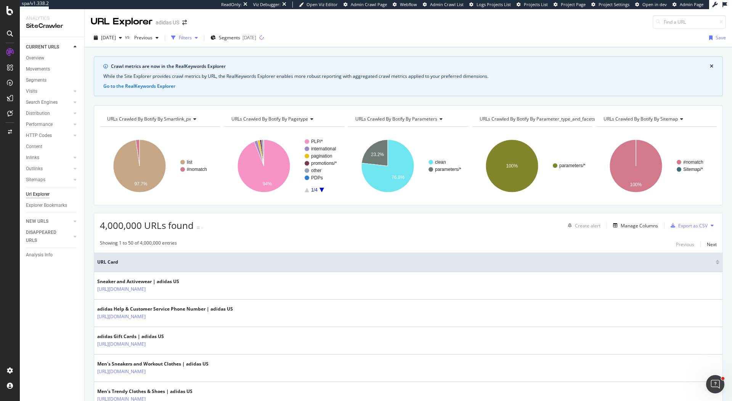
click at [192, 39] on div "Filters" at bounding box center [185, 37] width 13 height 6
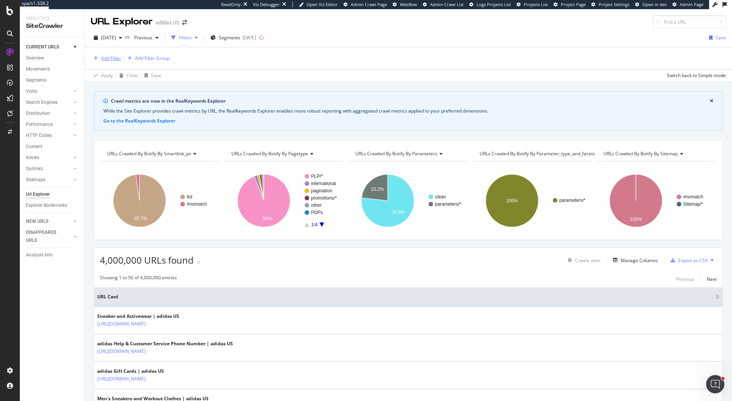
click at [106, 58] on div "Add Filter" at bounding box center [111, 58] width 20 height 6
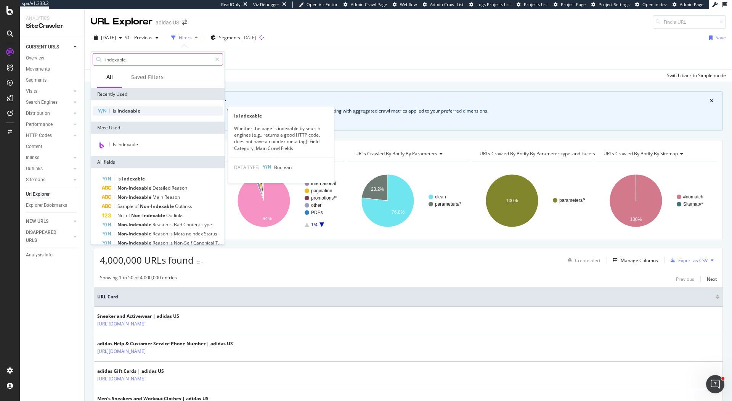
type input "indexable"
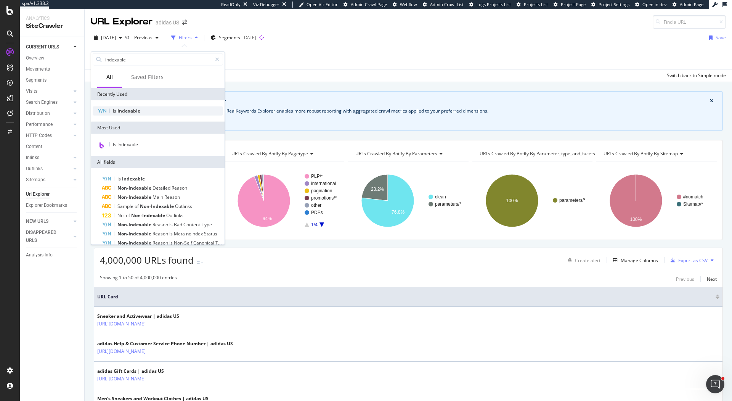
click at [121, 114] on div "Is Indexable" at bounding box center [158, 110] width 130 height 9
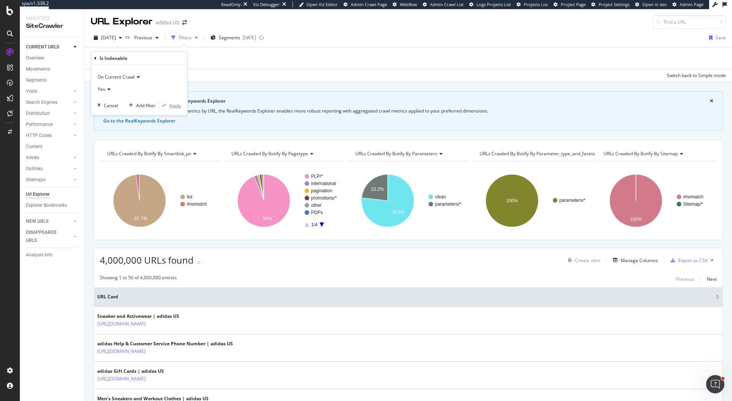
click at [175, 104] on div "Apply" at bounding box center [175, 105] width 12 height 6
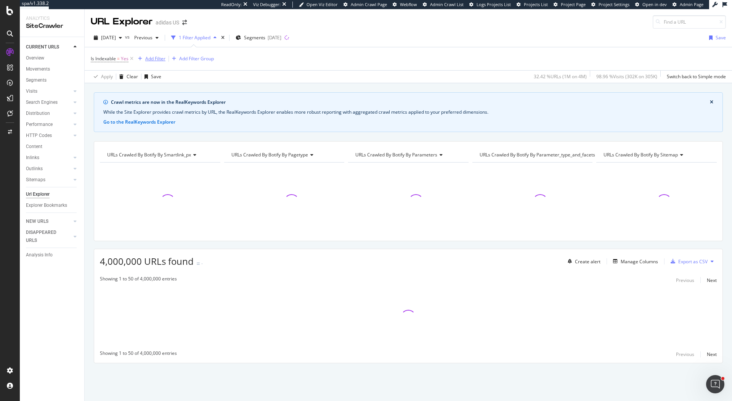
click at [155, 58] on div "Add Filter" at bounding box center [155, 58] width 20 height 6
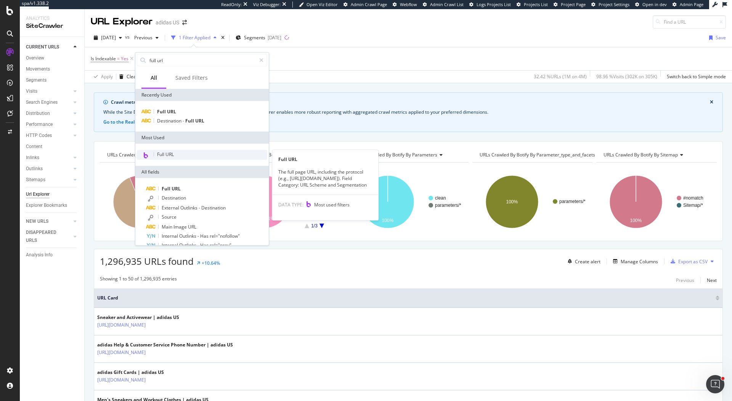
type input "full url"
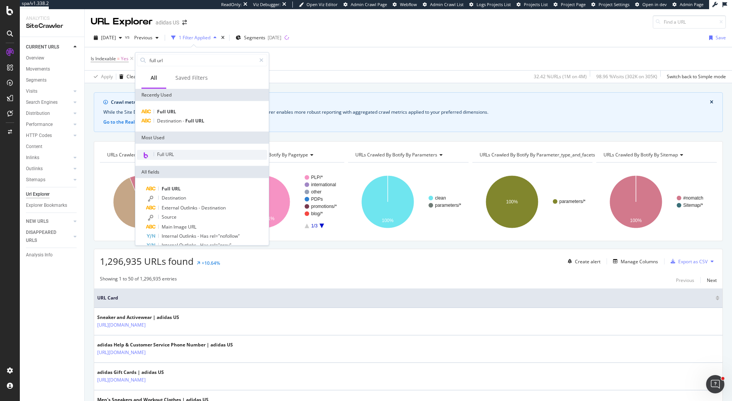
click at [175, 152] on div "Full URL" at bounding box center [202, 155] width 130 height 10
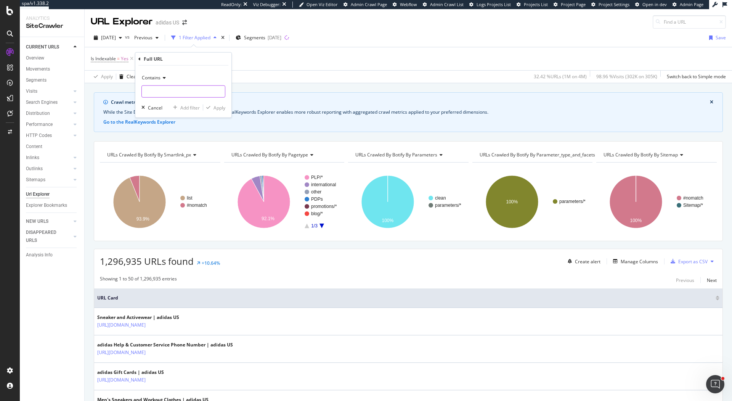
click at [173, 87] on input "text" at bounding box center [183, 91] width 83 height 12
type input "fifa_world_cup"
click at [220, 108] on div "Apply" at bounding box center [220, 107] width 12 height 6
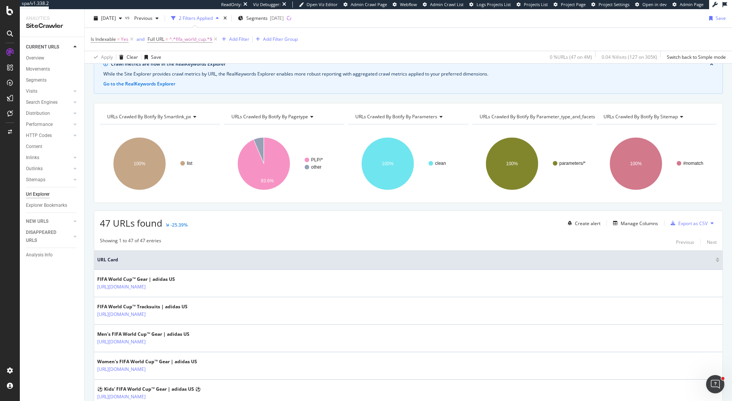
scroll to position [70, 0]
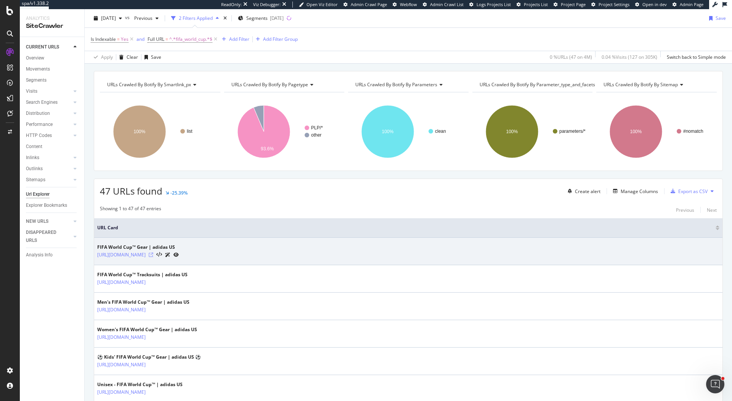
click at [153, 254] on icon at bounding box center [151, 255] width 5 height 5
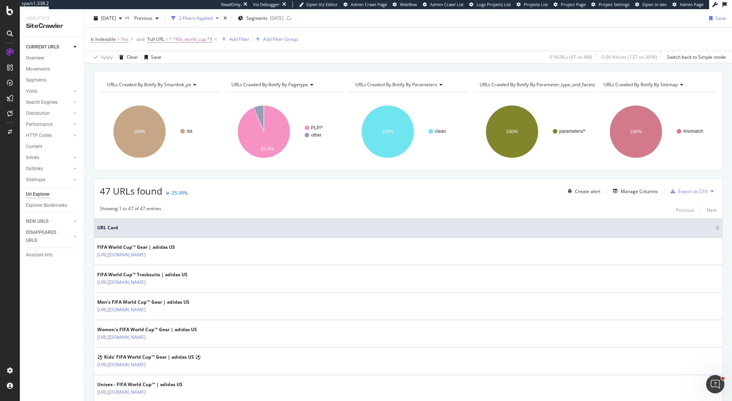
scroll to position [713, 0]
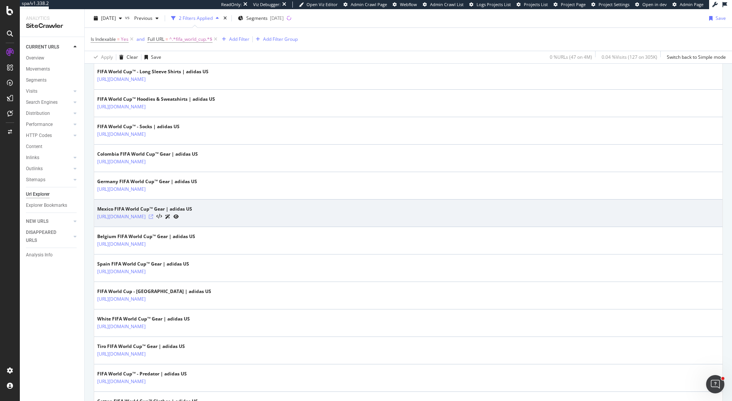
click at [153, 214] on icon at bounding box center [151, 216] width 5 height 5
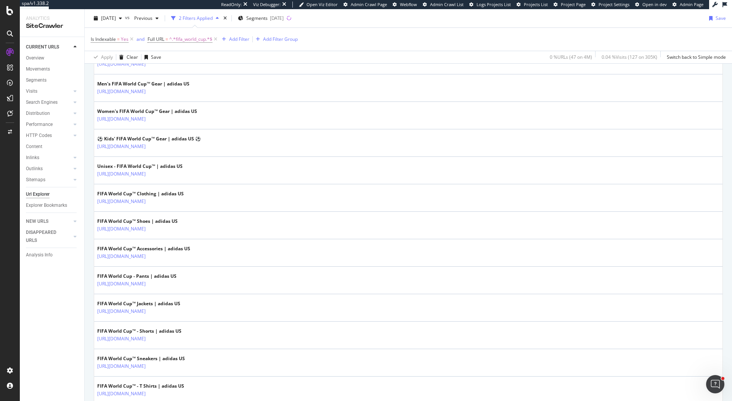
scroll to position [0, 0]
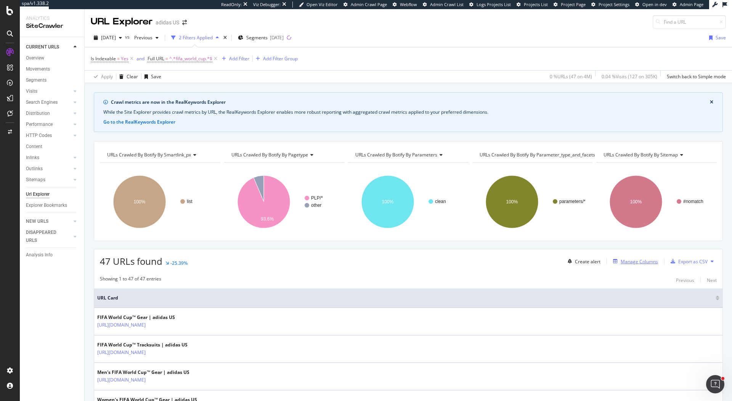
click at [627, 262] on div "Manage Columns" at bounding box center [639, 261] width 37 height 6
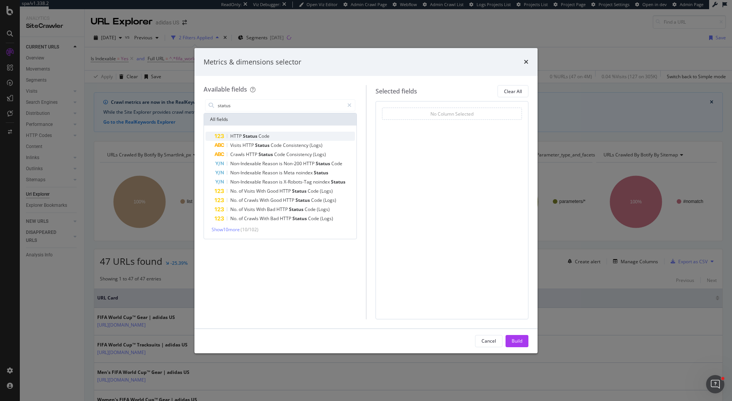
type input "status"
click at [317, 132] on div "HTTP Status Code" at bounding box center [285, 136] width 140 height 9
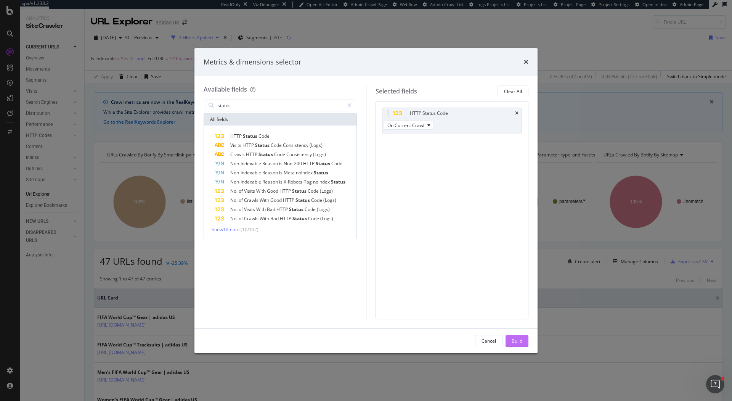
click at [517, 339] on div "Build" at bounding box center [517, 341] width 11 height 6
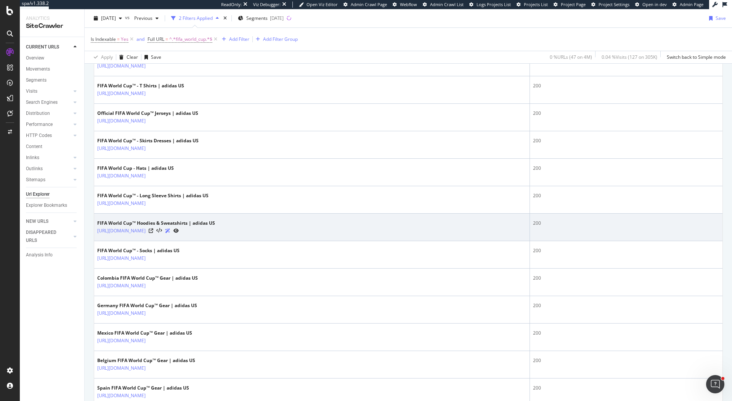
scroll to position [661, 0]
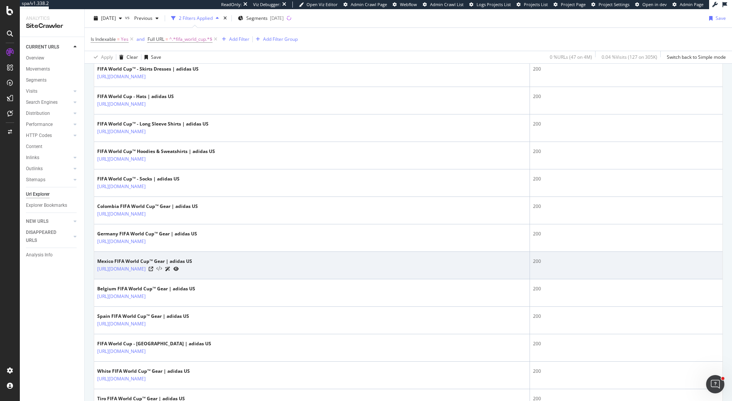
click at [162, 266] on icon at bounding box center [159, 268] width 6 height 5
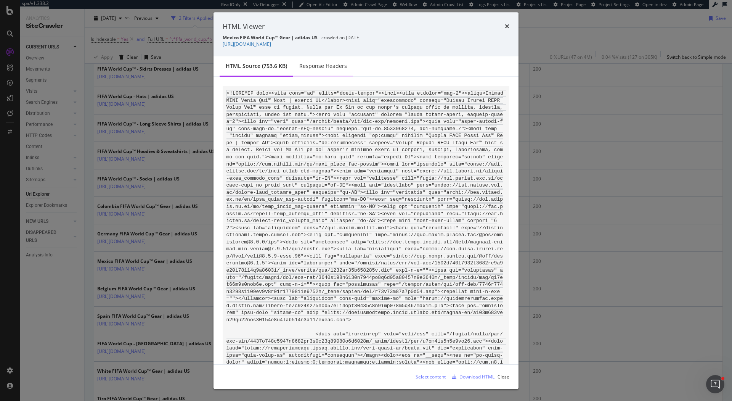
click at [318, 62] on div "Response Headers" at bounding box center [323, 66] width 60 height 21
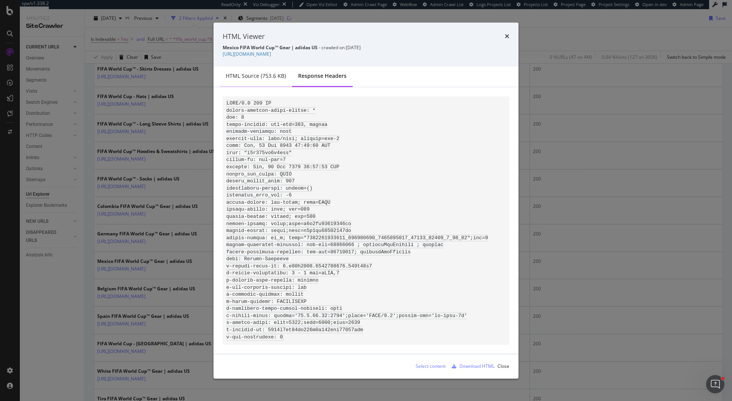
click at [248, 75] on div "HTML source (753.6 KB)" at bounding box center [256, 76] width 60 height 8
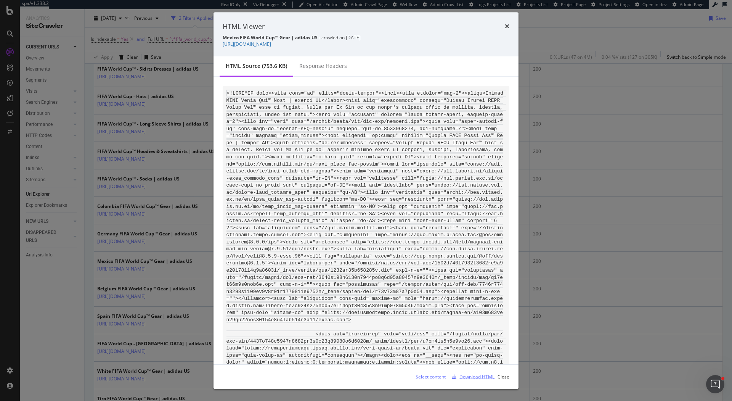
click at [470, 377] on div "Download HTML" at bounding box center [477, 376] width 35 height 6
click at [505, 24] on icon "times" at bounding box center [507, 26] width 5 height 6
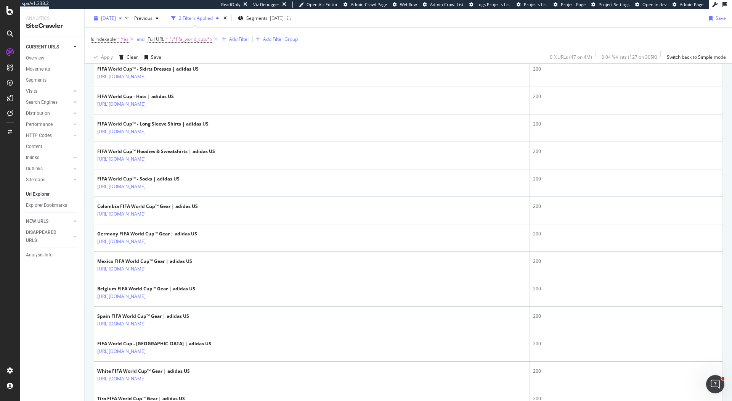
click at [108, 24] on div "[DATE]" at bounding box center [108, 18] width 34 height 11
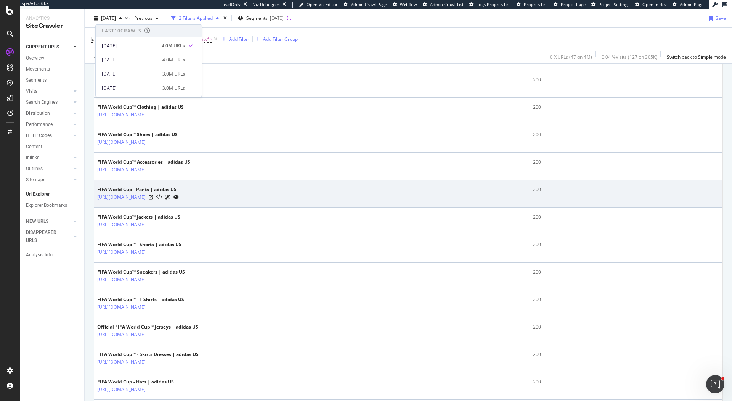
scroll to position [713, 0]
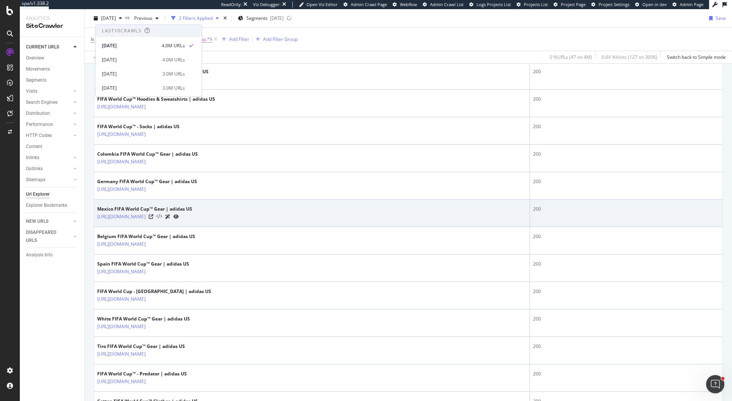
click at [162, 214] on icon at bounding box center [159, 216] width 6 height 5
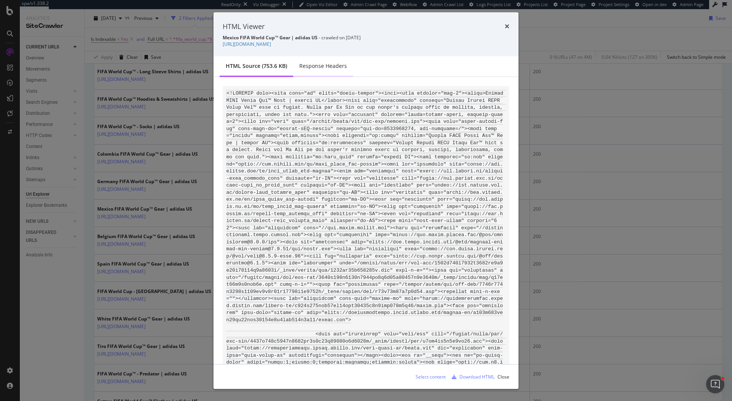
click at [328, 64] on div "Response Headers" at bounding box center [323, 66] width 48 height 8
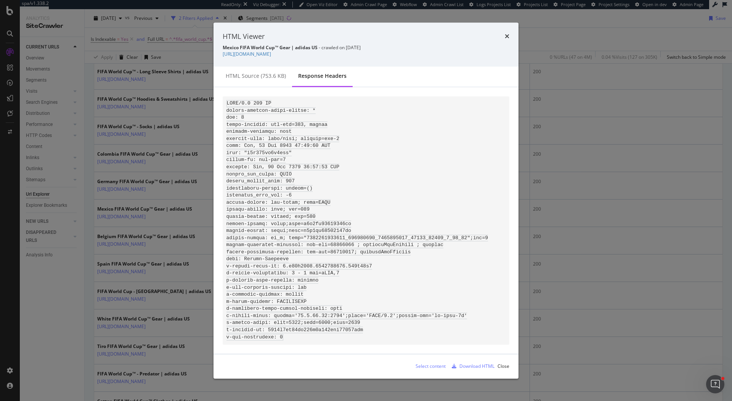
click at [58, 293] on div "HTML Viewer Mexico FIFA World Cup™ Gear | adidas US - crawled on [DATE] [URL][D…" at bounding box center [366, 200] width 732 height 401
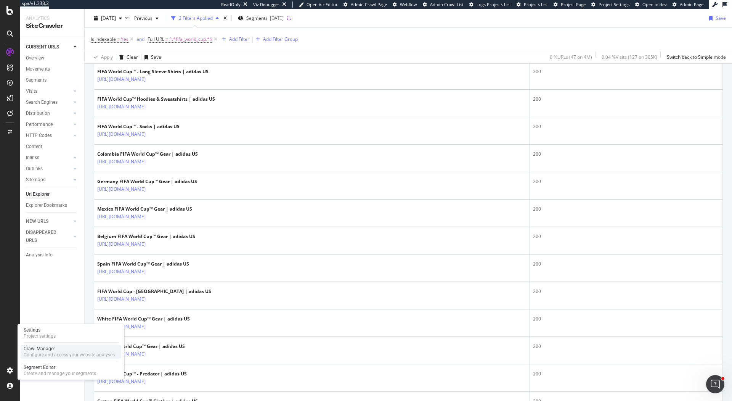
click at [45, 350] on div "Crawl Manager" at bounding box center [69, 349] width 91 height 6
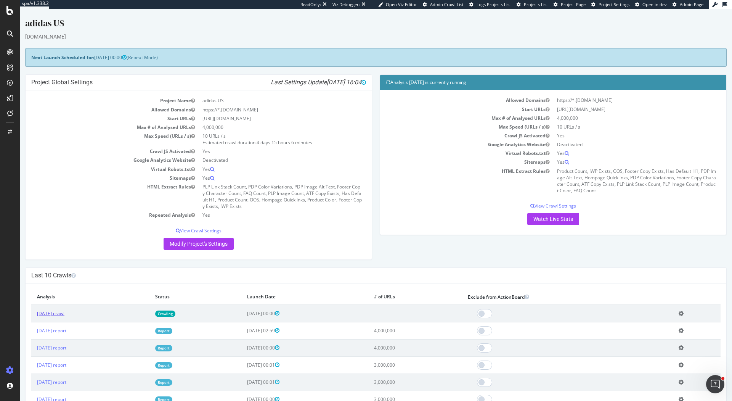
click at [62, 314] on link "[DATE] crawl" at bounding box center [50, 313] width 27 height 6
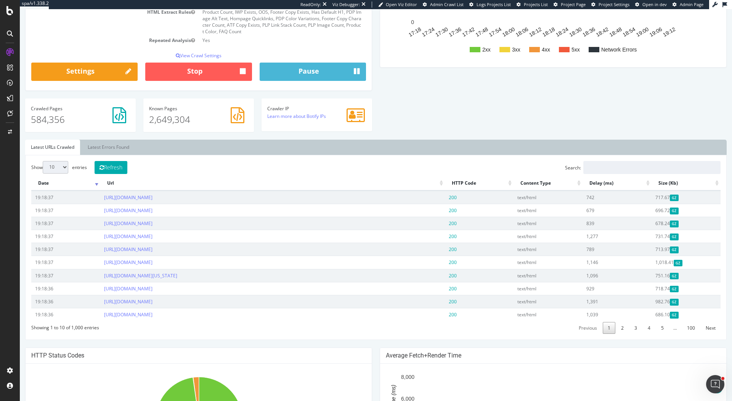
scroll to position [182, 0]
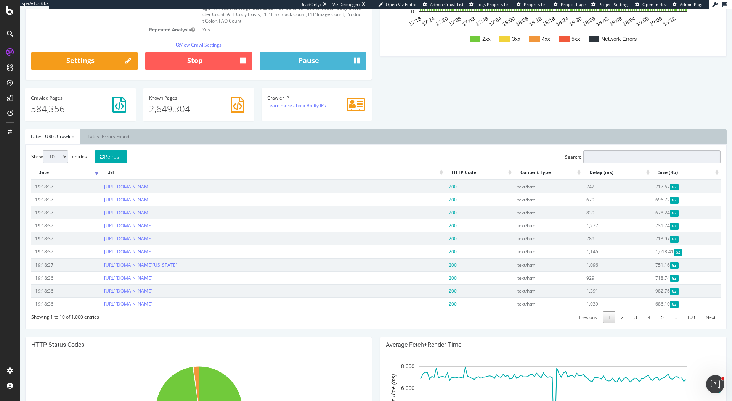
click at [625, 151] on input "Search:" at bounding box center [652, 156] width 137 height 13
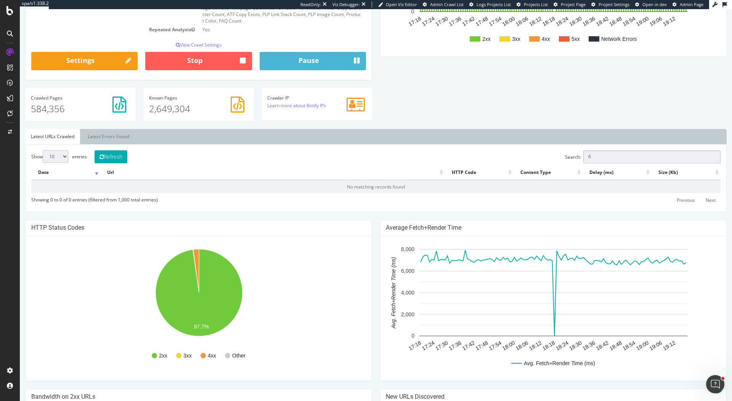
type input "f"
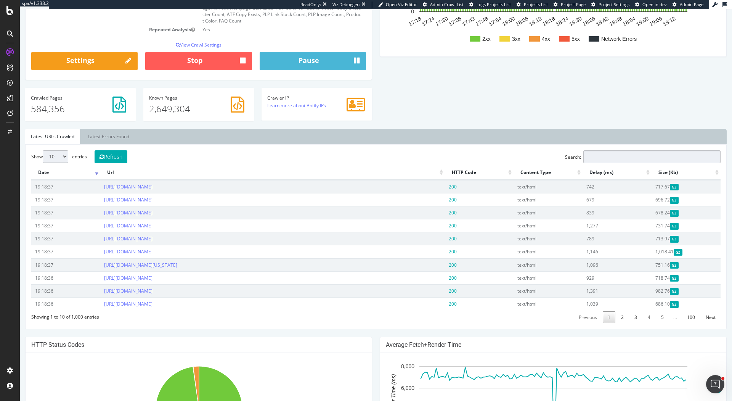
paste input "[URL][DOMAIN_NAME]"
type input "[URL][DOMAIN_NAME]"
